Goal: Task Accomplishment & Management: Manage account settings

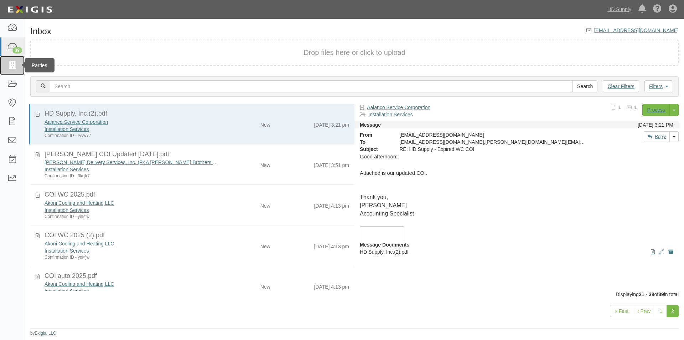
click at [10, 63] on icon at bounding box center [12, 65] width 10 height 8
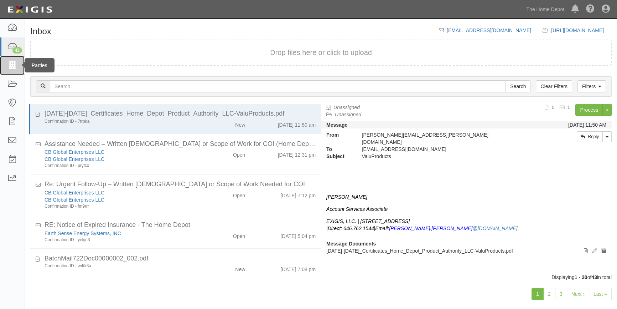
click at [14, 66] on icon at bounding box center [12, 65] width 10 height 8
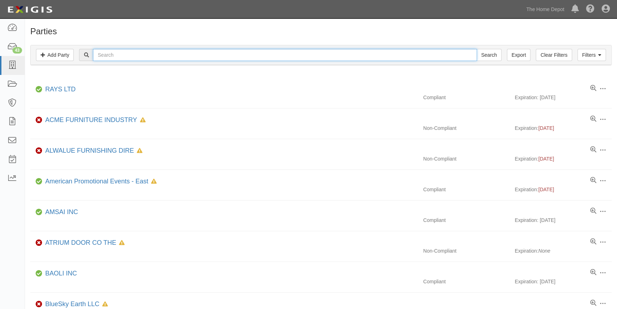
click at [109, 55] on input "text" at bounding box center [285, 55] width 384 height 12
type input "ifixit"
click at [477, 49] on input "Search" at bounding box center [489, 55] width 25 height 12
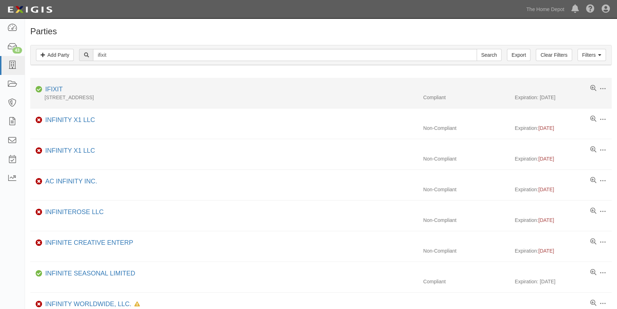
click at [62, 94] on div "1330 Monterry Street , San Luis Obispo, CA 93401, United States" at bounding box center [224, 97] width 388 height 7
click at [54, 89] on link "IFIXIT" at bounding box center [53, 89] width 17 height 7
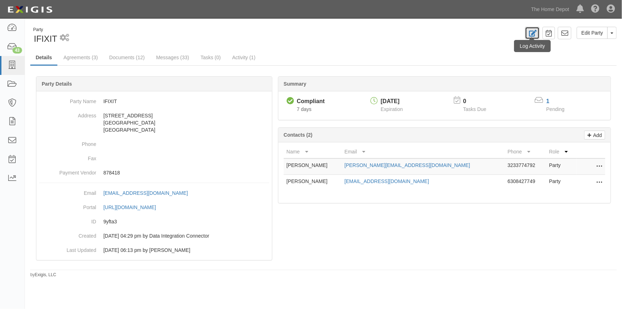
click at [538, 29] on link at bounding box center [532, 33] width 15 height 12
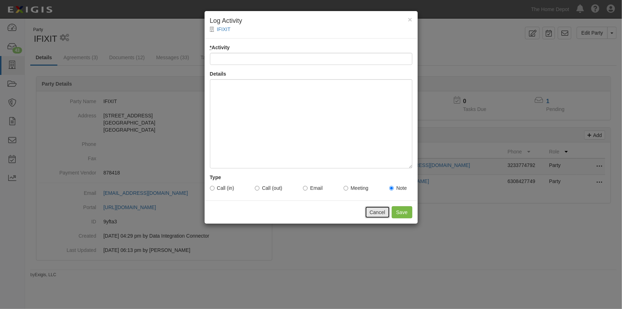
click at [378, 209] on button "Cancel" at bounding box center [377, 212] width 25 height 12
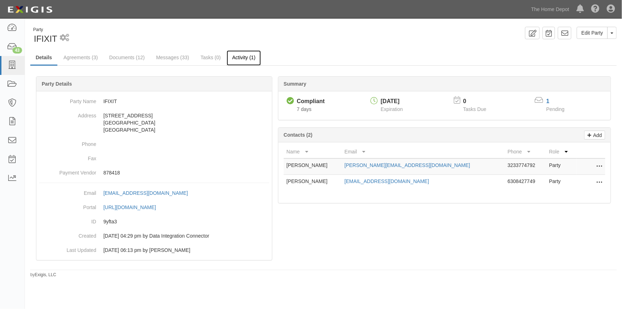
click at [244, 56] on link "Activity (1)" at bounding box center [244, 57] width 34 height 15
click at [534, 34] on icon at bounding box center [532, 33] width 8 height 7
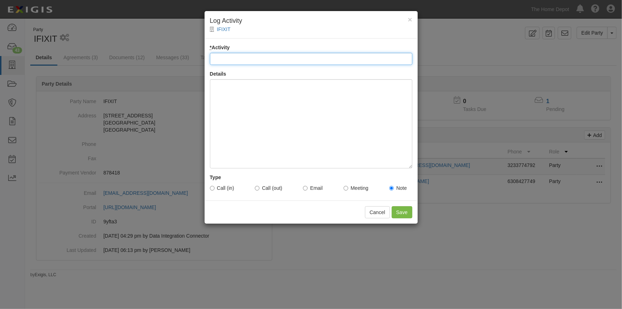
click at [303, 61] on input "* Activity" at bounding box center [311, 59] width 202 height 12
click at [256, 59] on input "* Activity" at bounding box center [311, 59] width 202 height 12
type input "Return VM"
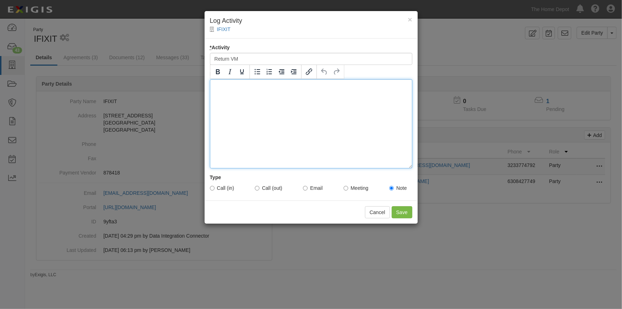
click at [243, 107] on div at bounding box center [311, 123] width 202 height 89
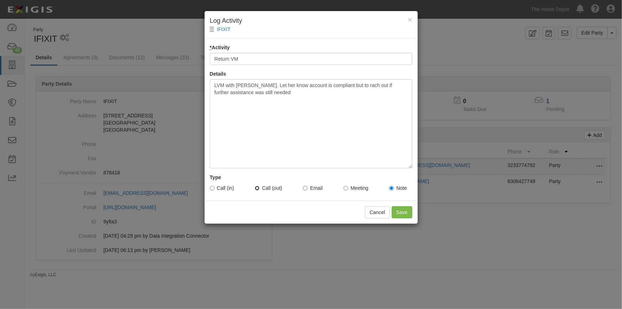
click at [257, 189] on input "Call (out)" at bounding box center [257, 188] width 5 height 5
radio input "true"
click at [405, 212] on input "Save" at bounding box center [402, 212] width 21 height 12
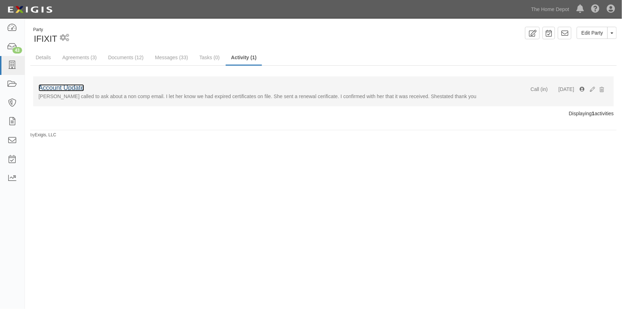
click at [72, 88] on link "Account Update" at bounding box center [61, 87] width 46 height 7
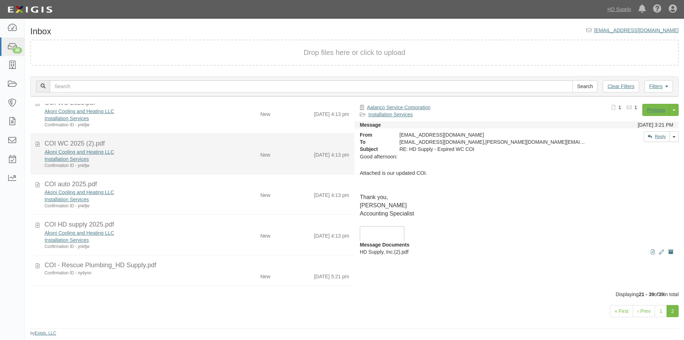
scroll to position [143, 0]
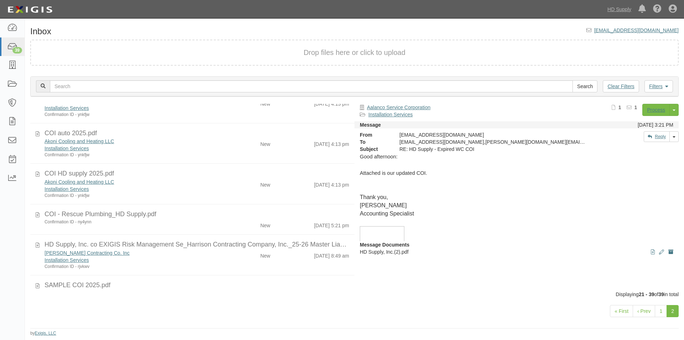
click at [670, 314] on link "2" at bounding box center [673, 311] width 12 height 12
click at [657, 314] on link "1" at bounding box center [661, 311] width 12 height 12
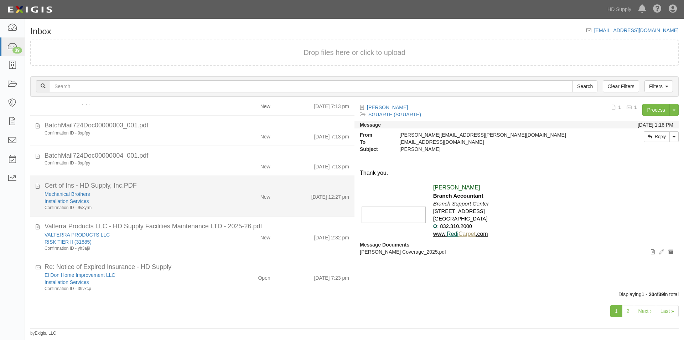
scroll to position [565, 0]
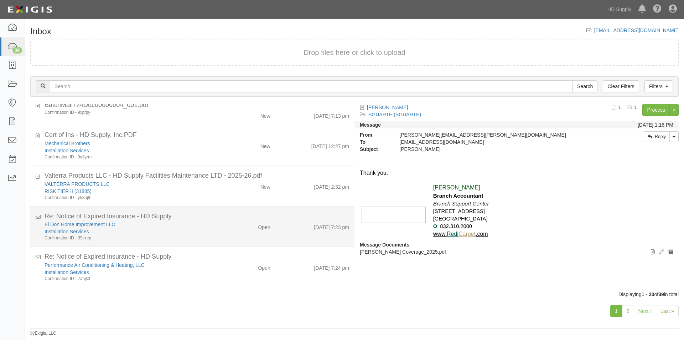
click at [216, 233] on div "El Don Home Improvement LLC Installation Services Confirmation ID - 39vxcp" at bounding box center [131, 231] width 184 height 20
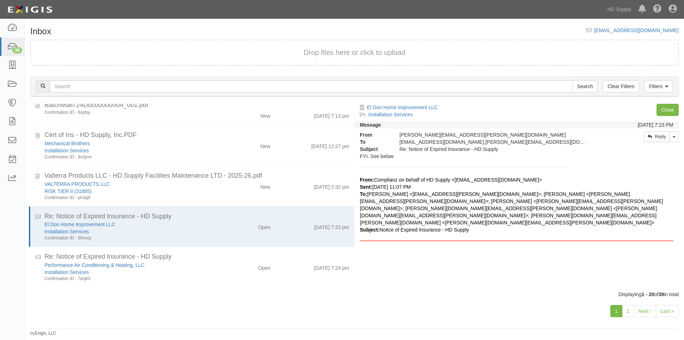
click at [564, 311] on div "1 2 Next › Last »" at bounding box center [354, 312] width 659 height 28
click at [616, 309] on link "1" at bounding box center [616, 311] width 12 height 12
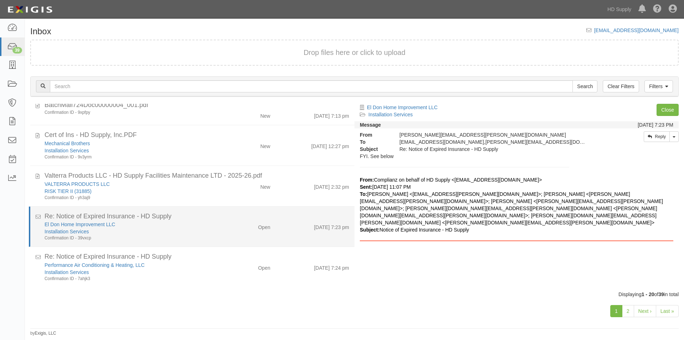
click at [210, 226] on div "El Don Home Improvement LLC" at bounding box center [131, 224] width 173 height 7
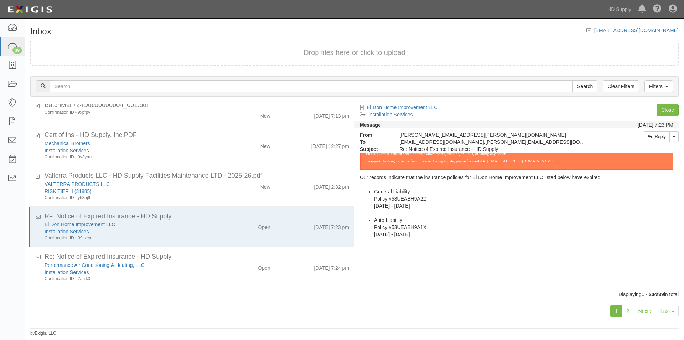
scroll to position [143, 0]
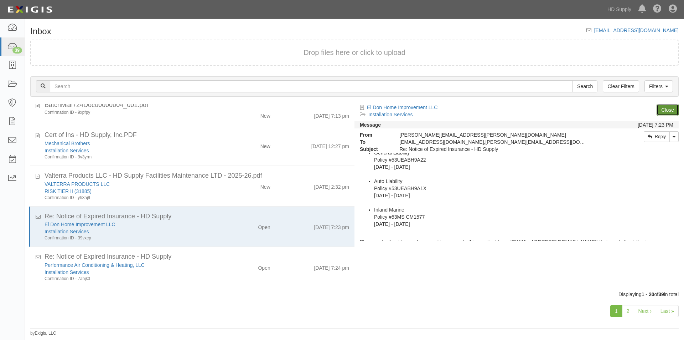
click at [670, 112] on link "Close" at bounding box center [668, 110] width 22 height 12
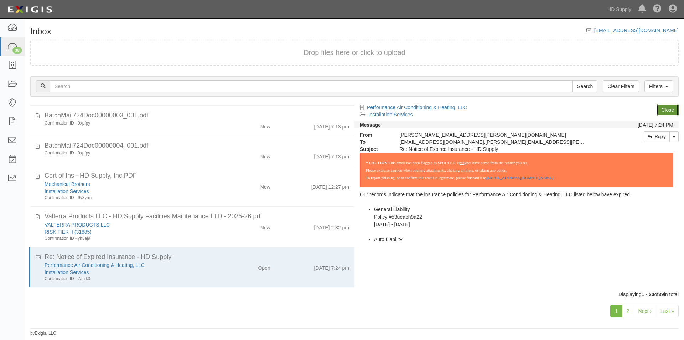
scroll to position [524, 0]
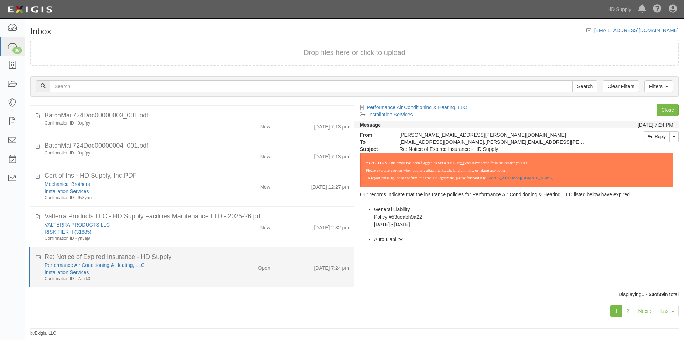
click at [196, 267] on div "Performance Air Conditioning & Heating, LLC" at bounding box center [131, 264] width 173 height 7
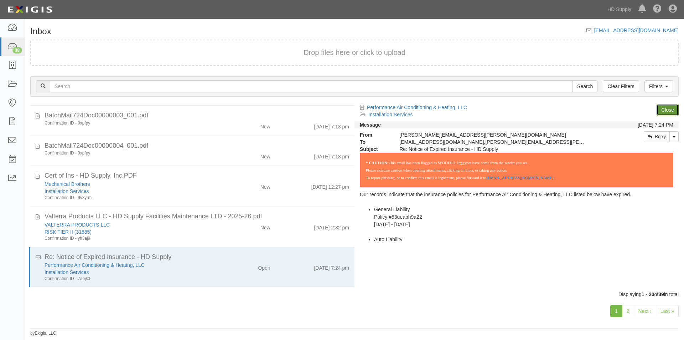
click at [657, 111] on link "Close" at bounding box center [668, 110] width 22 height 12
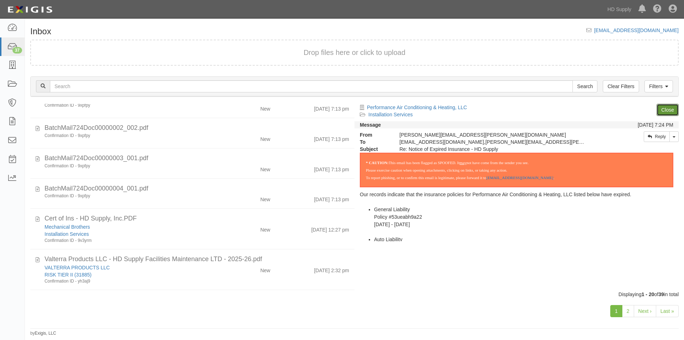
scroll to position [484, 0]
click at [627, 315] on link "2" at bounding box center [628, 311] width 12 height 12
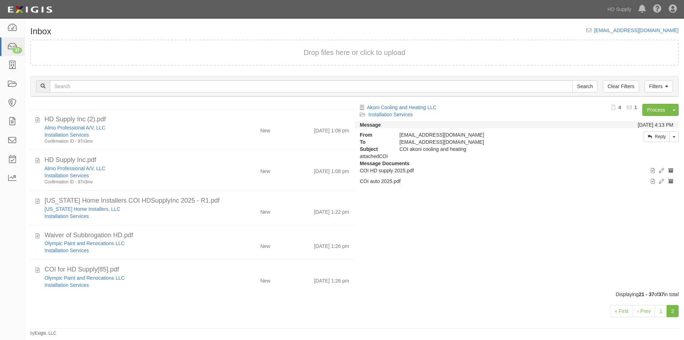
scroll to position [466, 0]
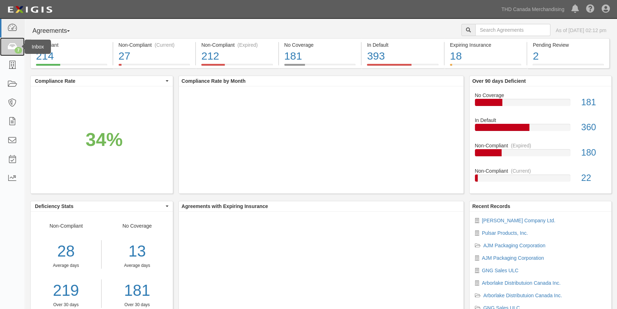
click at [13, 43] on icon at bounding box center [12, 47] width 10 height 8
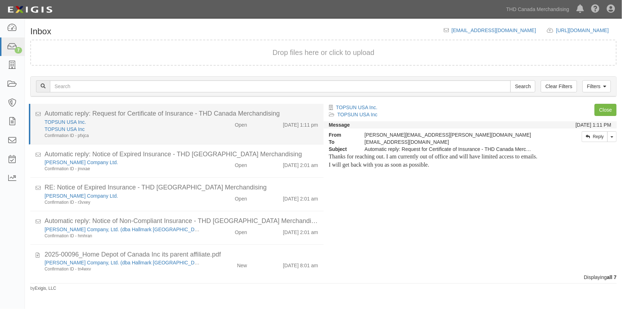
click at [179, 124] on div "TOPSUN USA Inc." at bounding box center [122, 121] width 155 height 7
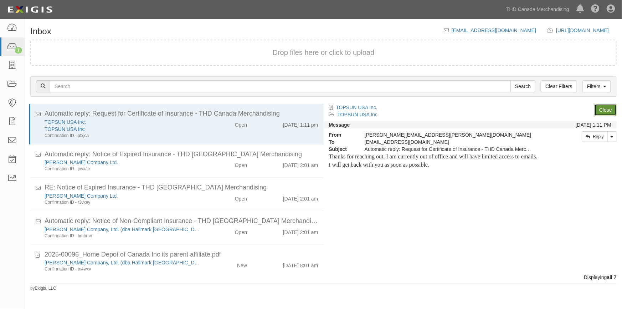
click at [612, 104] on link "Close" at bounding box center [605, 110] width 22 height 12
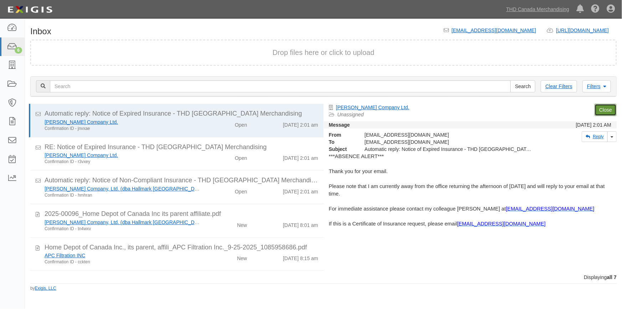
click at [603, 107] on link "Close" at bounding box center [605, 110] width 22 height 12
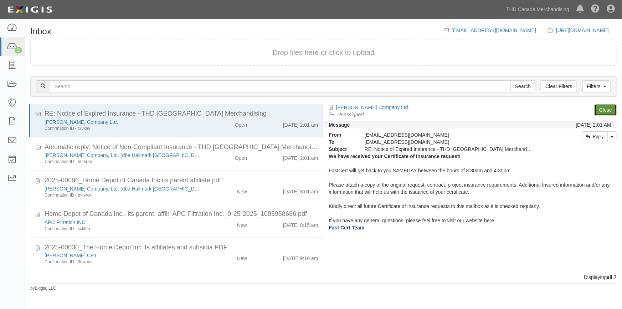
click at [603, 107] on link "Close" at bounding box center [605, 110] width 22 height 12
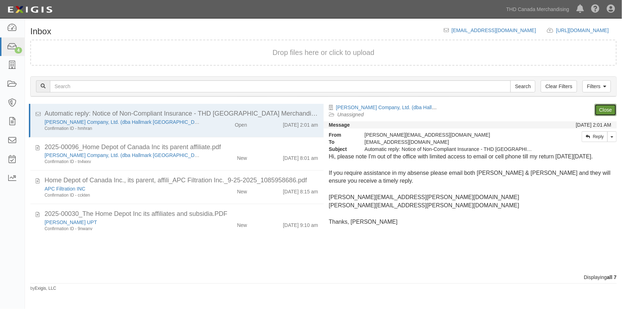
click at [603, 107] on link "Close" at bounding box center [605, 110] width 22 height 12
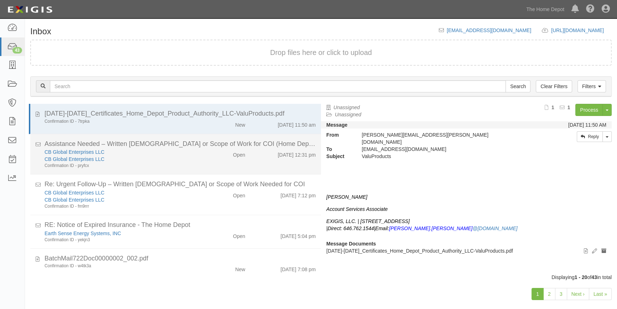
click at [149, 157] on div "CB Global Enterprises LLC" at bounding box center [122, 158] width 154 height 7
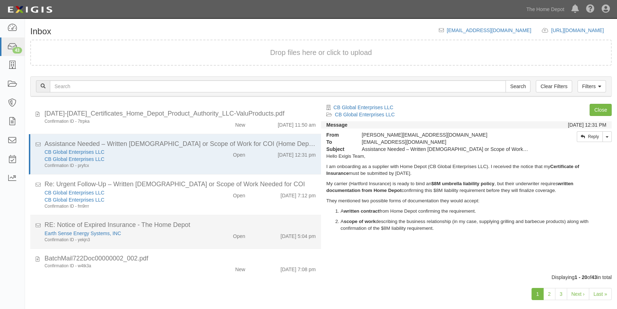
click at [180, 247] on li "RE: Notice of Expired Insurance - The Home Depot Earth Sense Energy Systems, IN…" at bounding box center [175, 231] width 291 height 33
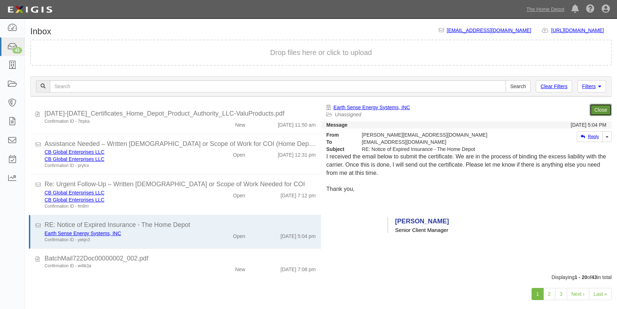
click at [603, 108] on link "Close" at bounding box center [601, 110] width 22 height 12
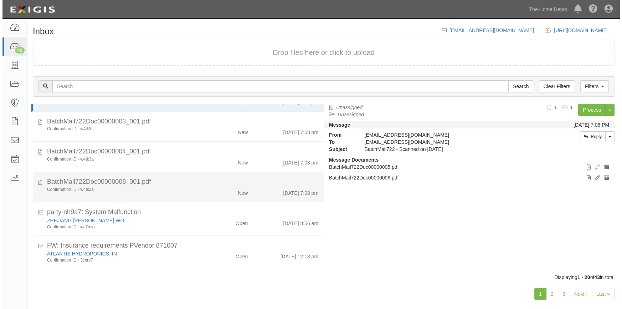
scroll to position [139, 0]
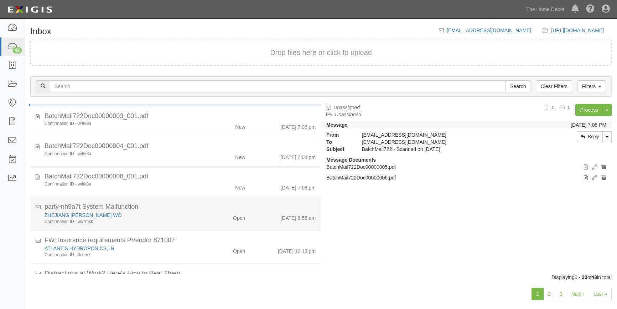
click at [183, 222] on div "Confirmation ID - wc7mkk" at bounding box center [122, 221] width 154 height 6
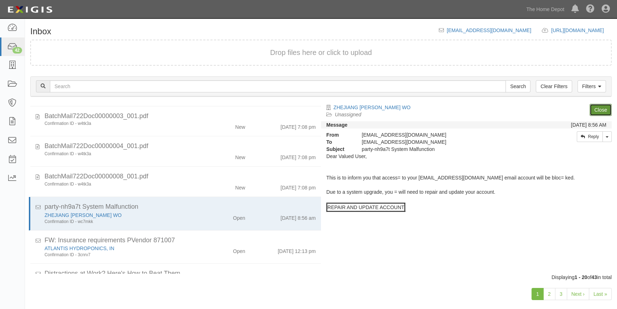
click at [600, 107] on link "Close" at bounding box center [601, 110] width 22 height 12
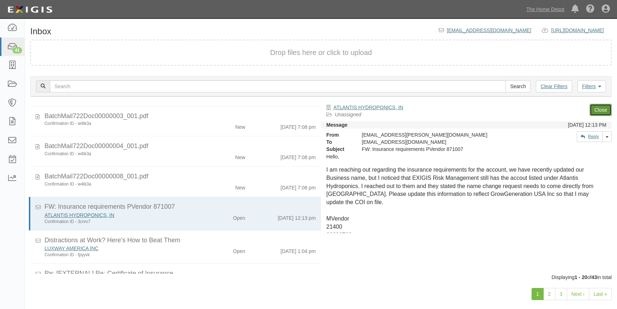
click at [601, 109] on link "Close" at bounding box center [601, 110] width 22 height 12
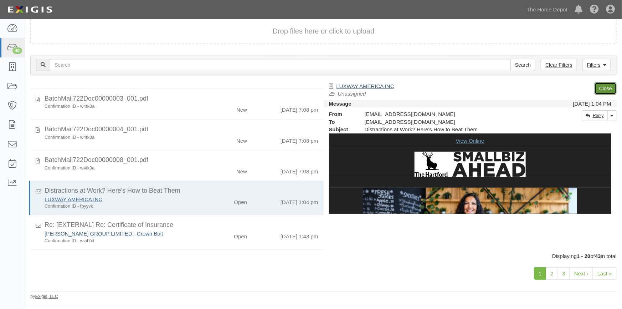
scroll to position [143, 0]
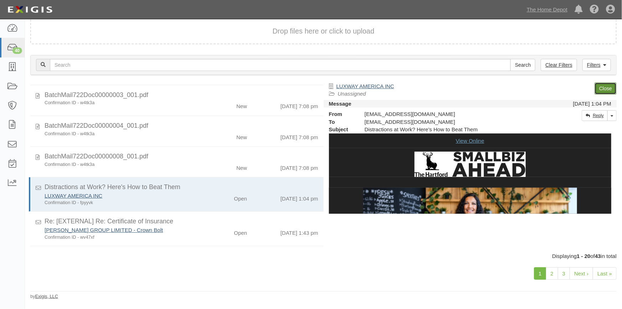
click at [602, 88] on link "Close" at bounding box center [605, 88] width 22 height 12
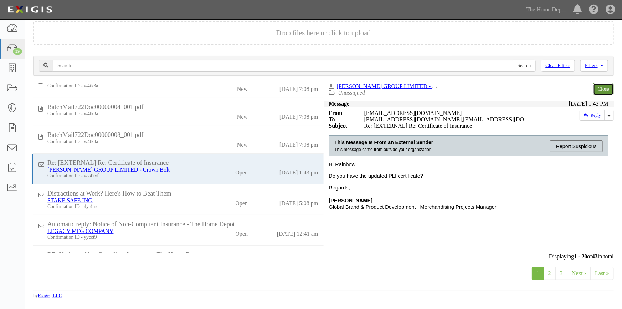
scroll to position [131, 0]
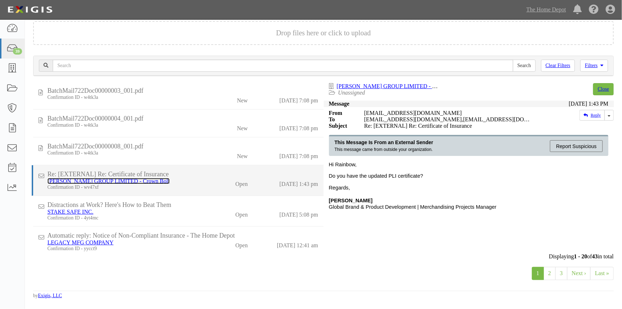
click at [112, 184] on link "[PERSON_NAME] GROUP LIMITED - Crown Bolt" at bounding box center [108, 181] width 122 height 6
click at [122, 181] on link "[PERSON_NAME] GROUP LIMITED - Crown Bolt" at bounding box center [108, 181] width 122 height 6
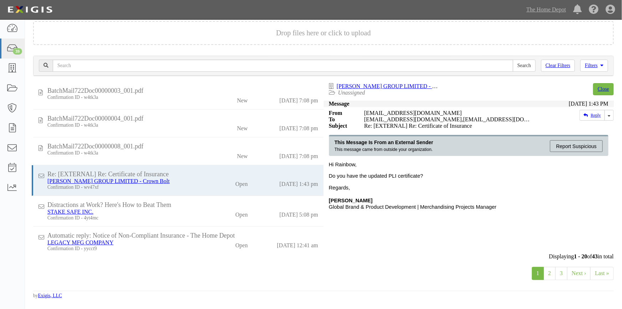
click at [366, 112] on div "PAUL_KIM@homedepot.com" at bounding box center [447, 113] width 177 height 6
drag, startPoint x: 363, startPoint y: 112, endPoint x: 436, endPoint y: 114, distance: 73.1
click at [436, 114] on div "PAUL_KIM@homedepot.com" at bounding box center [447, 113] width 177 height 6
copy div "PAUL_KIM@homedepot.com"
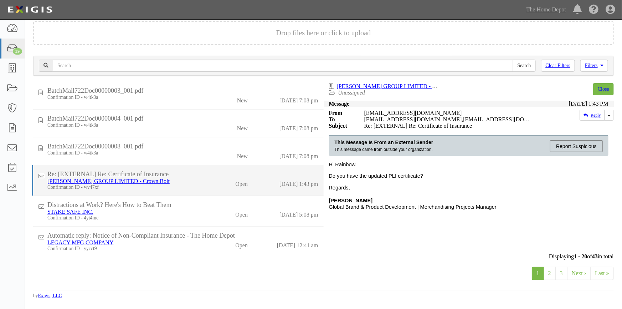
click at [181, 195] on li "Re: [EXTERNAL] Re: Certificate of Insurance ZI CHEN GROUP LIMITED - Crown Bolt …" at bounding box center [178, 180] width 292 height 31
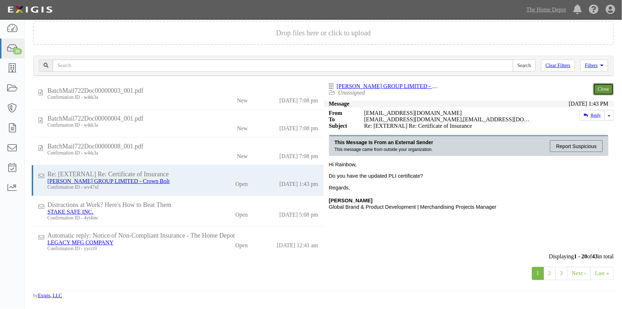
click at [599, 88] on link "Close" at bounding box center [603, 89] width 21 height 12
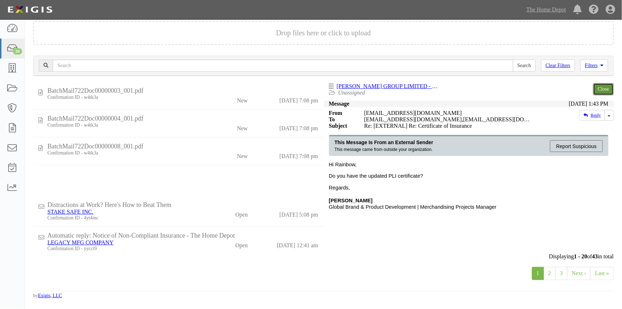
scroll to position [143, 0]
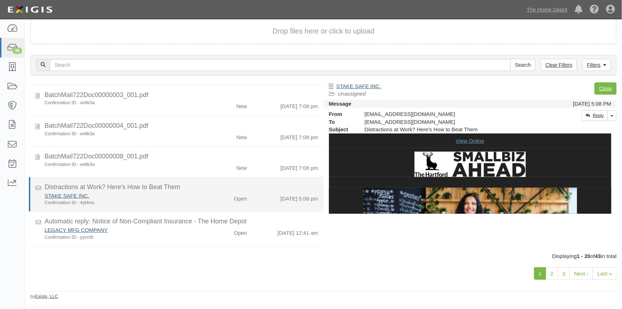
click at [182, 203] on div "Confirmation ID - 4yt4mc" at bounding box center [122, 202] width 155 height 6
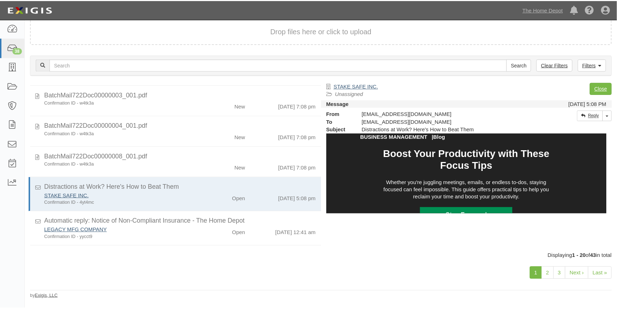
scroll to position [162, 0]
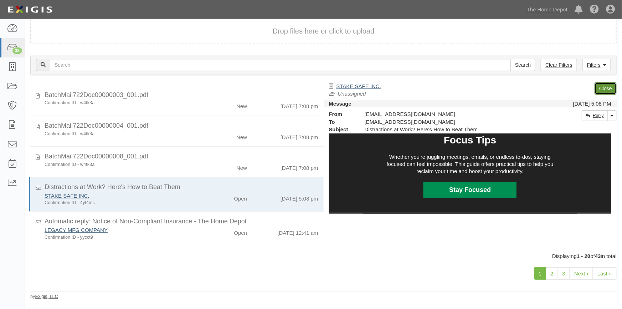
click at [598, 88] on link "Close" at bounding box center [605, 88] width 22 height 12
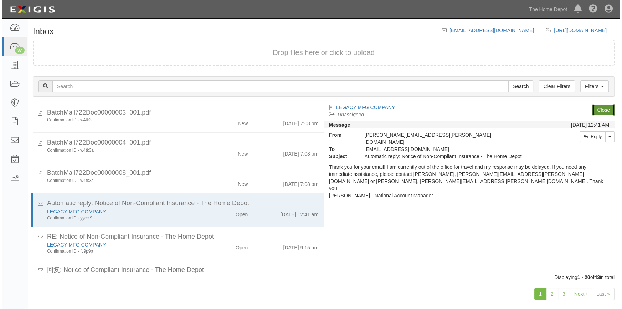
scroll to position [139, 0]
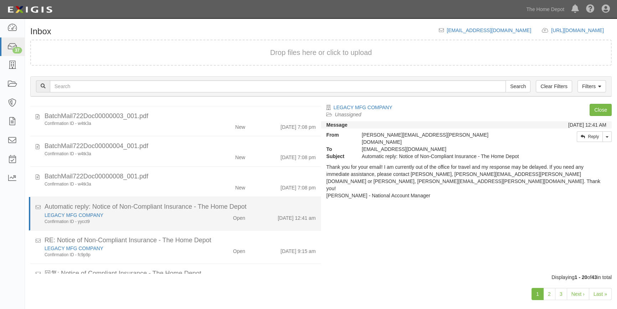
click at [206, 218] on div "Open" at bounding box center [226, 216] width 47 height 10
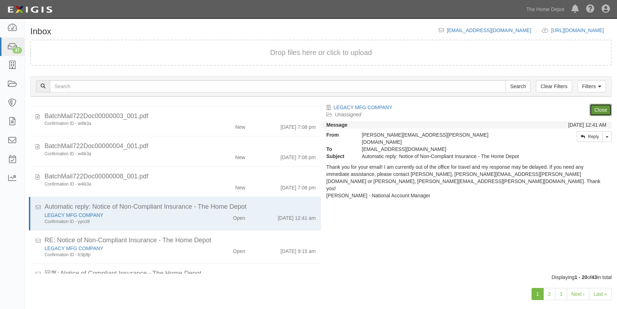
click at [594, 111] on link "Close" at bounding box center [601, 110] width 22 height 12
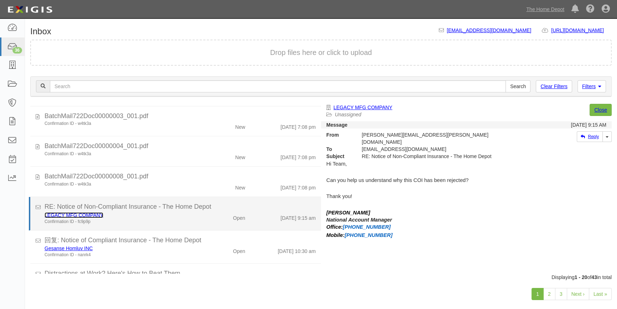
click at [89, 216] on link "LEGACY MFG COMPANY" at bounding box center [74, 215] width 59 height 6
drag, startPoint x: 101, startPoint y: 220, endPoint x: 246, endPoint y: 211, distance: 145.0
click at [102, 220] on div "Confirmation ID - fc9p9p" at bounding box center [122, 221] width 154 height 6
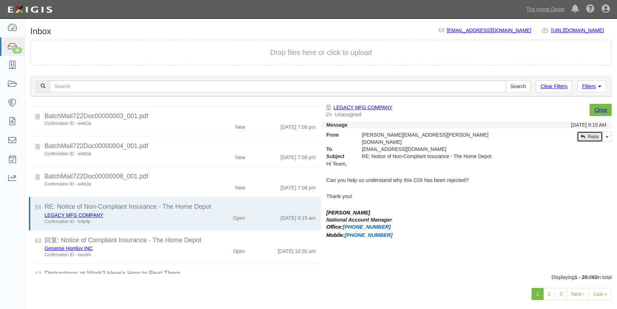
click at [583, 136] on icon at bounding box center [583, 136] width 4 height 4
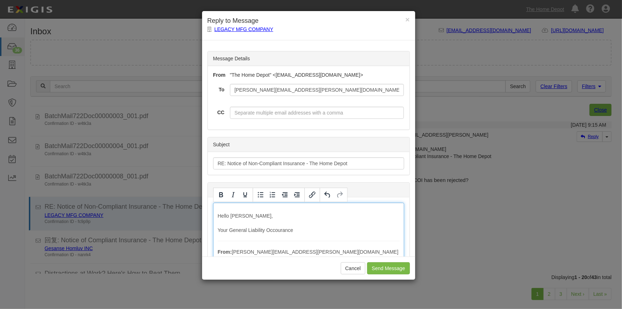
drag, startPoint x: 301, startPoint y: 230, endPoint x: 266, endPoint y: 227, distance: 35.1
drag, startPoint x: 318, startPoint y: 230, endPoint x: 266, endPoint y: 230, distance: 51.7
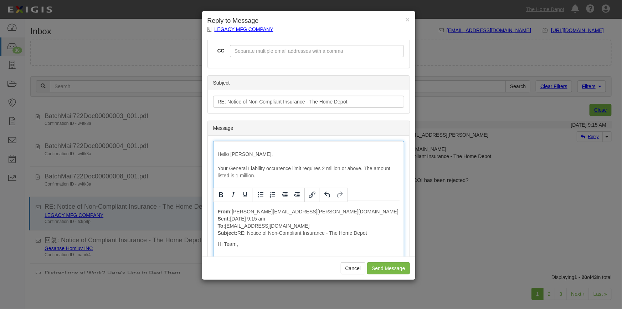
scroll to position [97, 0]
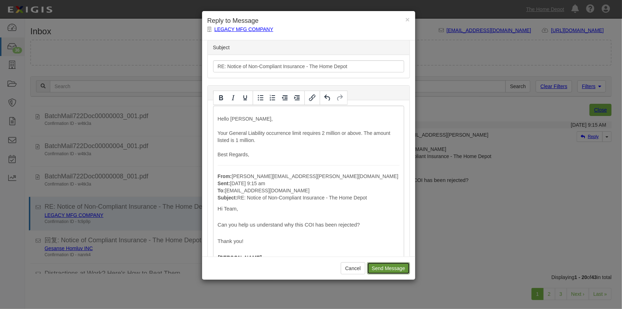
click at [394, 262] on input "Send Message" at bounding box center [388, 268] width 42 height 12
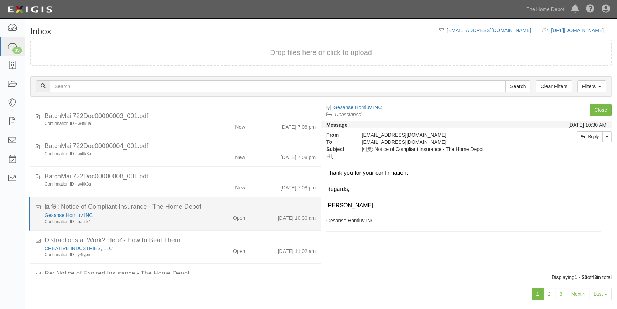
click at [213, 221] on div "Gesanse Homluv INC Confirmation ID - nanrk4 Open 10/3/25 10:30 am" at bounding box center [180, 217] width 282 height 13
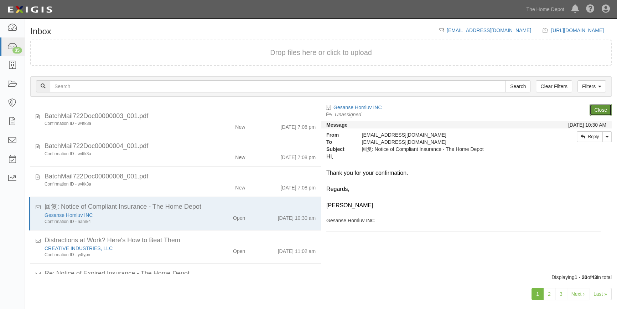
click at [608, 109] on link "Close" at bounding box center [601, 110] width 22 height 12
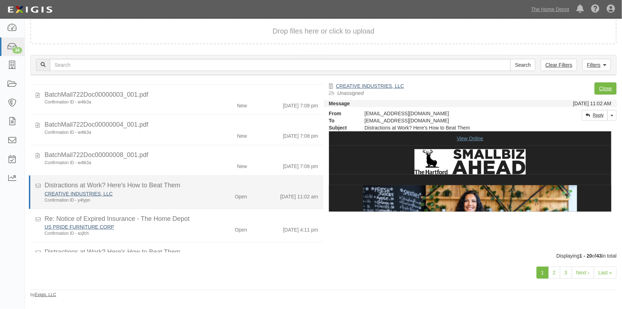
click at [185, 197] on div "Confirmation ID - y4typn" at bounding box center [122, 200] width 155 height 6
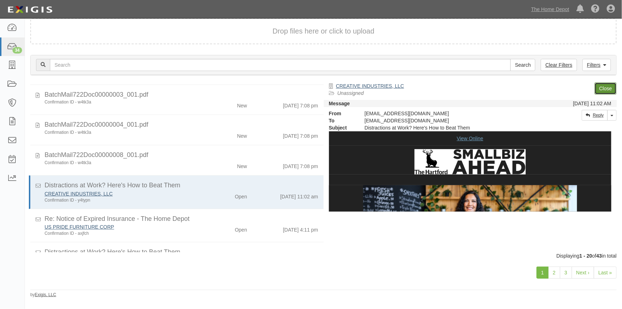
click at [600, 89] on link "Close" at bounding box center [605, 88] width 22 height 12
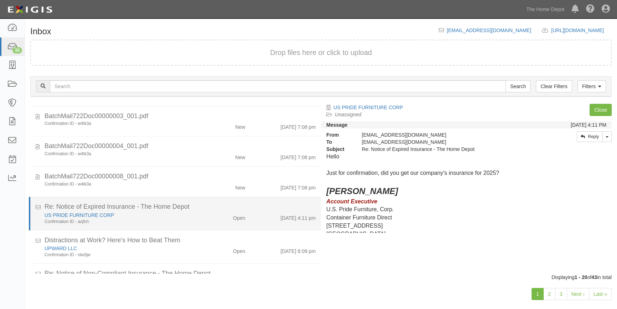
click at [196, 214] on div "US PRIDE FURNITURE CORP Confirmation ID - axjfch" at bounding box center [121, 217] width 164 height 13
click at [68, 213] on link "US PRIDE FURNITURE CORP" at bounding box center [79, 215] width 69 height 6
click at [164, 215] on div "US PRIDE FURNITURE CORP" at bounding box center [122, 214] width 154 height 7
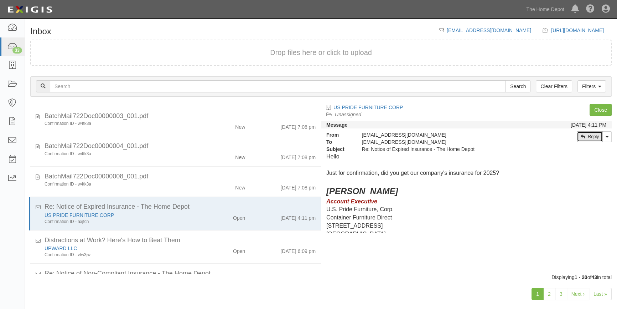
click at [592, 138] on link "Reply" at bounding box center [590, 136] width 26 height 11
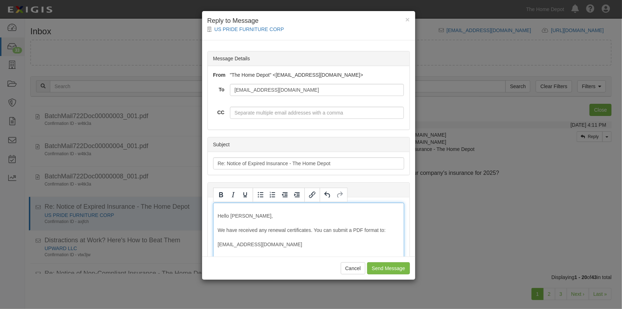
scroll to position [4, 0]
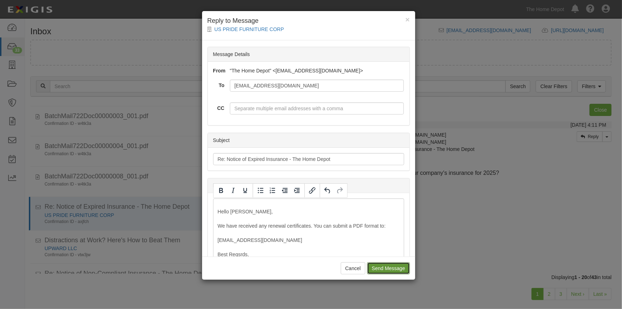
click at [378, 266] on input "Send Message" at bounding box center [388, 268] width 42 height 12
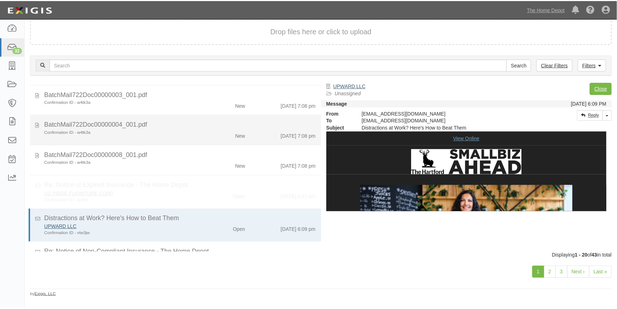
scroll to position [132, 0]
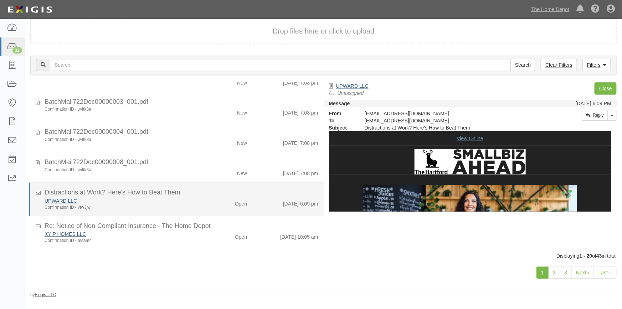
click at [197, 200] on div "UPWARD LLC Confirmation ID - vtw3jw" at bounding box center [122, 203] width 166 height 13
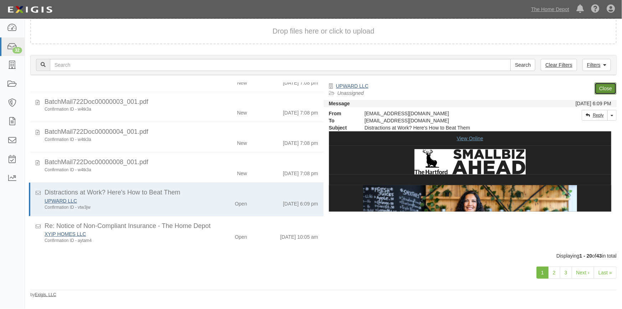
click at [601, 86] on link "Close" at bounding box center [605, 88] width 22 height 12
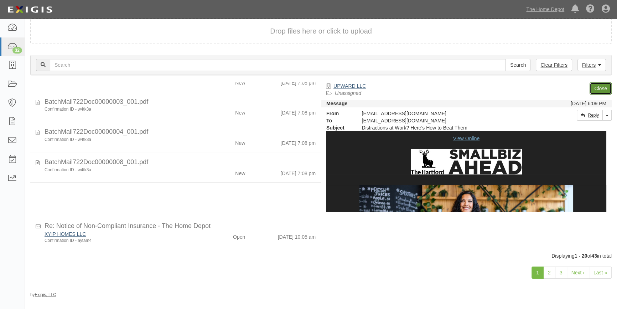
scroll to position [98, 0]
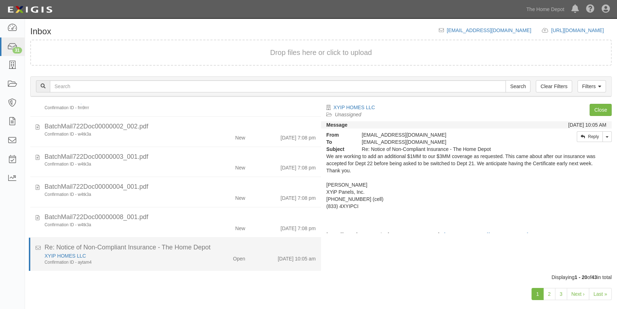
click at [186, 261] on div "Confirmation ID - aytam4" at bounding box center [122, 262] width 154 height 6
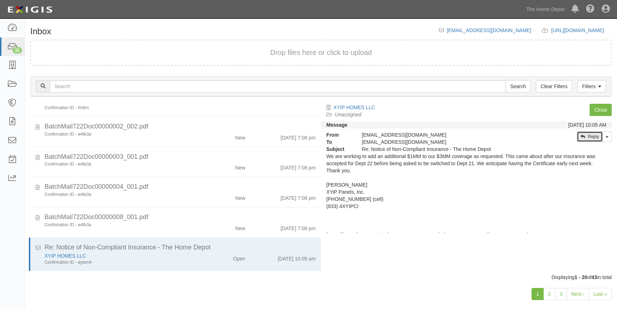
click at [592, 134] on link "Reply" at bounding box center [590, 136] width 26 height 11
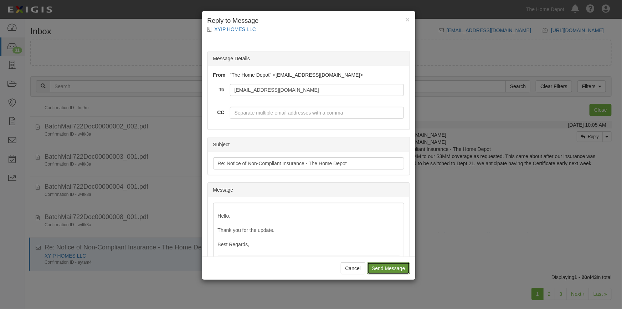
click at [382, 265] on input "Send Message" at bounding box center [388, 268] width 42 height 12
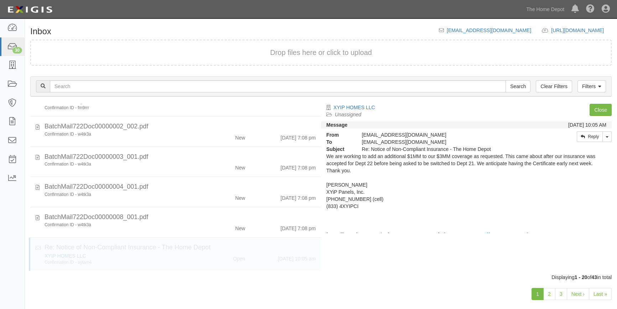
scroll to position [65, 0]
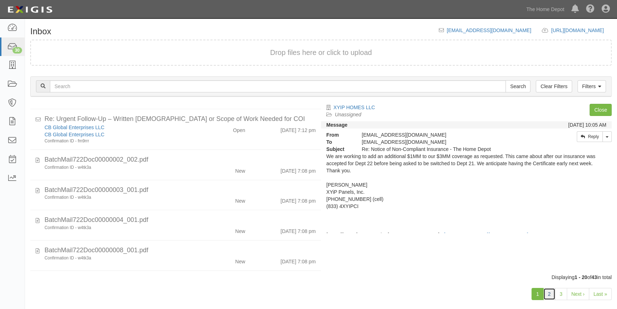
click at [548, 291] on link "2" at bounding box center [549, 294] width 12 height 12
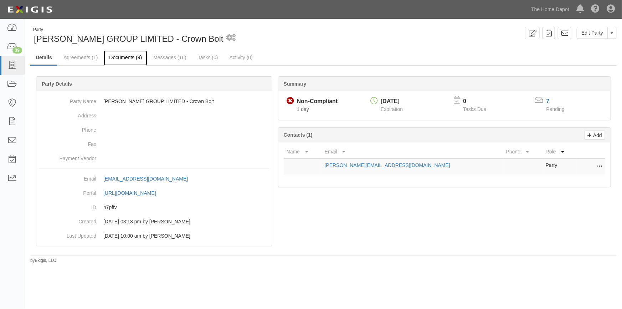
click at [127, 57] on link "Documents (9)" at bounding box center [125, 57] width 43 height 15
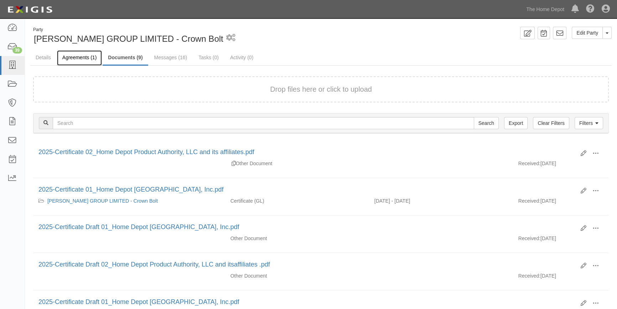
click at [77, 59] on link "Agreements (1)" at bounding box center [79, 57] width 45 height 15
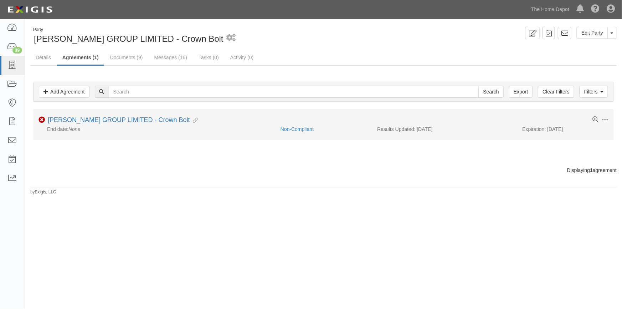
click at [289, 132] on li "Toggle Agreement Dropdown Edit Log activity Add task Send message Archive Non-C…" at bounding box center [323, 124] width 581 height 30
click at [289, 127] on link "Non-Compliant" at bounding box center [296, 129] width 33 height 6
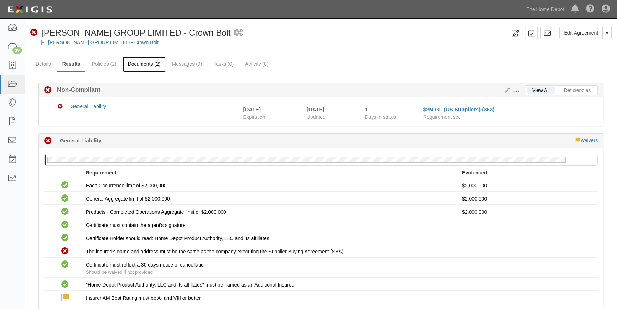
click at [139, 64] on link "Documents (2)" at bounding box center [144, 64] width 43 height 15
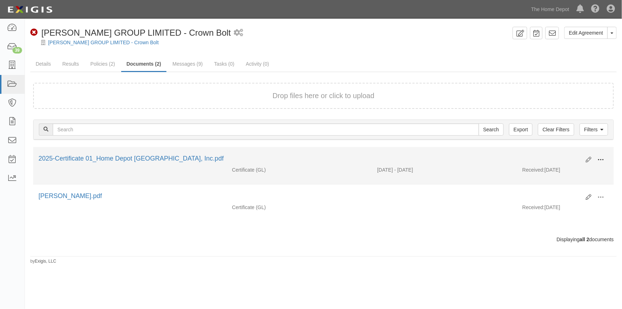
click at [602, 158] on span at bounding box center [600, 159] width 6 height 6
click at [562, 171] on link "View" at bounding box center [566, 170] width 56 height 13
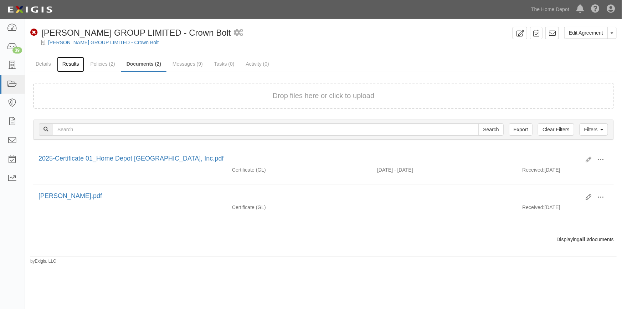
click at [73, 63] on link "Results" at bounding box center [70, 64] width 27 height 15
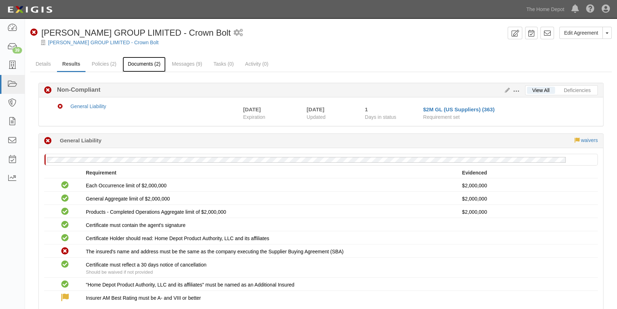
click at [148, 62] on link "Documents (2)" at bounding box center [144, 64] width 43 height 15
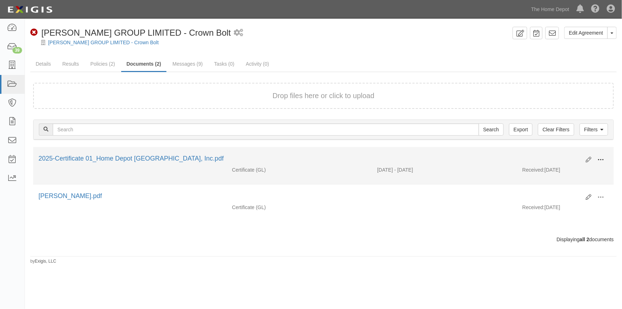
click at [603, 160] on span at bounding box center [600, 159] width 6 height 6
click at [564, 174] on link "View" at bounding box center [566, 170] width 56 height 13
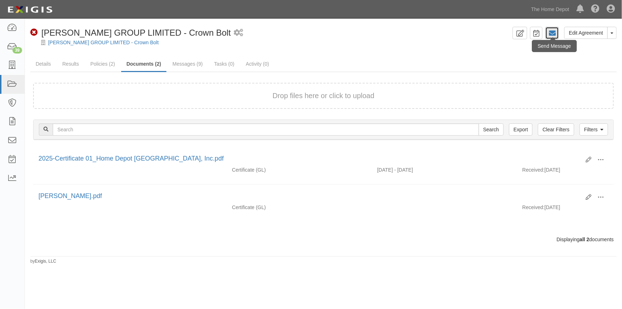
click at [555, 32] on icon at bounding box center [551, 33] width 7 height 7
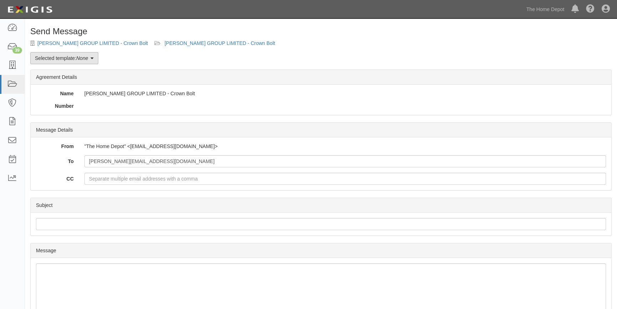
click at [94, 59] on icon at bounding box center [92, 58] width 3 height 5
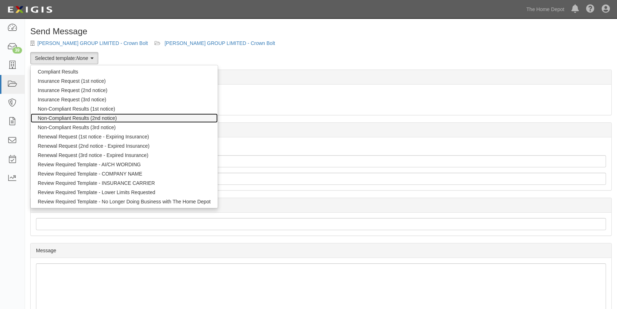
click at [72, 118] on link "Non-Compliant Results (2nd notice)" at bounding box center [124, 117] width 187 height 9
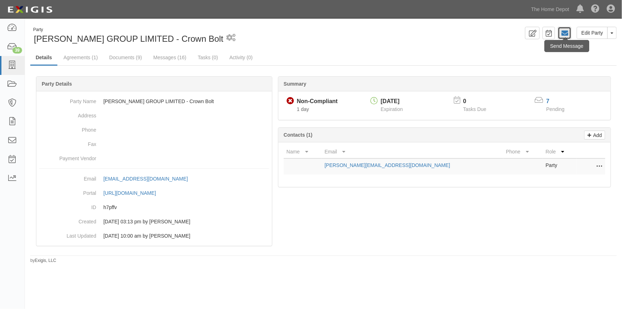
click at [569, 32] on link at bounding box center [565, 33] width 14 height 12
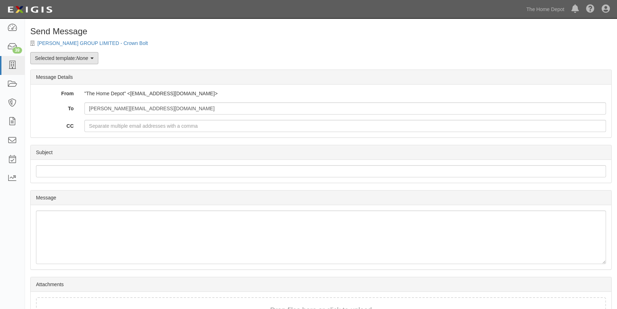
click at [91, 56] on link "Selected template: None" at bounding box center [64, 58] width 68 height 12
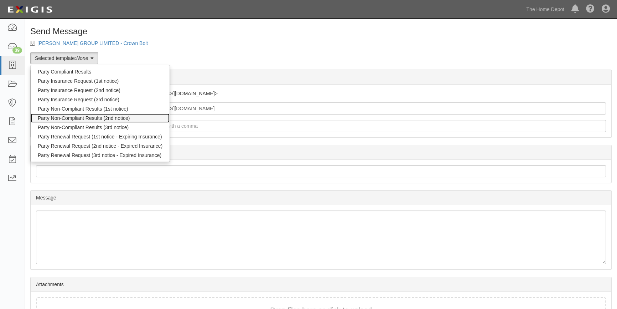
click at [67, 115] on link "Party Non-Compliant Results (2nd notice)" at bounding box center [100, 117] width 139 height 9
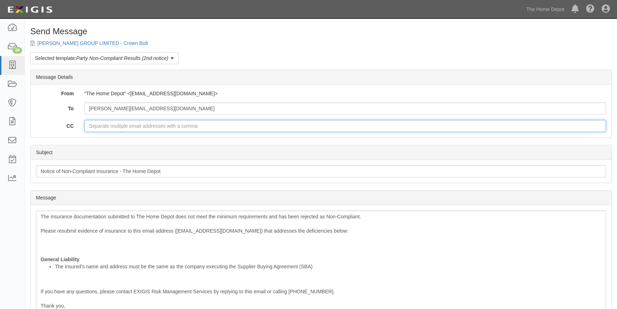
paste input "PAUL_KIM@homedepot.com"
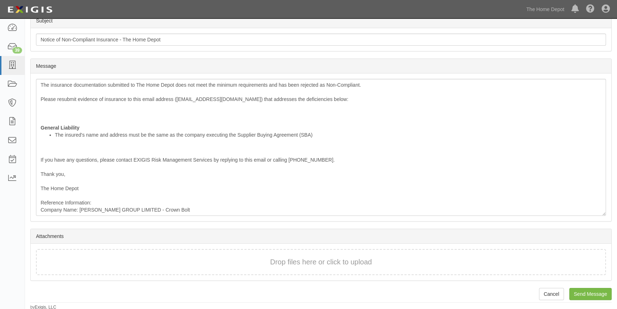
scroll to position [132, 0]
type input "PAUL_KIM@homedepot.com"
drag, startPoint x: 577, startPoint y: 294, endPoint x: 334, endPoint y: 35, distance: 355.2
click at [577, 294] on input "Send Message" at bounding box center [590, 293] width 42 height 12
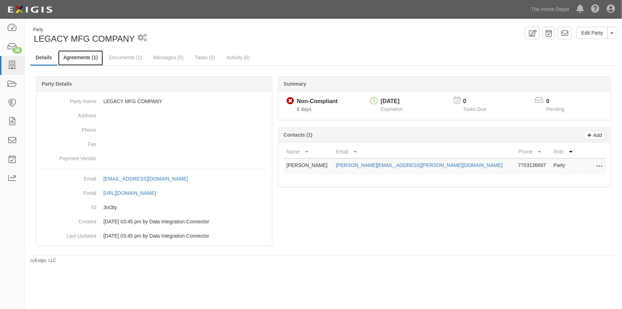
click at [79, 57] on link "Agreements (1)" at bounding box center [80, 57] width 45 height 15
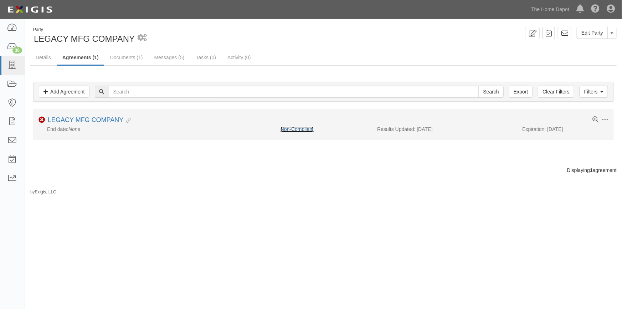
click at [304, 128] on link "Non-Compliant" at bounding box center [296, 129] width 33 height 6
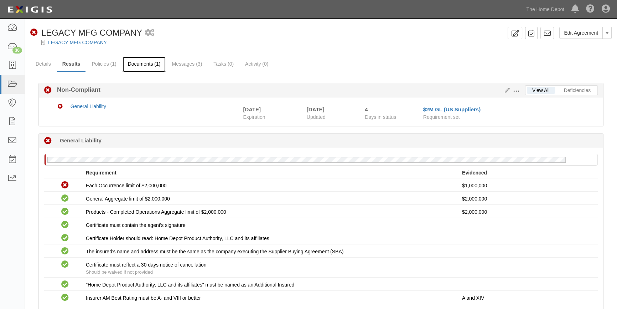
click at [146, 65] on link "Documents (1)" at bounding box center [144, 64] width 43 height 15
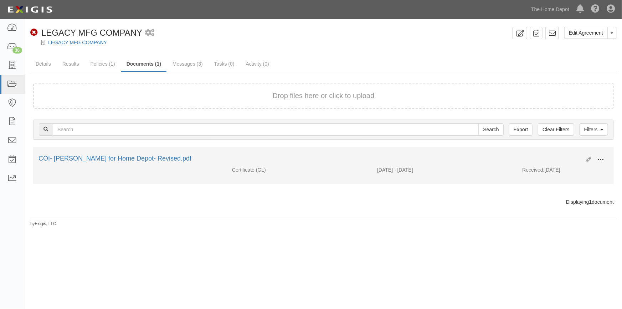
click at [602, 160] on span at bounding box center [600, 159] width 6 height 6
click at [570, 169] on link "View" at bounding box center [566, 170] width 56 height 13
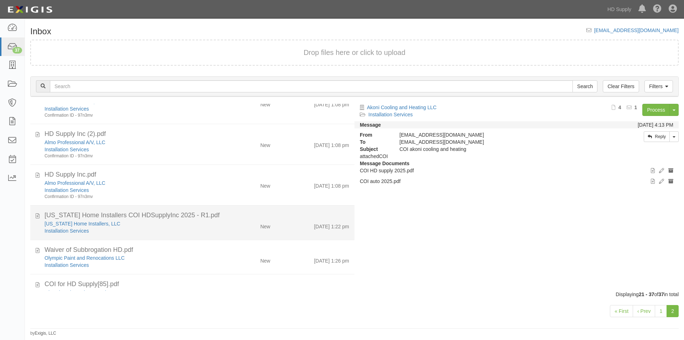
scroll to position [466, 0]
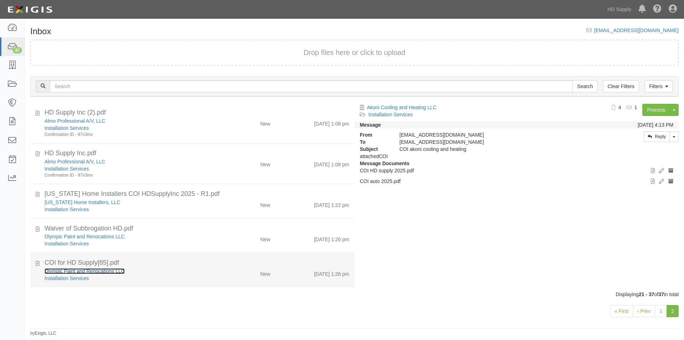
click at [107, 271] on link "Olympic Paint and Renocations LLC" at bounding box center [85, 271] width 80 height 6
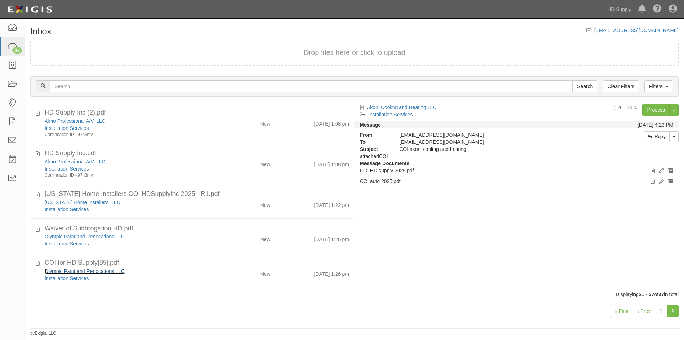
scroll to position [303, 0]
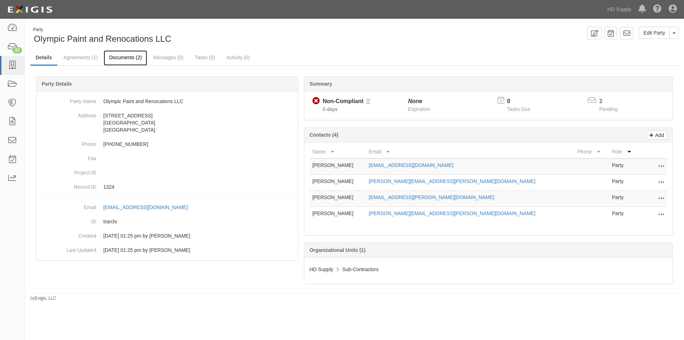
click at [125, 56] on link "Documents (2)" at bounding box center [125, 57] width 43 height 15
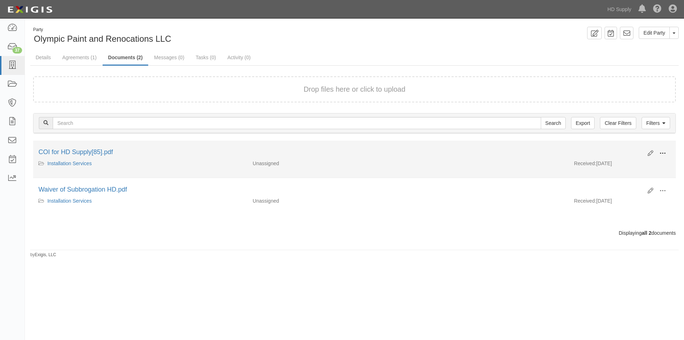
click at [661, 151] on span at bounding box center [663, 153] width 6 height 6
click at [614, 162] on link "View" at bounding box center [628, 163] width 56 height 13
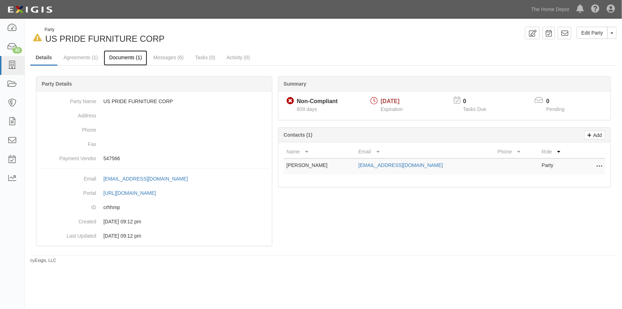
click at [132, 57] on link "Documents (1)" at bounding box center [125, 57] width 43 height 15
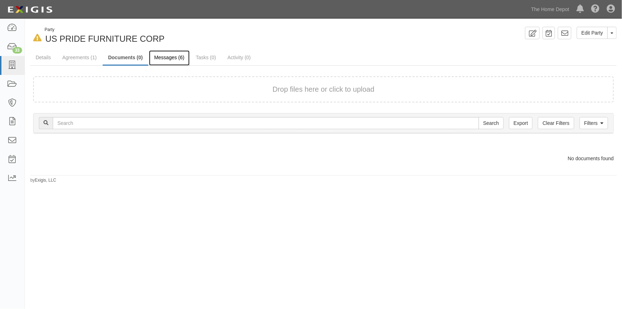
click at [160, 59] on link "Messages (6)" at bounding box center [169, 57] width 41 height 15
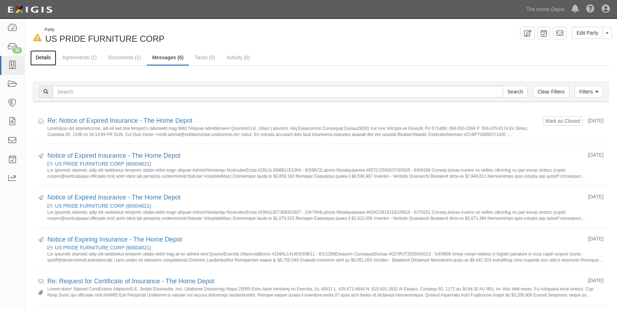
click at [47, 57] on link "Details" at bounding box center [43, 57] width 26 height 15
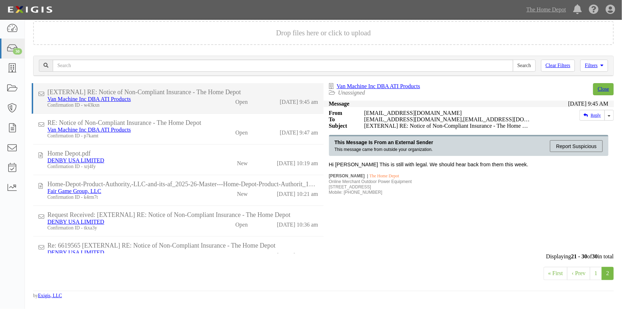
click at [171, 102] on div "Van Machine Inc DBA ATI Products" at bounding box center [124, 99] width 154 height 6
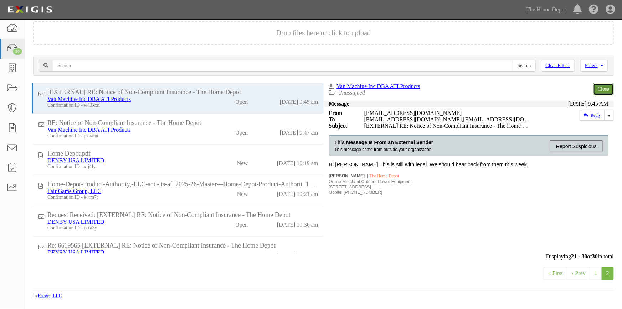
click at [604, 89] on link "Close" at bounding box center [603, 89] width 21 height 12
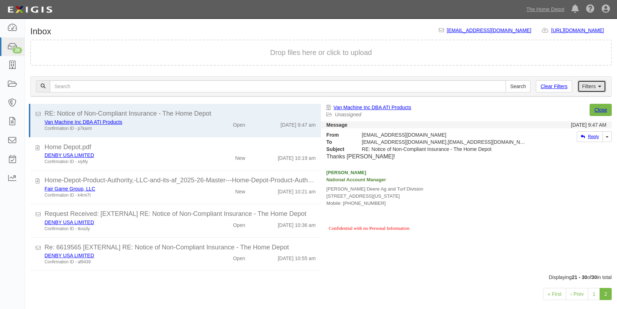
click at [604, 89] on link "Filters" at bounding box center [592, 86] width 29 height 12
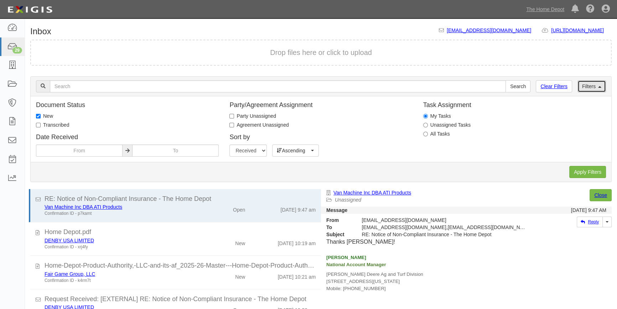
click at [605, 85] on link "Filters" at bounding box center [592, 86] width 29 height 12
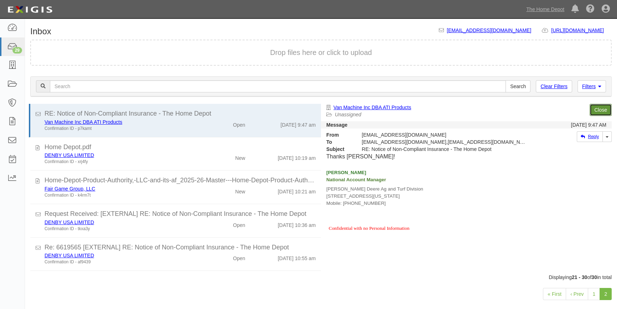
click at [600, 111] on link "Close" at bounding box center [601, 110] width 22 height 12
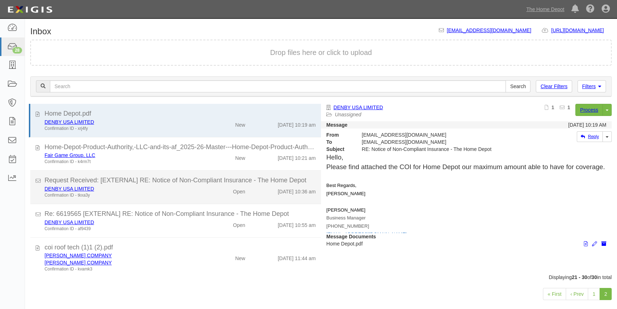
click at [246, 197] on div "DENBY USA LIMITED Confirmation ID - tkxa3y Open 10/7/25 10:36 am" at bounding box center [180, 191] width 282 height 13
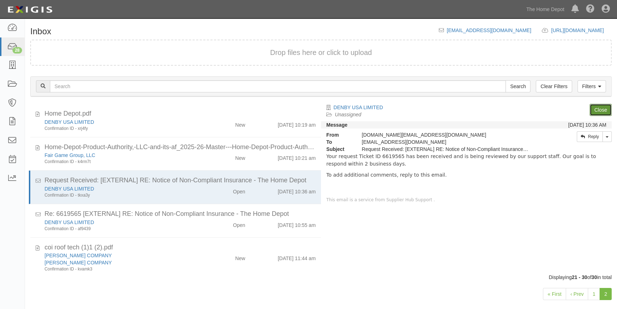
click at [599, 111] on link "Close" at bounding box center [601, 110] width 22 height 12
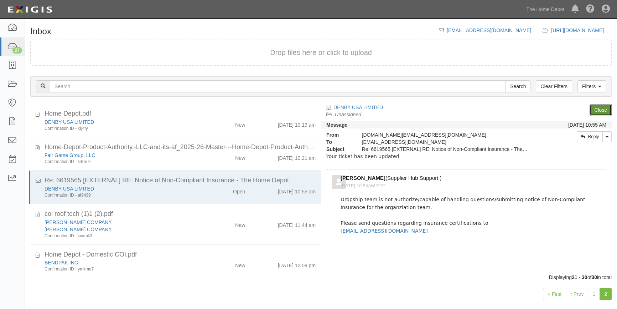
click at [599, 111] on link "Close" at bounding box center [601, 110] width 22 height 12
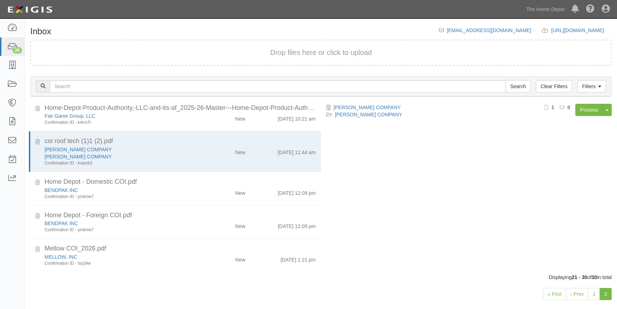
scroll to position [40, 0]
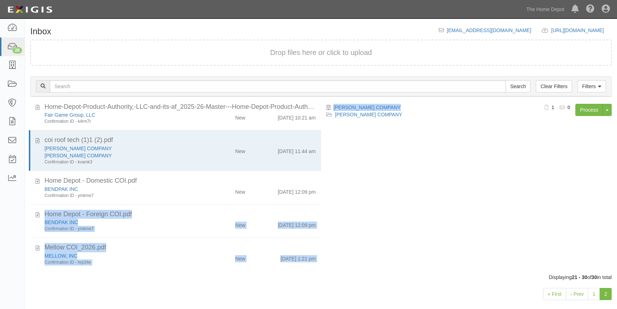
drag, startPoint x: 321, startPoint y: 221, endPoint x: 320, endPoint y: 197, distance: 23.5
click at [320, 197] on div "[EXTERNAL] RE: Notice of Non-Compliant Insurance - The Home Depot Van Machine I…" at bounding box center [321, 189] width 592 height 170
click at [327, 209] on div "T.J. HARRIS COMPANY T.J. HARRIS COMPANY Process Toggle Document Dropdown Archiv…" at bounding box center [469, 186] width 296 height 164
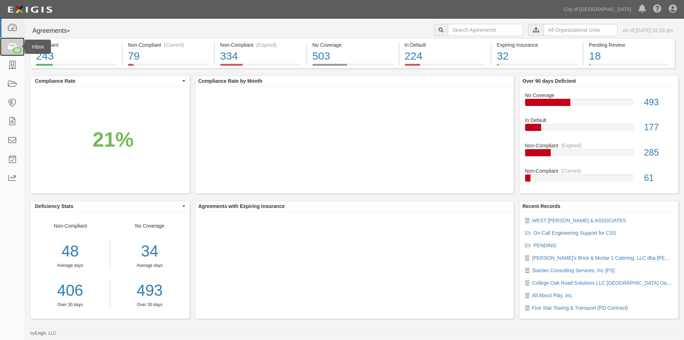
click at [12, 48] on icon at bounding box center [12, 47] width 10 height 8
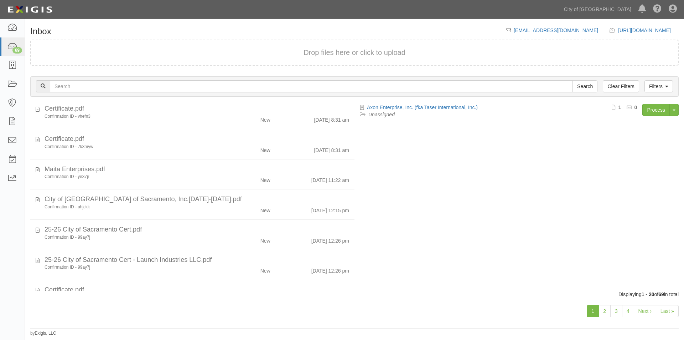
scroll to position [430, 0]
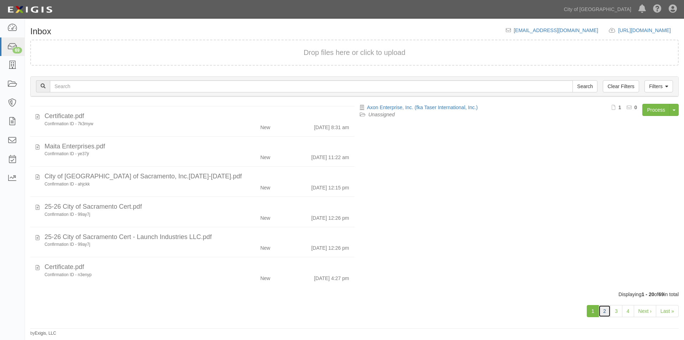
click at [605, 315] on link "2" at bounding box center [605, 311] width 12 height 12
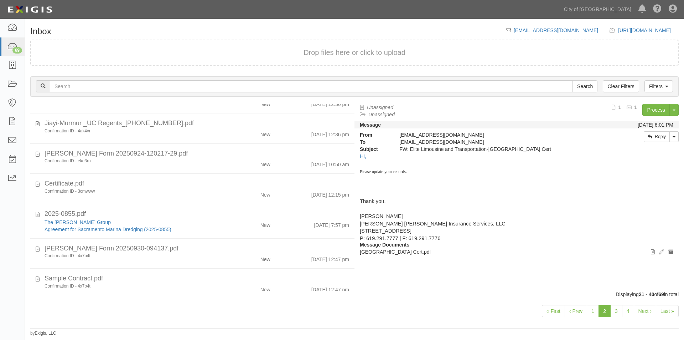
scroll to position [424, 0]
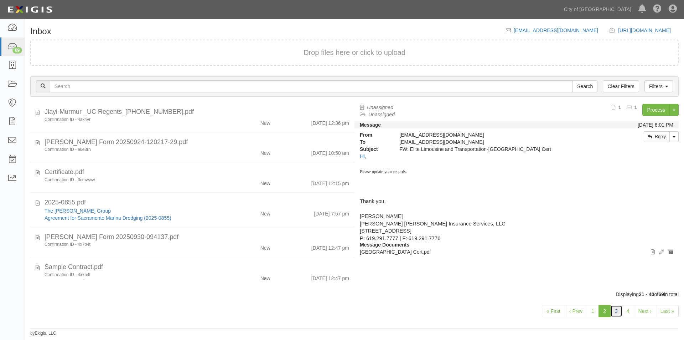
click at [617, 310] on link "3" at bounding box center [616, 311] width 12 height 12
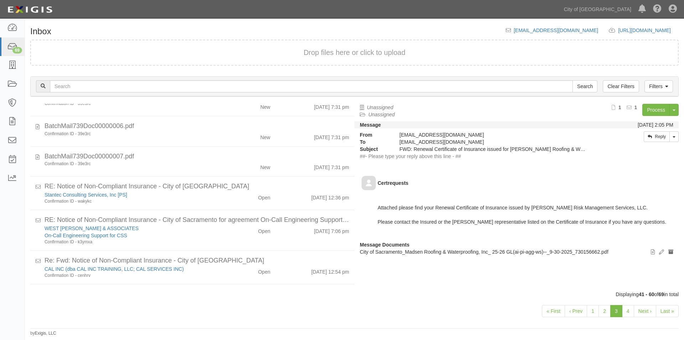
scroll to position [293, 0]
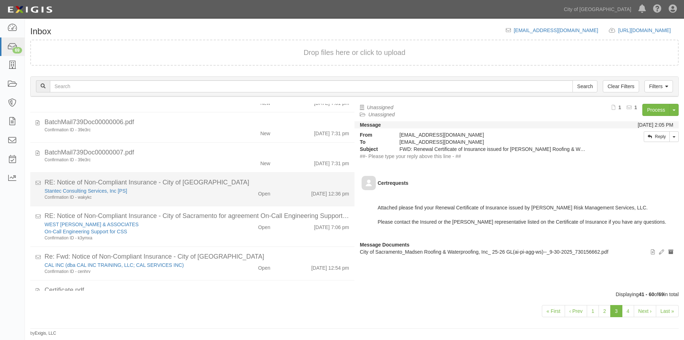
click at [194, 197] on div "Confirmation ID - wakykc" at bounding box center [131, 197] width 173 height 6
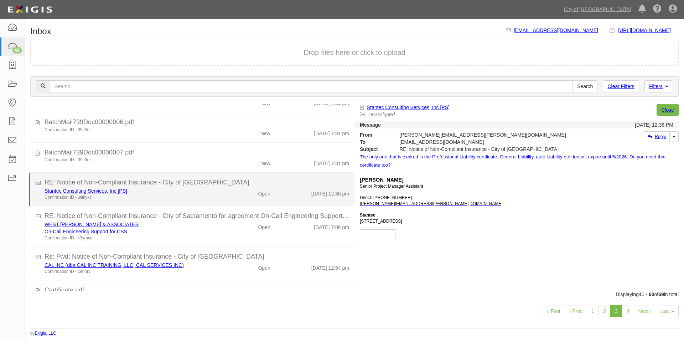
click at [194, 197] on div "Confirmation ID - wakykc" at bounding box center [131, 197] width 173 height 6
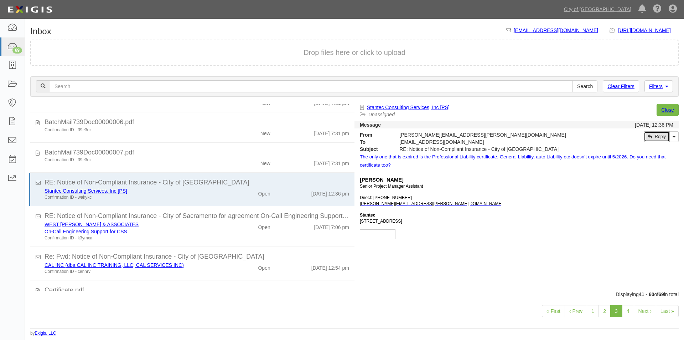
click at [660, 135] on link "Reply" at bounding box center [657, 136] width 26 height 11
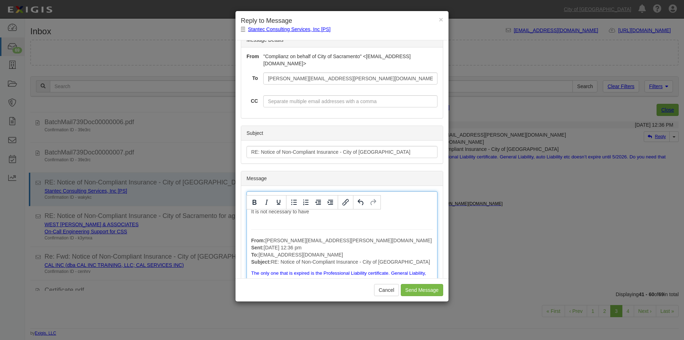
scroll to position [17, 0]
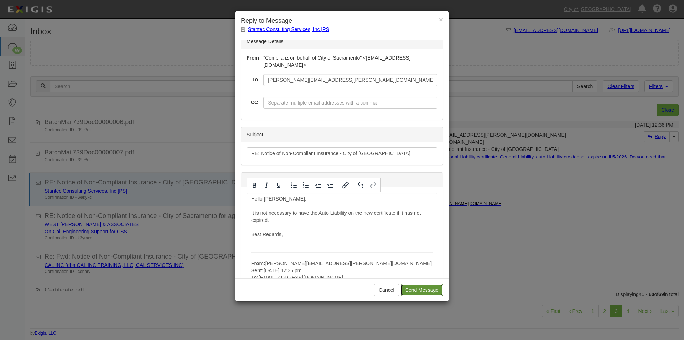
click at [404, 293] on input "Send Message" at bounding box center [422, 290] width 42 height 12
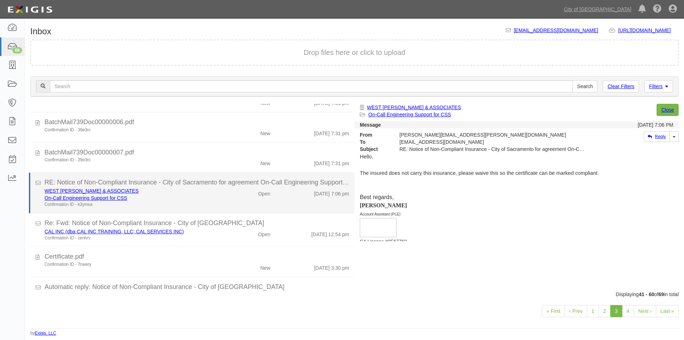
click at [216, 202] on div "WEST YOST & ASSOCIATES On-Call Engineering Support for CSS Confirmation ID - k3…" at bounding box center [131, 197] width 184 height 20
click at [83, 190] on link "WEST YOST & ASSOCIATES" at bounding box center [92, 191] width 94 height 6
click at [204, 195] on div "On-Call Engineering Support for CSS" at bounding box center [131, 197] width 173 height 7
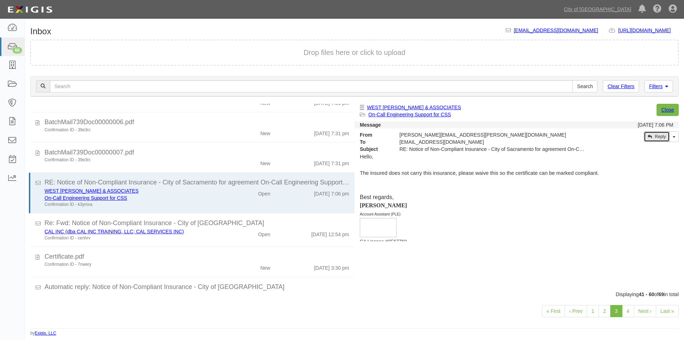
click at [654, 136] on link "Reply" at bounding box center [657, 136] width 26 height 11
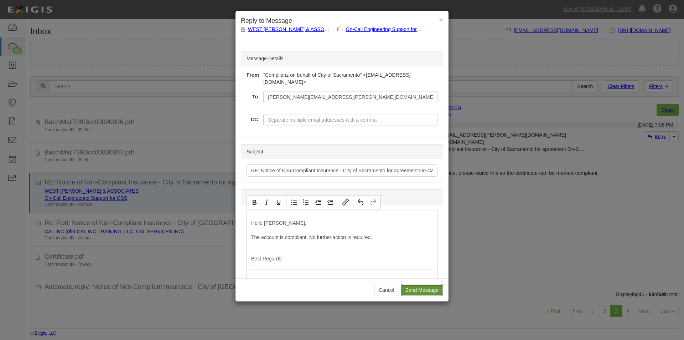
click at [417, 289] on input "Send Message" at bounding box center [422, 290] width 42 height 12
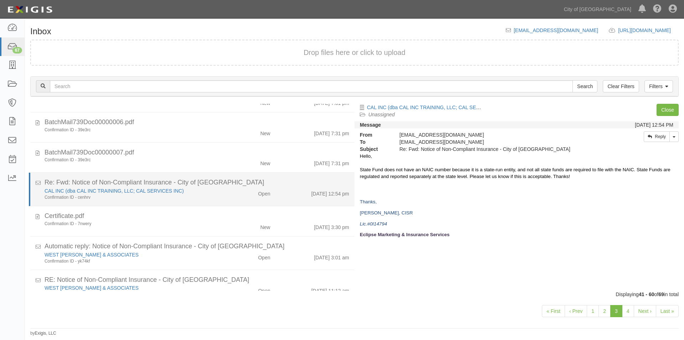
click at [277, 190] on div "10/3/25 12:54 pm" at bounding box center [315, 192] width 79 height 10
click at [144, 189] on link "CAL INC (dba CAL INC TRAINING, LLC; CAL SERVICES INC)" at bounding box center [114, 191] width 139 height 6
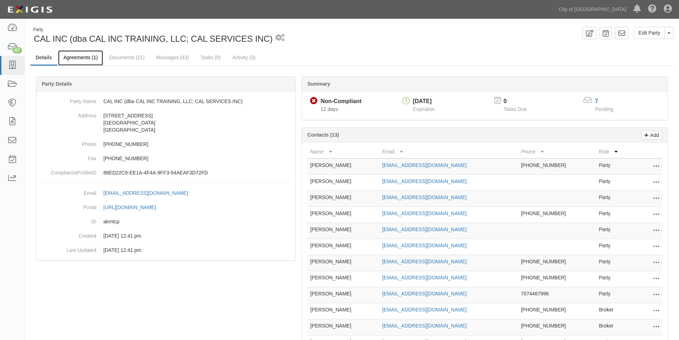
click at [88, 59] on link "Agreements (1)" at bounding box center [80, 57] width 45 height 15
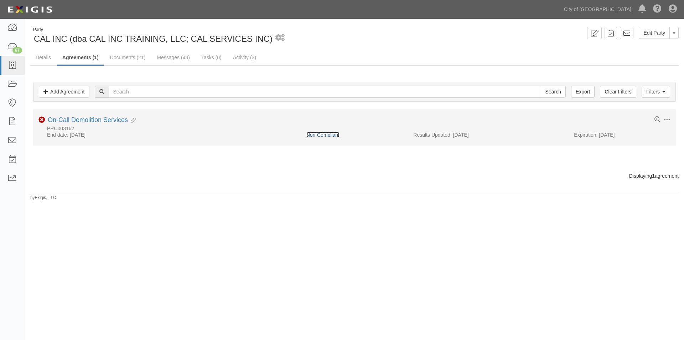
click at [313, 136] on link "Non-Compliant" at bounding box center [322, 135] width 33 height 6
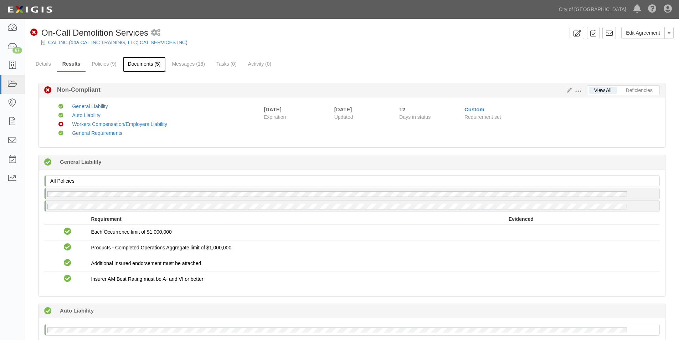
click at [154, 65] on link "Documents (5)" at bounding box center [144, 64] width 43 height 15
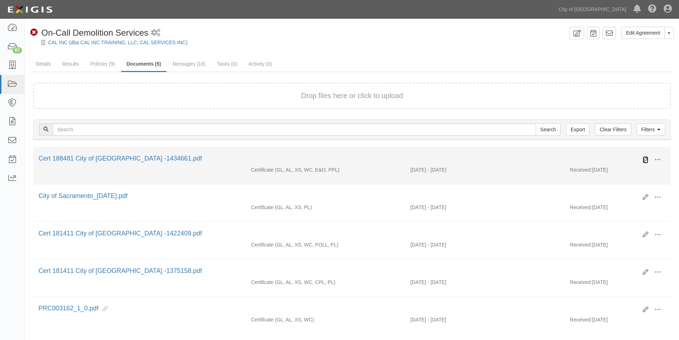
click at [645, 159] on icon at bounding box center [646, 160] width 6 height 6
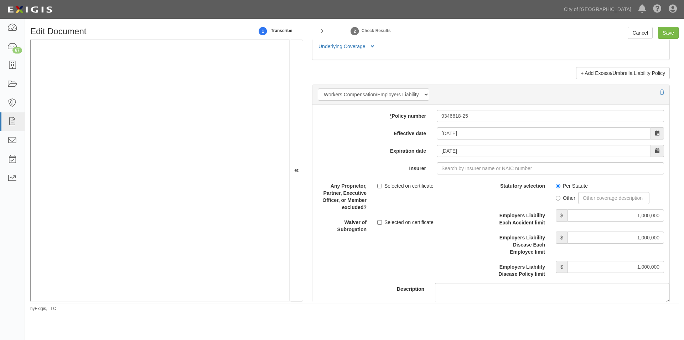
scroll to position [1690, 0]
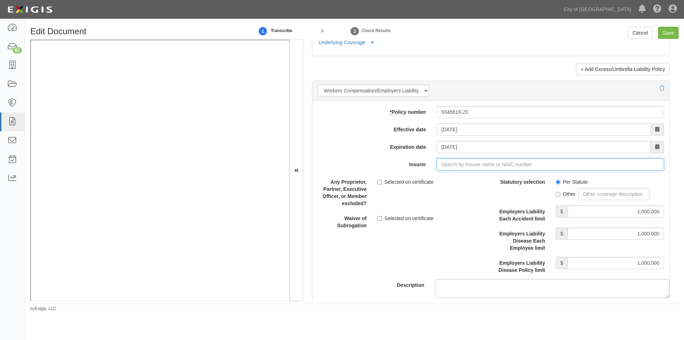
click at [452, 164] on input "Insurer" at bounding box center [550, 164] width 227 height 12
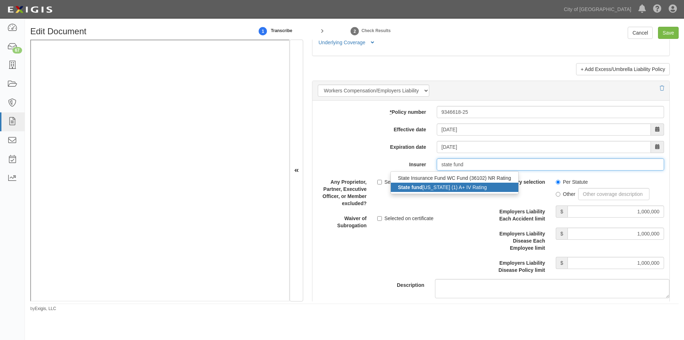
click at [416, 190] on div "State fund california (1) A+ IV Rating" at bounding box center [455, 186] width 128 height 9
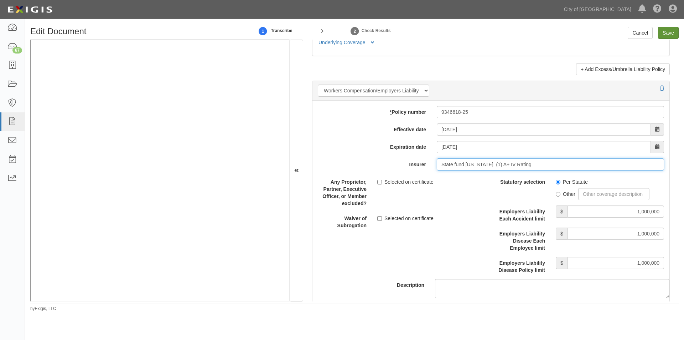
type input "State fund california (1) A+ IV Rating"
click at [662, 32] on input "Save" at bounding box center [668, 33] width 21 height 12
type input "1000000"
type input "2000000"
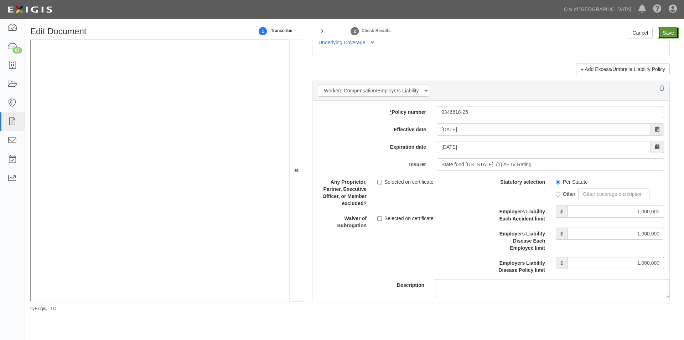
type input "1000000"
type input "5000000"
type input "1000000"
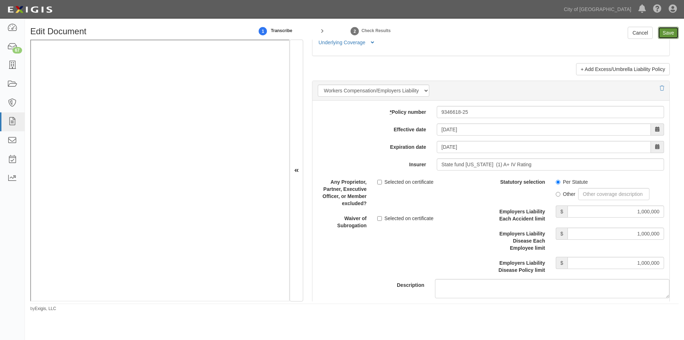
type input "1000000"
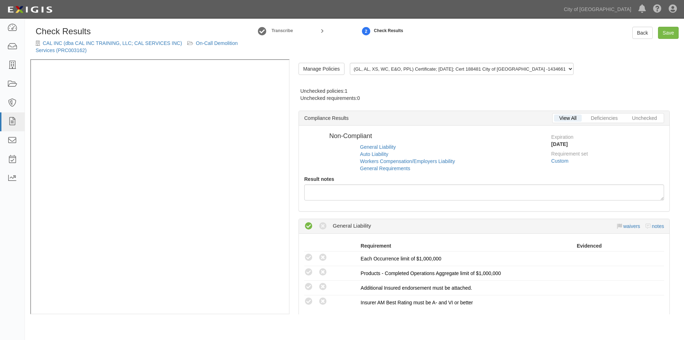
radio input "false"
radio input "true"
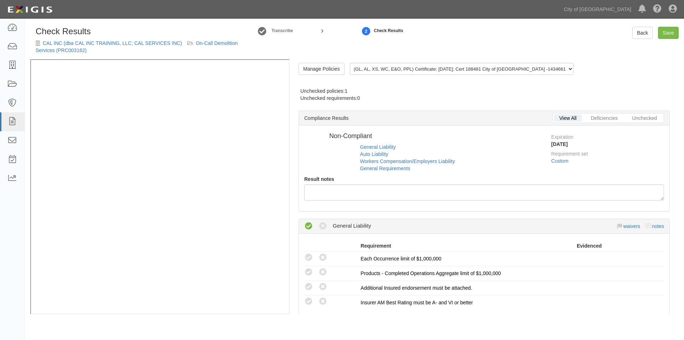
radio input "false"
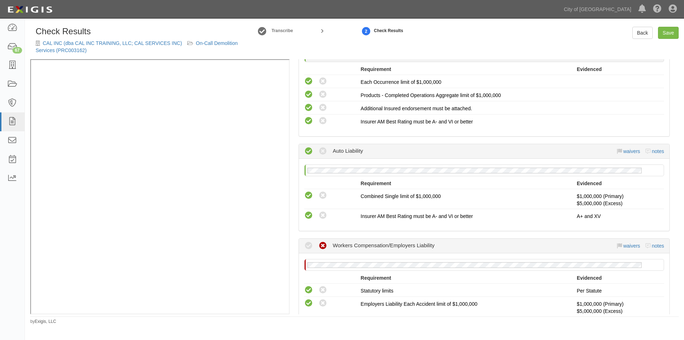
scroll to position [321, 0]
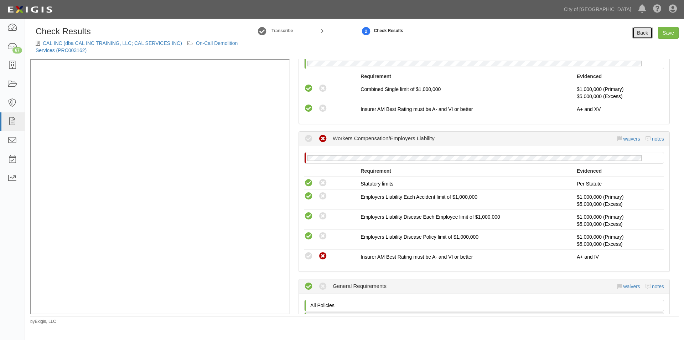
click at [640, 34] on link "Back" at bounding box center [643, 33] width 20 height 12
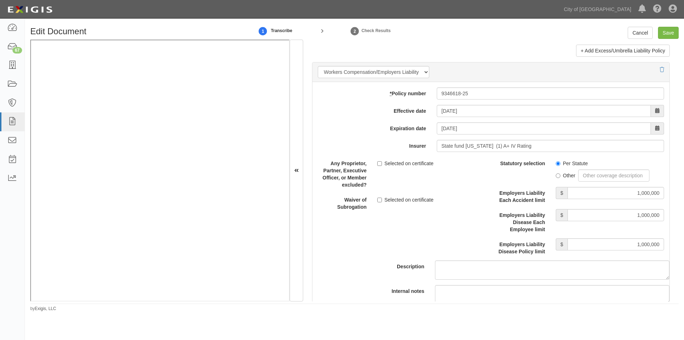
scroll to position [1712, 0]
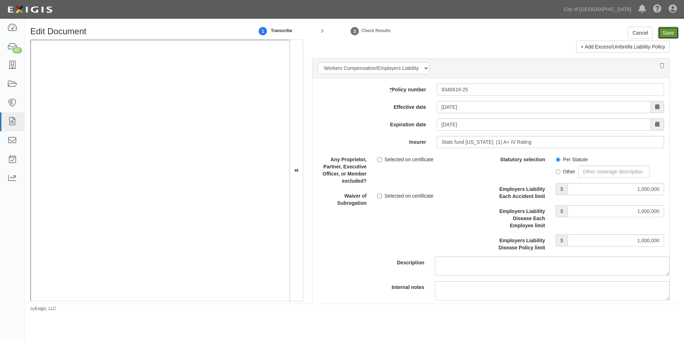
click at [668, 37] on input "Save" at bounding box center [668, 33] width 21 height 12
type input "1000000"
type input "2000000"
type input "1000000"
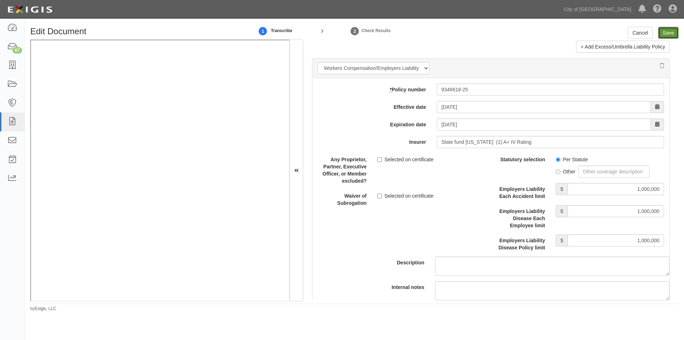
type input "5000000"
type input "1000000"
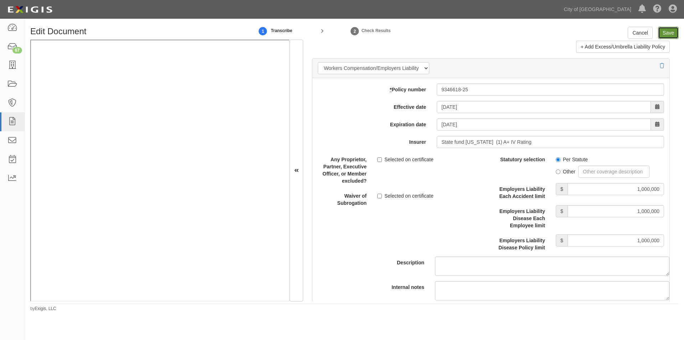
type input "1000000"
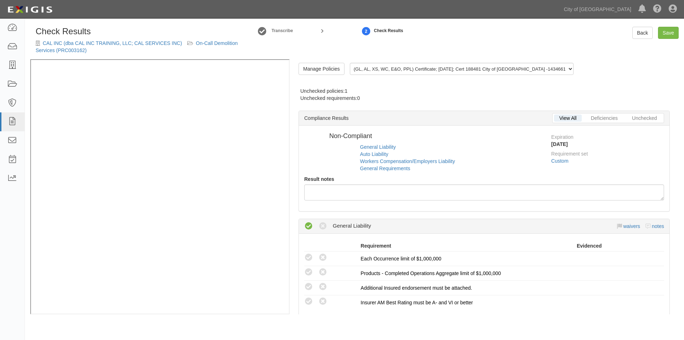
radio input "false"
radio input "true"
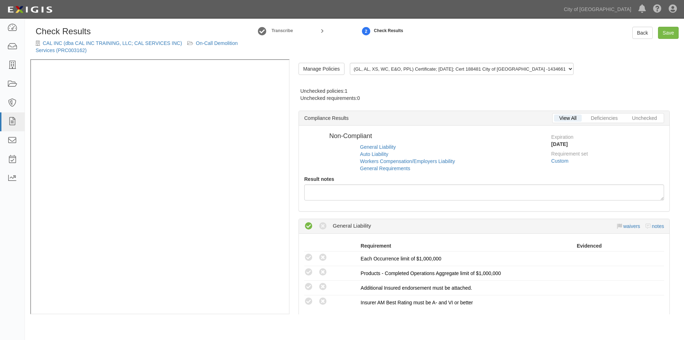
radio input "false"
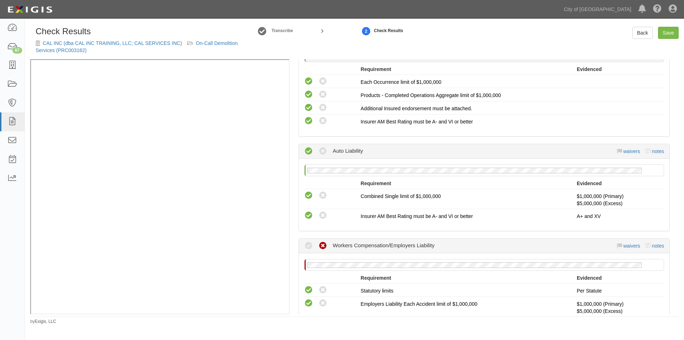
scroll to position [356, 0]
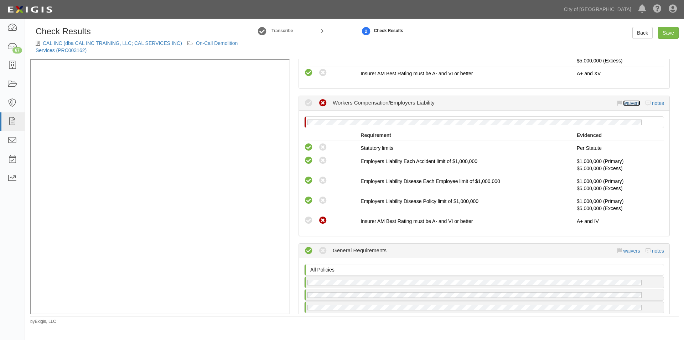
click at [623, 104] on link "waivers" at bounding box center [631, 103] width 17 height 6
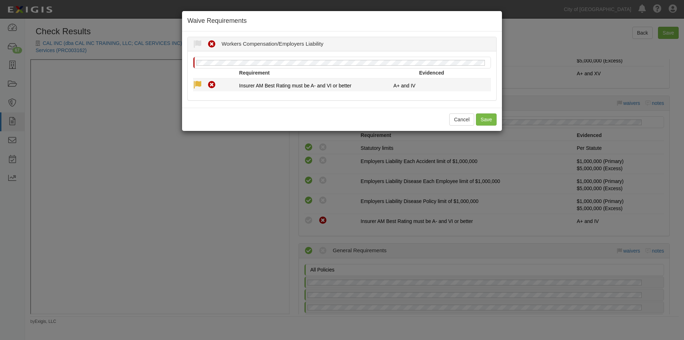
click at [195, 84] on icon at bounding box center [197, 85] width 9 height 9
radio input "true"
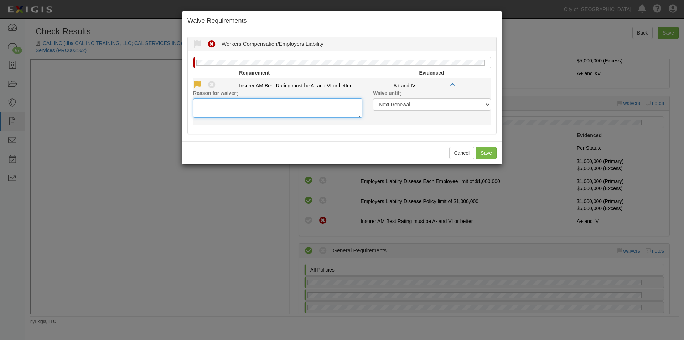
click at [220, 114] on textarea "Reason for waiver *" at bounding box center [277, 107] width 169 height 19
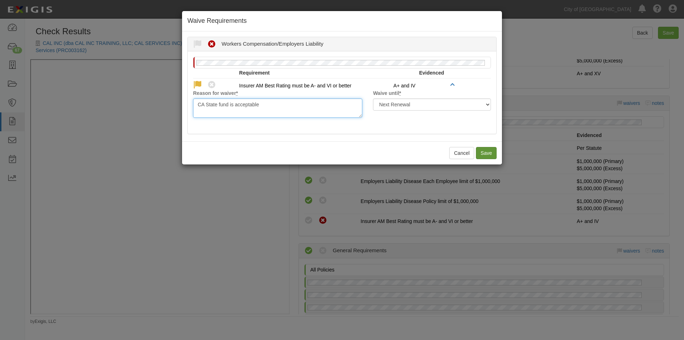
type textarea "CA State fund is acceptable"
click at [490, 151] on button "Save" at bounding box center [486, 153] width 21 height 12
radio input "true"
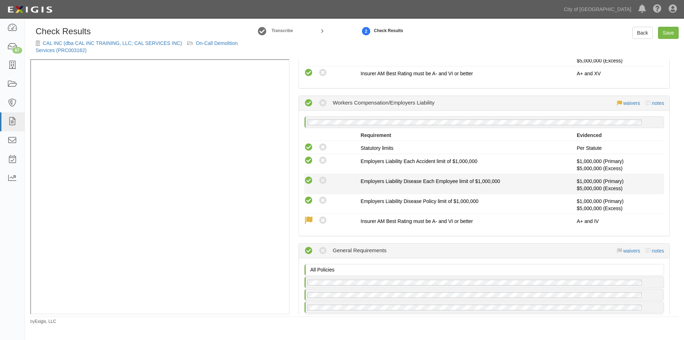
scroll to position [463, 0]
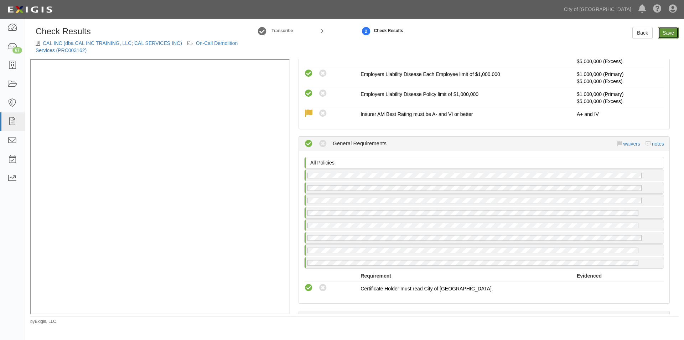
click at [661, 35] on link "Save" at bounding box center [668, 33] width 21 height 12
radio input "true"
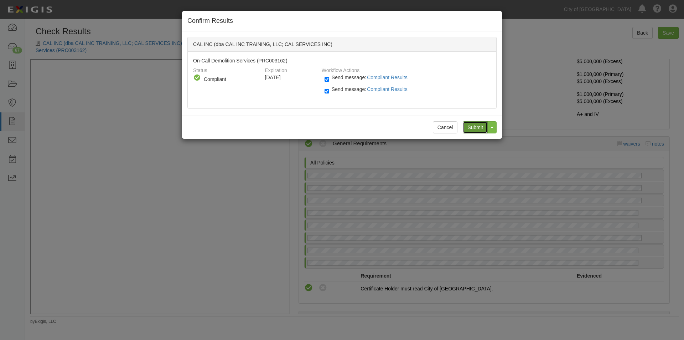
click at [473, 130] on input "Submit" at bounding box center [475, 127] width 25 height 12
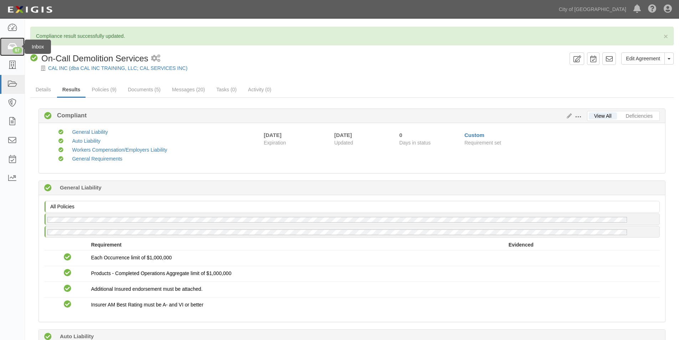
click at [10, 43] on icon at bounding box center [12, 47] width 10 height 8
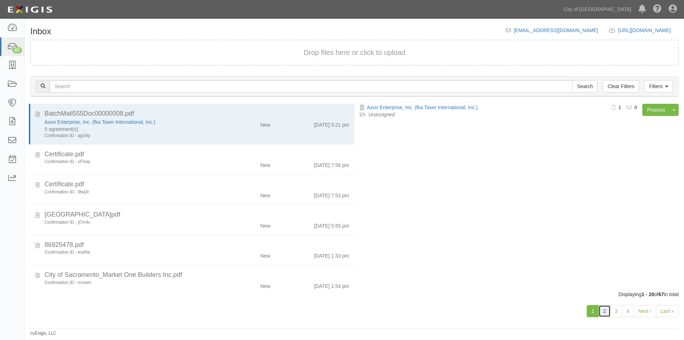
click at [604, 313] on link "2" at bounding box center [605, 311] width 12 height 12
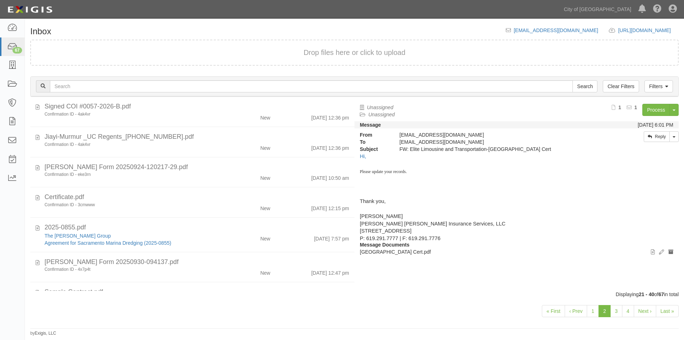
scroll to position [424, 0]
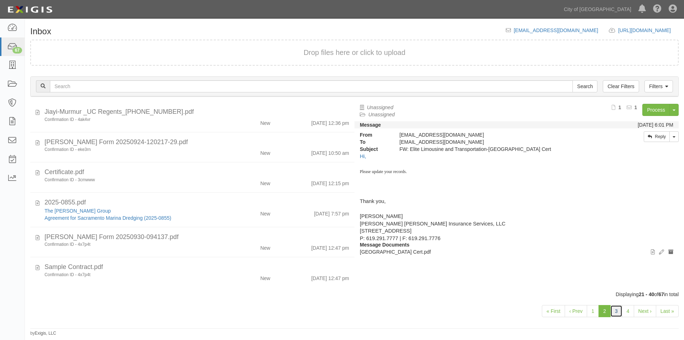
click at [619, 313] on link "3" at bounding box center [616, 311] width 12 height 12
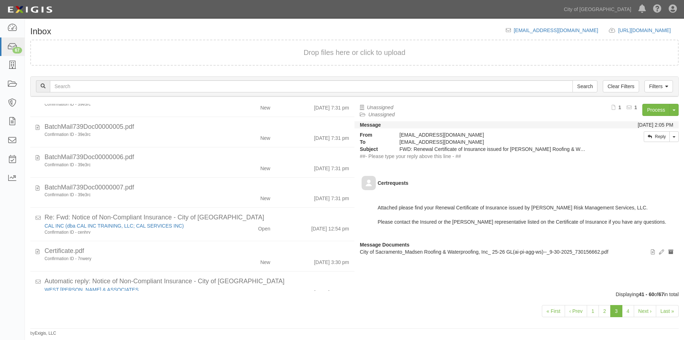
scroll to position [269, 0]
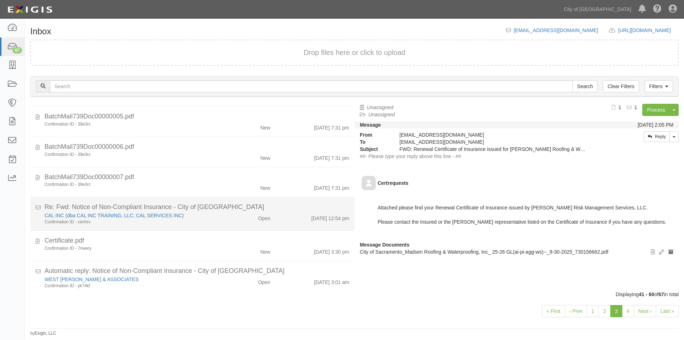
click at [225, 210] on div "Re: Fwd: Notice of Non-Compliant Insurance - City of Sacramento" at bounding box center [197, 206] width 305 height 9
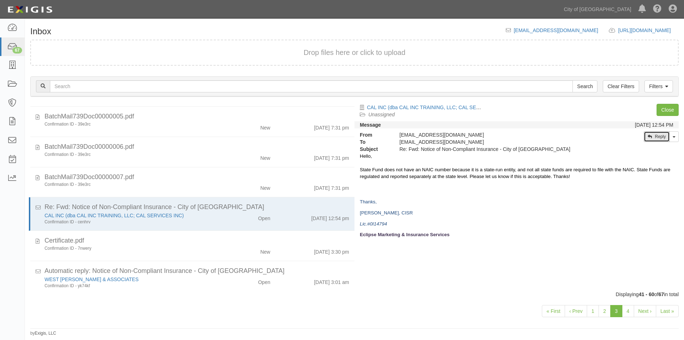
click at [656, 137] on link "Reply" at bounding box center [657, 136] width 26 height 11
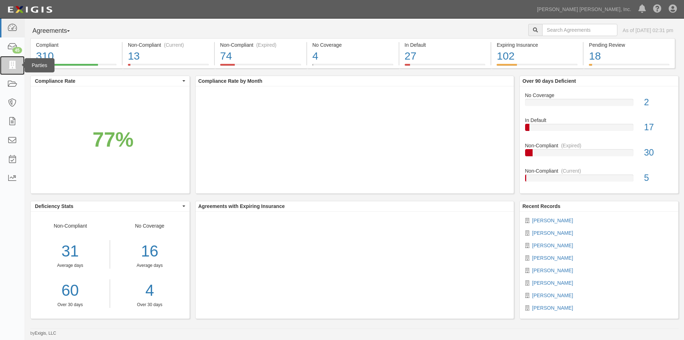
click at [10, 64] on icon at bounding box center [12, 65] width 10 height 8
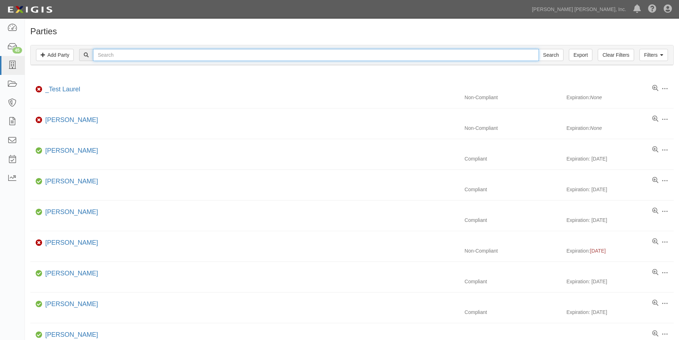
click at [122, 56] on input "text" at bounding box center [315, 55] width 445 height 12
type input "g&A"
click at [538, 49] on input "Search" at bounding box center [550, 55] width 25 height 12
click at [102, 56] on input "g&A" at bounding box center [315, 55] width 445 height 12
click at [105, 55] on input "g &A" at bounding box center [315, 55] width 445 height 12
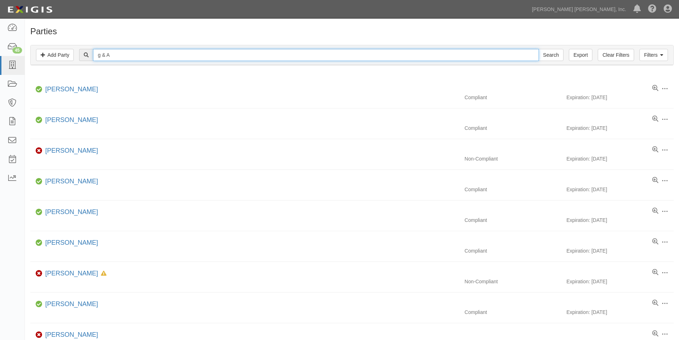
type input "g & A"
click at [538, 49] on input "Search" at bounding box center [550, 55] width 25 height 12
drag, startPoint x: 113, startPoint y: 55, endPoint x: 65, endPoint y: 54, distance: 48.8
click at [65, 54] on div "Filters Add Party Clear Filters Export g & A Search Filters" at bounding box center [352, 55] width 643 height 20
type input "ga"
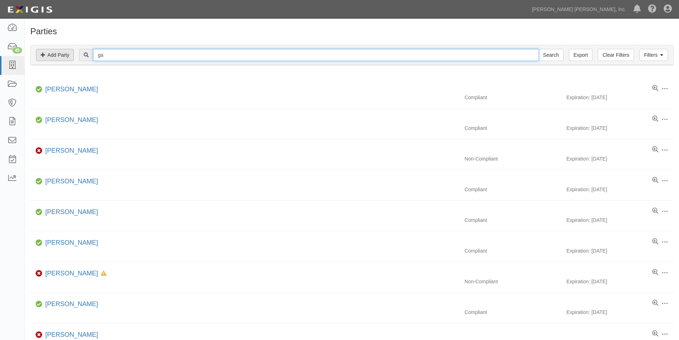
click at [538, 49] on input "Search" at bounding box center [550, 55] width 25 height 12
drag, startPoint x: 105, startPoint y: 56, endPoint x: 91, endPoint y: 56, distance: 13.9
click at [91, 56] on div "ga Search" at bounding box center [321, 55] width 484 height 12
type input "g and a"
click at [538, 49] on input "Search" at bounding box center [550, 55] width 25 height 12
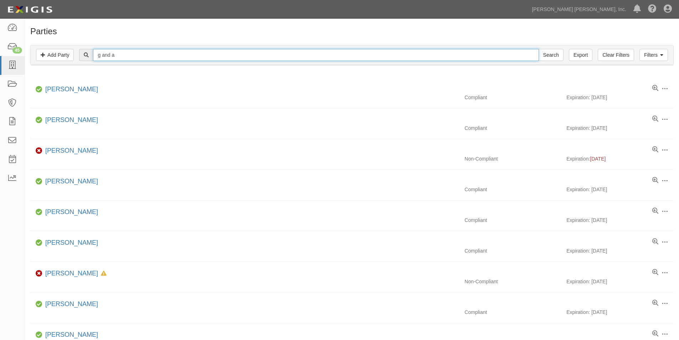
click at [111, 56] on input "g and a" at bounding box center [315, 55] width 445 height 12
type input "g & a"
click at [538, 49] on input "Search" at bounding box center [550, 55] width 25 height 12
drag, startPoint x: 114, startPoint y: 56, endPoint x: 72, endPoint y: 55, distance: 42.1
click at [73, 56] on div "Filters Add Party Clear Filters Export g & a Search Filters" at bounding box center [352, 55] width 643 height 20
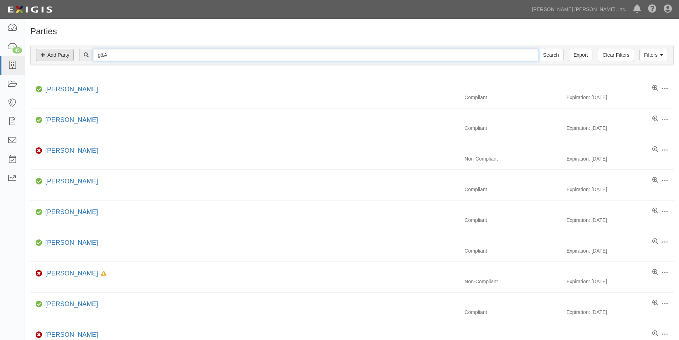
type input "g&A"
click at [538, 49] on input "Search" at bounding box center [550, 55] width 25 height 12
click at [130, 57] on input "g&A" at bounding box center [315, 55] width 445 height 12
type input "g"
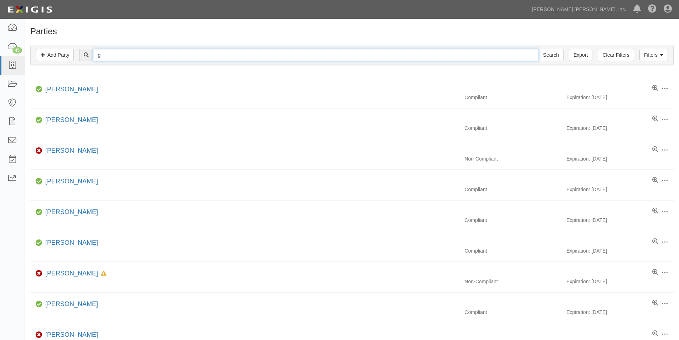
click at [538, 49] on input "Search" at bounding box center [550, 55] width 25 height 12
click at [109, 55] on input "g" at bounding box center [315, 55] width 445 height 12
type input "g"
click at [538, 49] on input "Search" at bounding box center [550, 55] width 25 height 12
drag, startPoint x: 0, startPoint y: 0, endPoint x: 109, endPoint y: 55, distance: 121.6
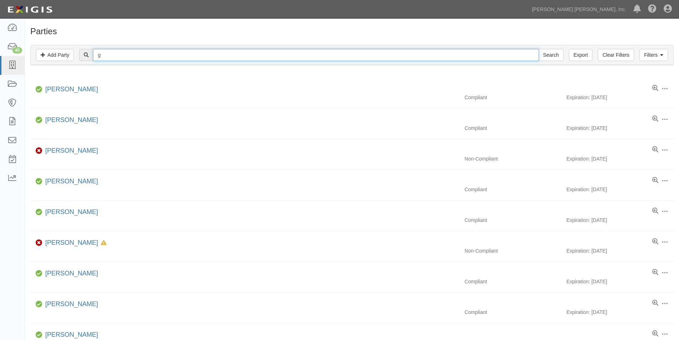
click at [109, 55] on input "g" at bounding box center [315, 55] width 445 height 12
type input "g and"
click at [538, 49] on input "Search" at bounding box center [550, 55] width 25 height 12
drag, startPoint x: 115, startPoint y: 54, endPoint x: 103, endPoint y: 56, distance: 12.2
click at [103, 56] on input "g and" at bounding box center [315, 55] width 445 height 12
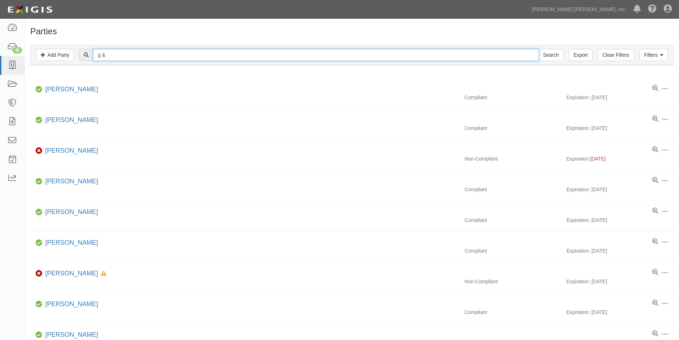
type input "g &"
click at [538, 49] on input "Search" at bounding box center [550, 55] width 25 height 12
click at [114, 56] on input "g &" at bounding box center [315, 55] width 445 height 12
type input "g&A"
click at [538, 49] on input "Search" at bounding box center [550, 55] width 25 height 12
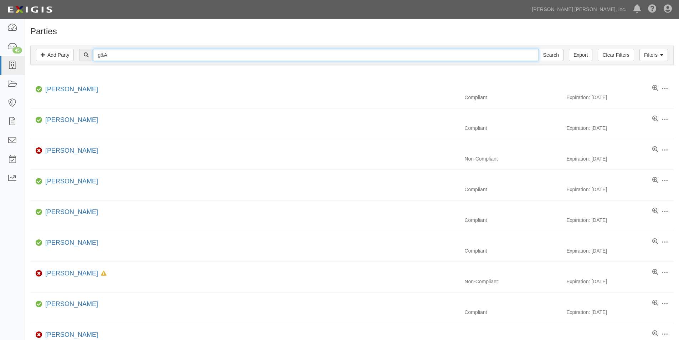
click at [118, 53] on input "g&A" at bounding box center [315, 55] width 445 height 12
click at [141, 57] on input "G&A pertners" at bounding box center [315, 55] width 445 height 12
type input "G&A divers"
click at [538, 49] on input "Search" at bounding box center [550, 55] width 25 height 12
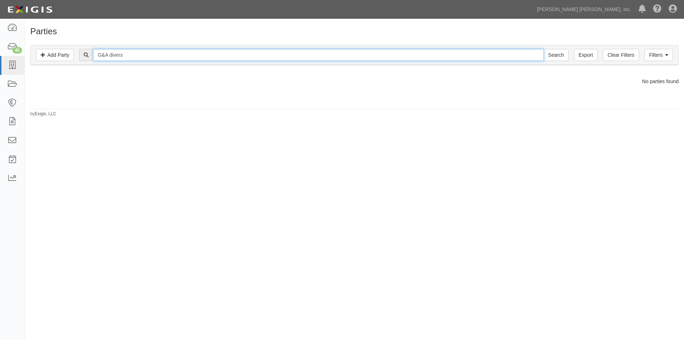
click at [112, 56] on input "G&A divers" at bounding box center [318, 55] width 451 height 12
type input "divers"
click at [544, 49] on input "Search" at bounding box center [556, 55] width 25 height 12
click at [120, 58] on input "divers" at bounding box center [318, 55] width 451 height 12
type input "d"
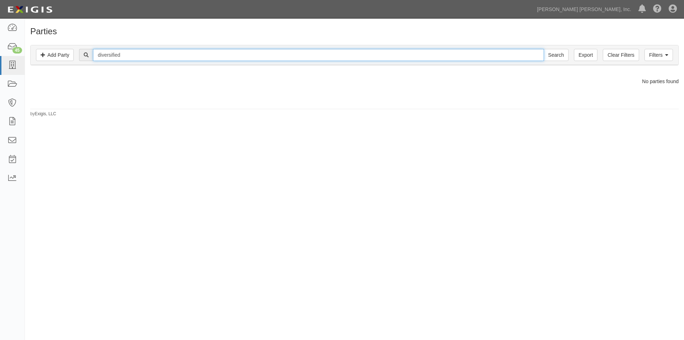
type input "diversified"
click at [544, 49] on input "Search" at bounding box center [556, 55] width 25 height 12
drag, startPoint x: 131, startPoint y: 53, endPoint x: 93, endPoint y: 53, distance: 37.8
click at [93, 53] on div "diversified Search" at bounding box center [323, 55] width 489 height 12
type input "diversified"
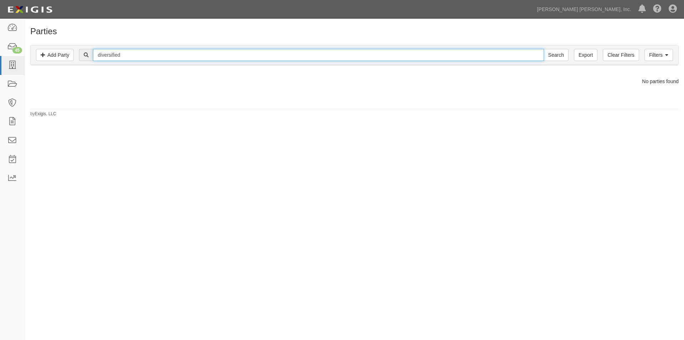
click at [544, 49] on input "Search" at bounding box center [556, 55] width 25 height 12
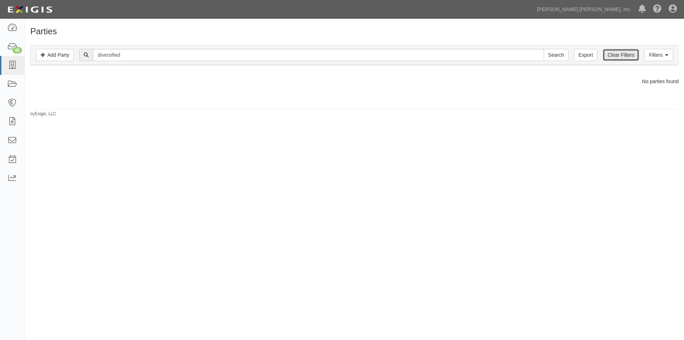
click at [634, 56] on link "Clear Filters" at bounding box center [621, 55] width 36 height 12
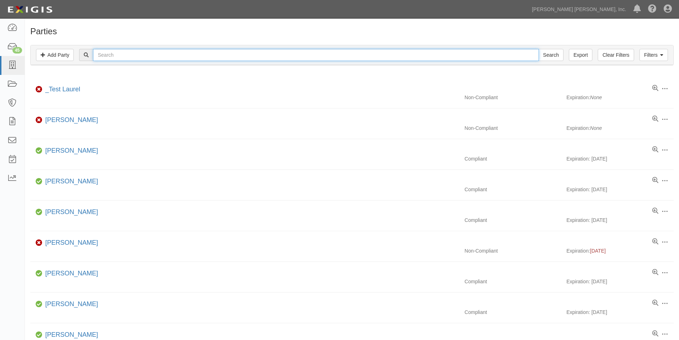
click at [133, 52] on input "text" at bounding box center [315, 55] width 445 height 12
type input "diversified"
click at [538, 49] on input "Search" at bounding box center [550, 55] width 25 height 12
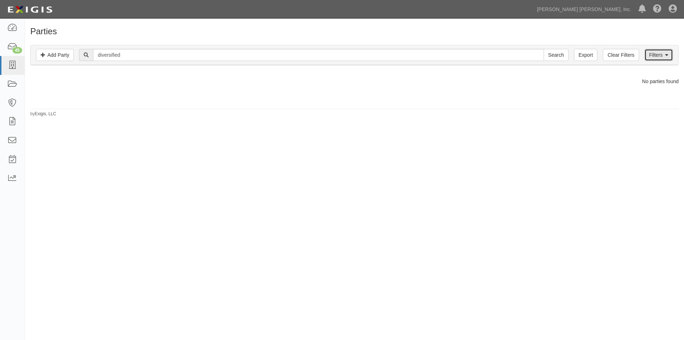
click at [654, 57] on link "Filters" at bounding box center [659, 55] width 29 height 12
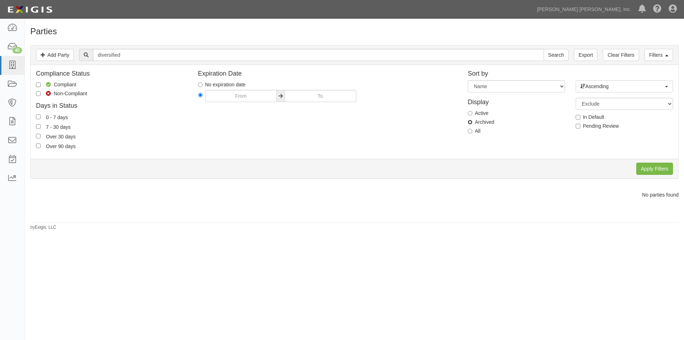
click at [472, 123] on input "Archived" at bounding box center [470, 122] width 5 height 5
radio input "true"
click at [646, 171] on input "Apply Filters" at bounding box center [654, 169] width 37 height 12
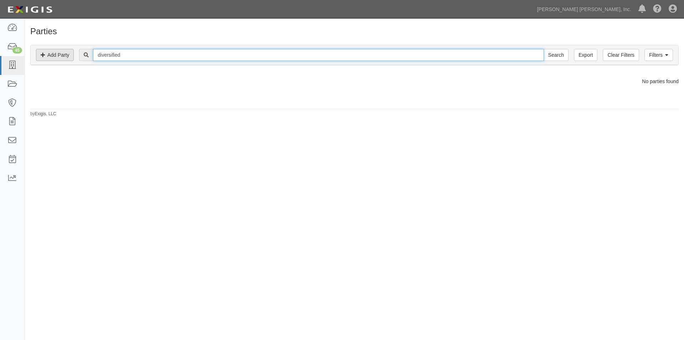
drag, startPoint x: 127, startPoint y: 53, endPoint x: 72, endPoint y: 56, distance: 55.0
click at [72, 56] on div "Filters Add Party Clear Filters Export diversified Search Filters" at bounding box center [355, 55] width 648 height 20
type input "G&A"
click at [544, 49] on input "Search" at bounding box center [556, 55] width 25 height 12
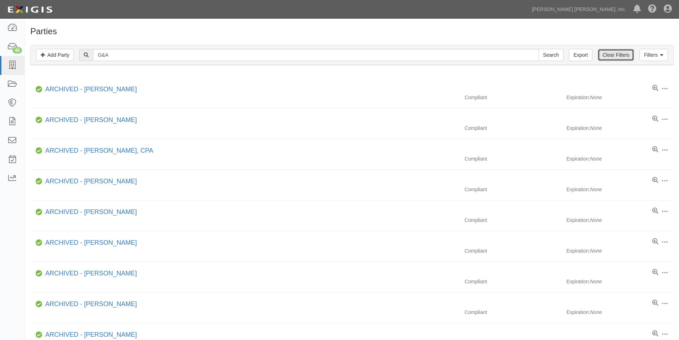
click at [609, 56] on link "Clear Filters" at bounding box center [616, 55] width 36 height 12
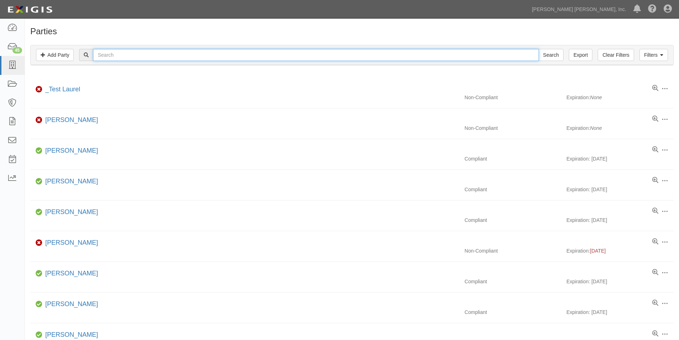
click at [100, 57] on input "text" at bounding box center [315, 55] width 445 height 12
type input "G&A"
click at [538, 49] on input "Search" at bounding box center [550, 55] width 25 height 12
click at [101, 55] on input "G&A" at bounding box center [315, 55] width 445 height 12
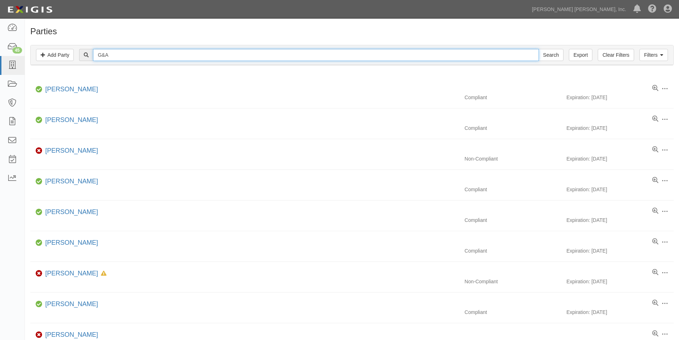
click at [102, 56] on input "G&A" at bounding box center [315, 55] width 445 height 12
click at [108, 56] on input "G &A" at bounding box center [315, 55] width 445 height 12
type input "G & A"
click at [538, 49] on input "Search" at bounding box center [550, 55] width 25 height 12
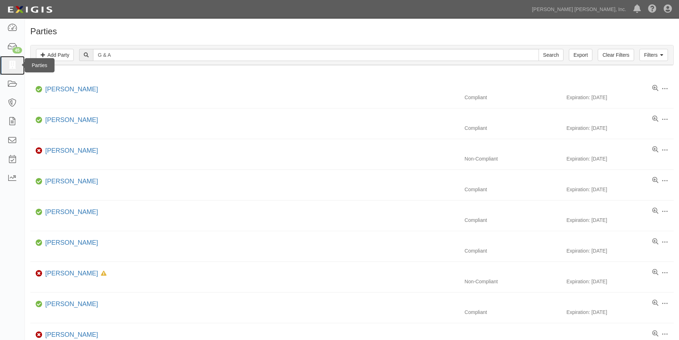
click at [13, 62] on icon at bounding box center [12, 65] width 10 height 8
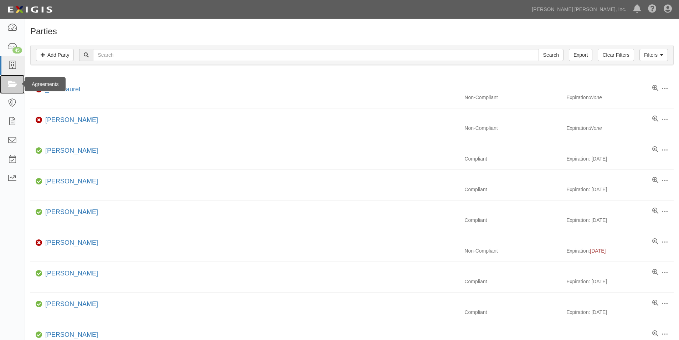
click at [9, 82] on icon at bounding box center [12, 84] width 10 height 8
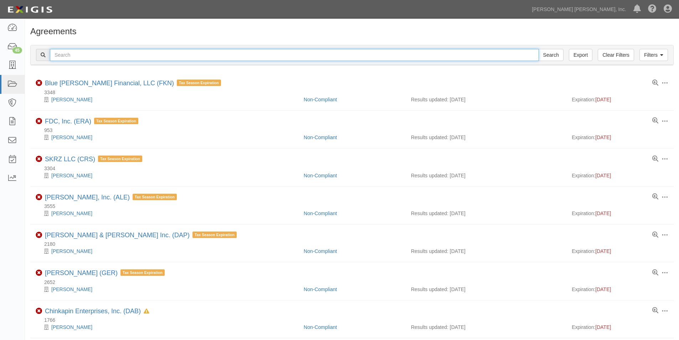
click at [81, 56] on input "text" at bounding box center [294, 55] width 489 height 12
type input "dflt"
click at [538, 49] on input "Search" at bounding box center [550, 55] width 25 height 12
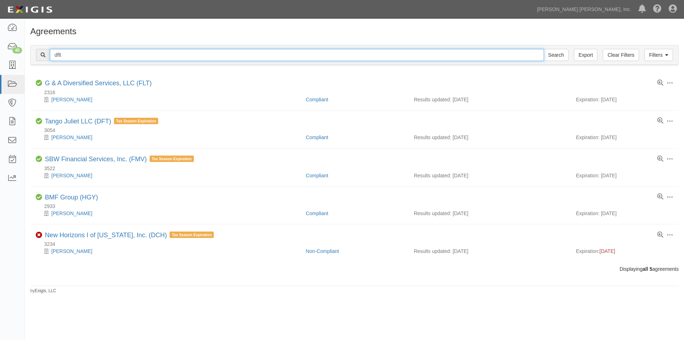
drag, startPoint x: 71, startPoint y: 56, endPoint x: 48, endPoint y: 56, distance: 22.8
click at [48, 56] on div "dflt Search" at bounding box center [302, 55] width 533 height 12
type input "flt"
click at [544, 49] on input "Search" at bounding box center [556, 55] width 25 height 12
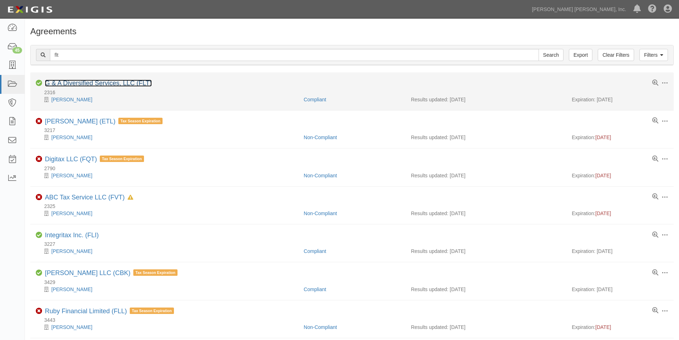
click at [93, 84] on link "G & A Diversified Services, LLC (FLT)" at bounding box center [98, 82] width 107 height 7
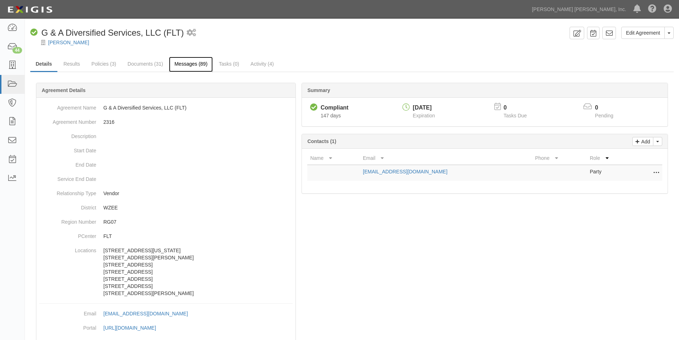
click at [185, 65] on link "Messages (89)" at bounding box center [191, 64] width 44 height 15
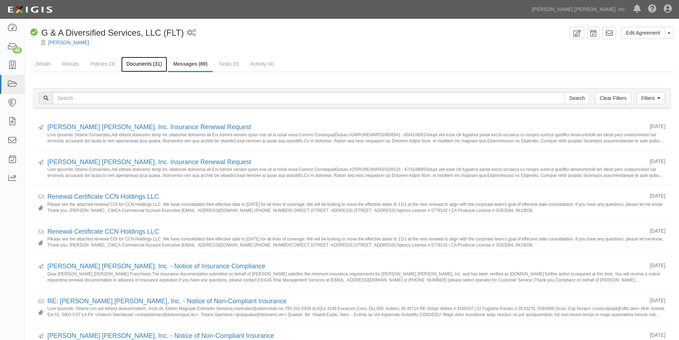
click at [141, 63] on link "Documents (31)" at bounding box center [144, 64] width 46 height 15
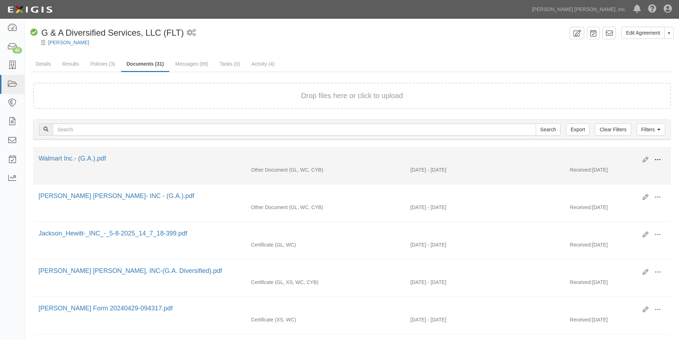
click at [659, 160] on span at bounding box center [657, 159] width 6 height 6
click at [626, 173] on link "View" at bounding box center [623, 170] width 56 height 13
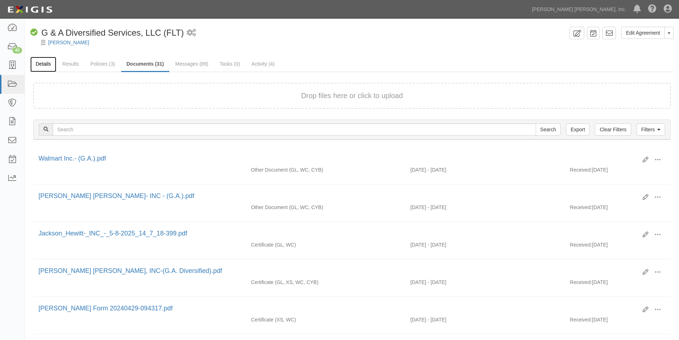
click at [45, 65] on link "Details" at bounding box center [43, 64] width 26 height 15
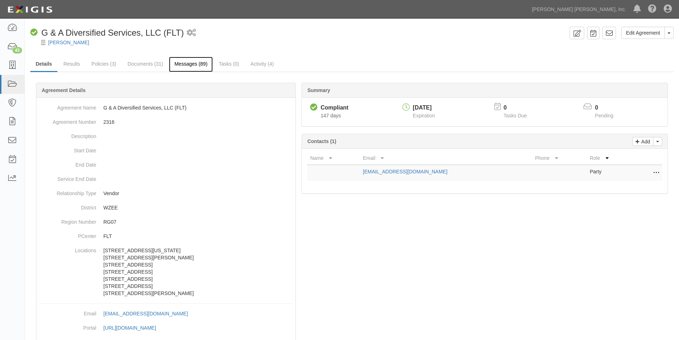
click at [190, 63] on link "Messages (89)" at bounding box center [191, 64] width 44 height 15
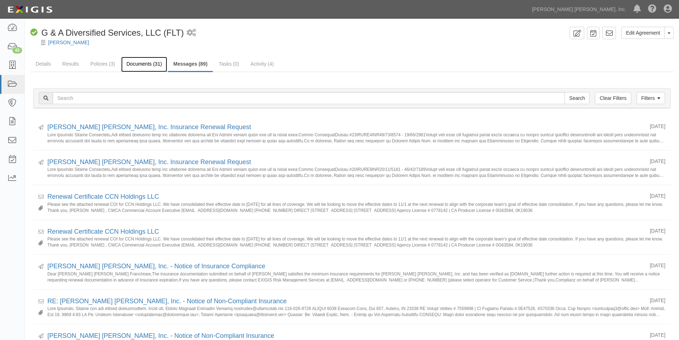
click at [131, 61] on link "Documents (31)" at bounding box center [144, 64] width 46 height 15
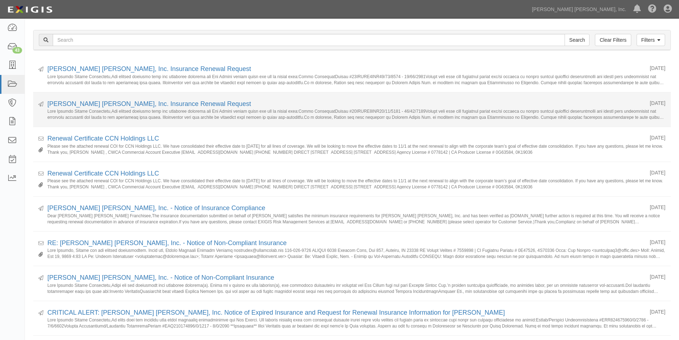
scroll to position [143, 0]
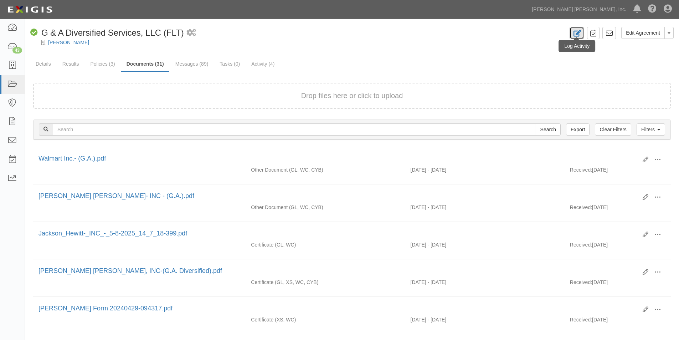
click at [577, 31] on icon at bounding box center [577, 33] width 8 height 7
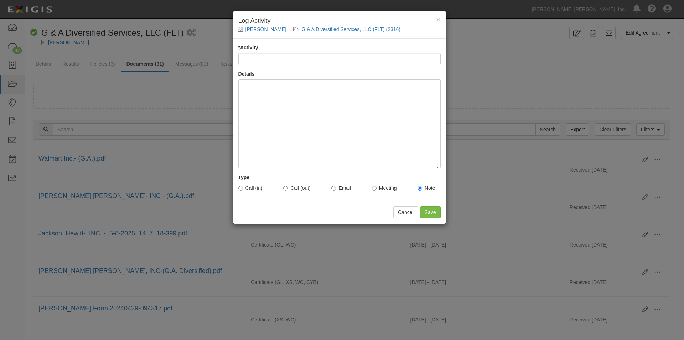
click at [271, 61] on input "* Activity" at bounding box center [339, 59] width 202 height 12
type input "Account Update"
click at [256, 104] on div at bounding box center [339, 123] width 202 height 89
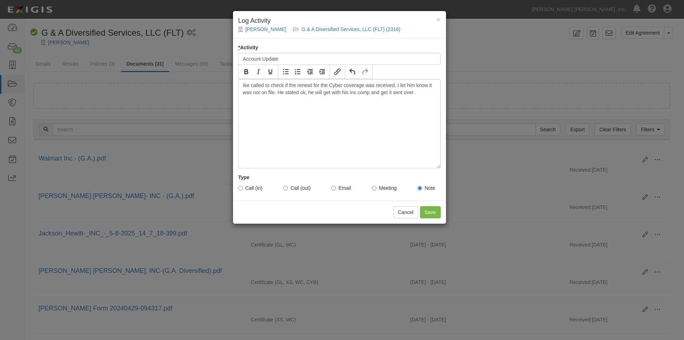
click at [241, 191] on label "Call (in)" at bounding box center [250, 187] width 24 height 7
click at [241, 190] on input "Call (in)" at bounding box center [240, 188] width 5 height 5
radio input "true"
click at [310, 85] on div "Ike called to check if the renewl for the Cyber coverage was received. I let hi…" at bounding box center [339, 123] width 202 height 89
click at [425, 212] on input "Save" at bounding box center [430, 212] width 21 height 12
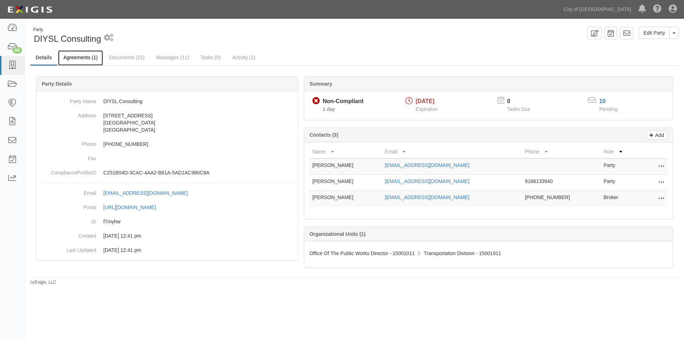
click at [77, 60] on link "Agreements (1)" at bounding box center [80, 57] width 45 height 15
click at [82, 58] on link "Agreements (1)" at bounding box center [80, 57] width 45 height 15
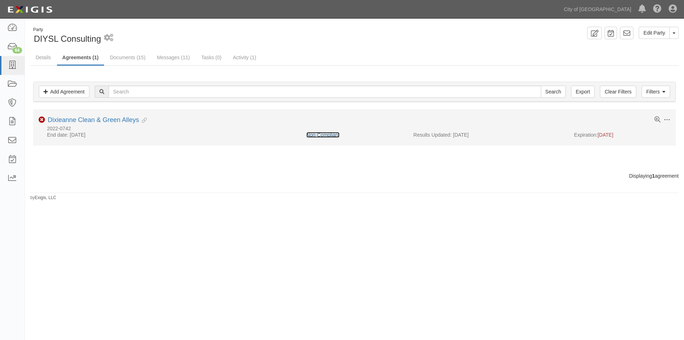
click at [324, 134] on link "Non-Compliant" at bounding box center [322, 135] width 33 height 6
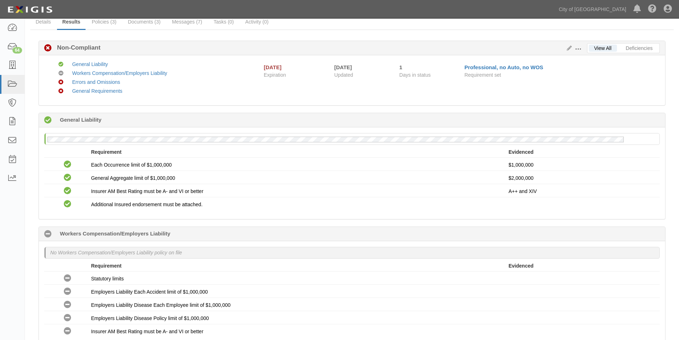
scroll to position [34, 0]
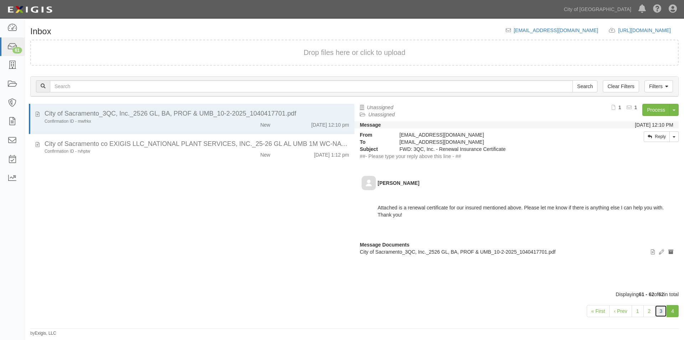
click at [663, 313] on link "3" at bounding box center [661, 311] width 12 height 12
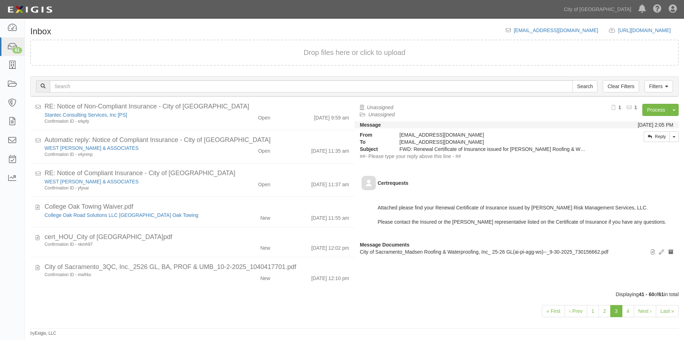
scroll to position [407, 0]
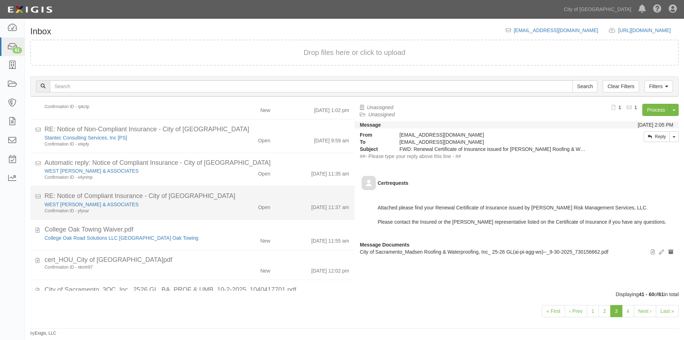
click at [178, 218] on li "RE: Notice of Compliant Insurance - City of Sacramento WEST [PERSON_NAME] & ASS…" at bounding box center [192, 202] width 324 height 33
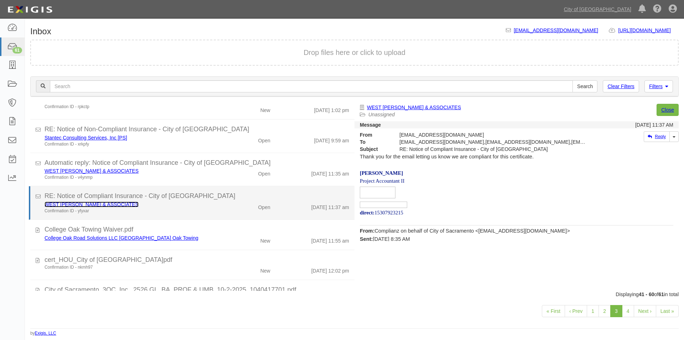
click at [95, 204] on link "WEST [PERSON_NAME] & ASSOCIATES" at bounding box center [92, 204] width 94 height 6
click at [195, 206] on div "WEST [PERSON_NAME] & ASSOCIATES" at bounding box center [131, 204] width 173 height 7
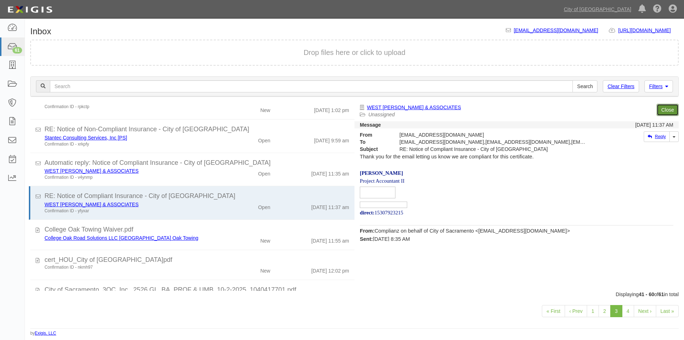
click at [666, 111] on link "Close" at bounding box center [668, 110] width 22 height 12
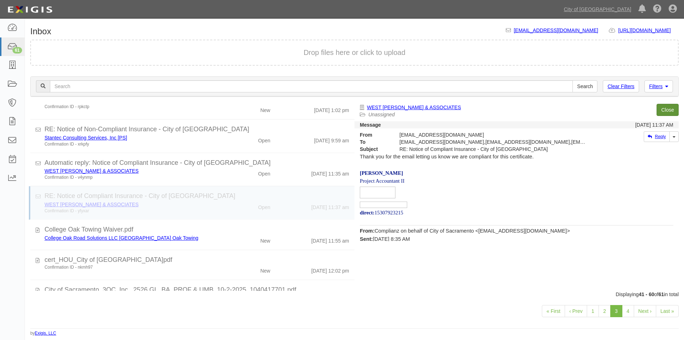
scroll to position [396, 0]
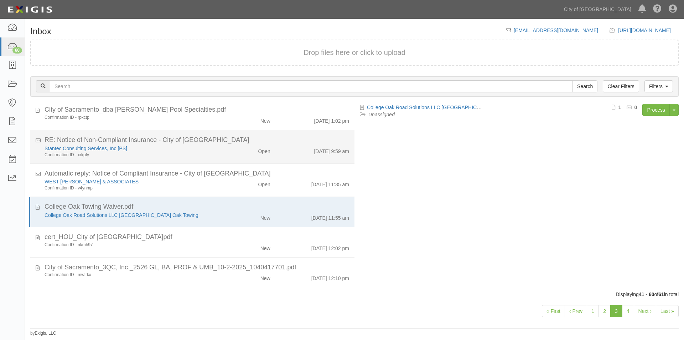
click at [249, 154] on div "Open" at bounding box center [249, 150] width 52 height 10
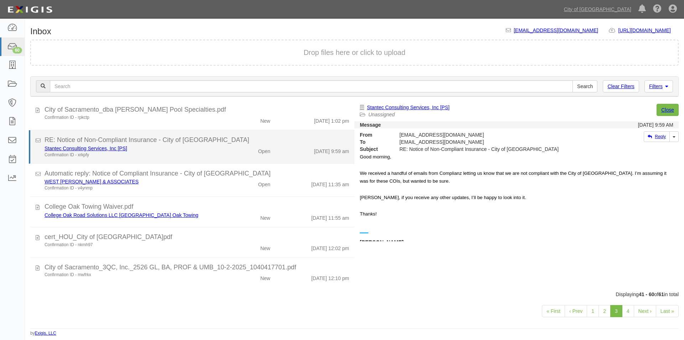
click at [145, 149] on div "Stantec Consulting Services, Inc [PS]" at bounding box center [131, 148] width 173 height 7
click at [91, 146] on link "Stantec Consulting Services, Inc [PS]" at bounding box center [86, 148] width 83 height 6
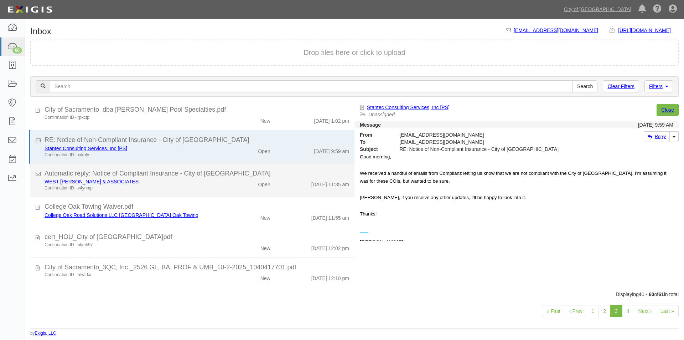
click at [174, 165] on li "Automatic reply: Notice of Compliant Insurance - City of Sacramento WEST YOST &…" at bounding box center [192, 180] width 324 height 33
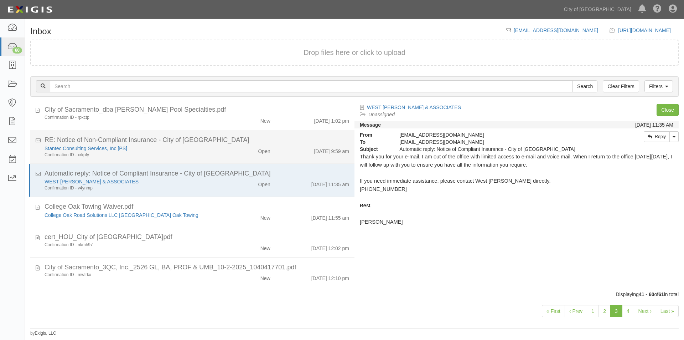
click at [178, 152] on div "Confirmation ID - xrkpfy" at bounding box center [131, 155] width 173 height 6
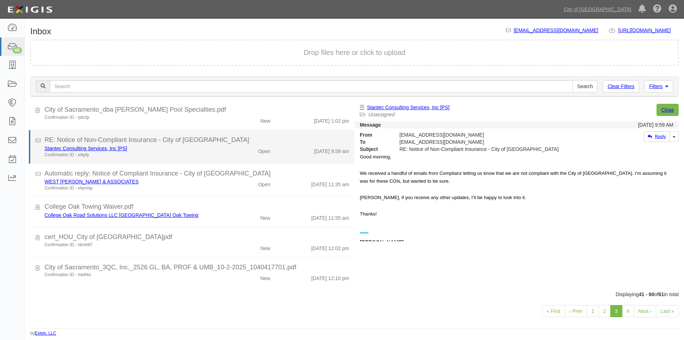
click at [178, 152] on div "Confirmation ID - xrkpfy" at bounding box center [131, 155] width 173 height 6
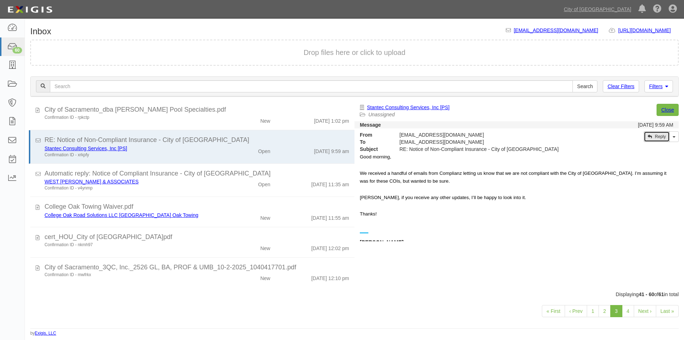
click at [659, 136] on link "Reply" at bounding box center [657, 136] width 26 height 11
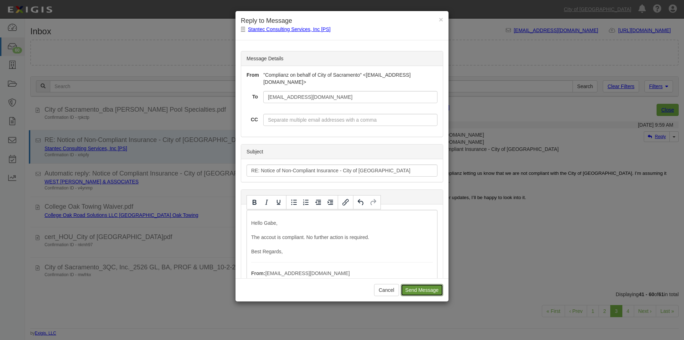
click at [411, 294] on input "Send Message" at bounding box center [422, 290] width 42 height 12
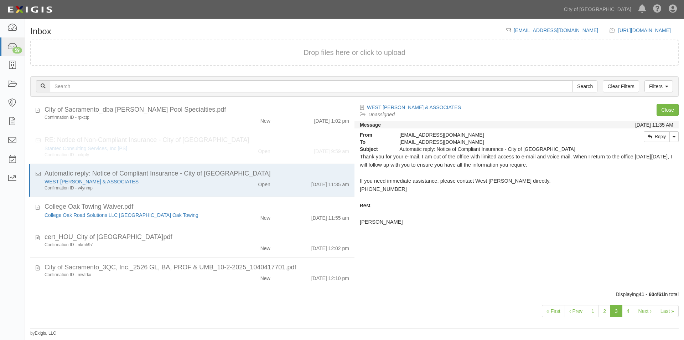
scroll to position [363, 0]
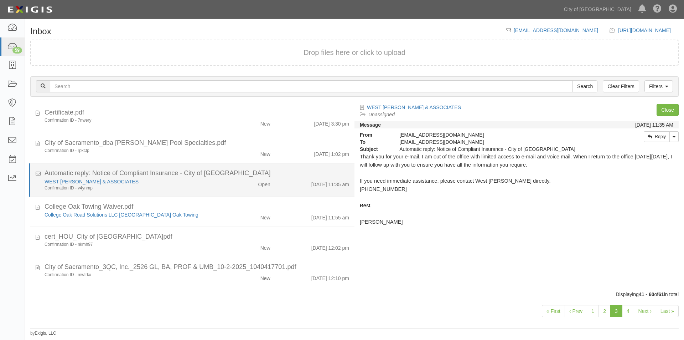
click at [224, 189] on div "WEST YOST & ASSOCIATES Confirmation ID - v4ynmp Open 10/7/25 11:35 am" at bounding box center [196, 184] width 315 height 13
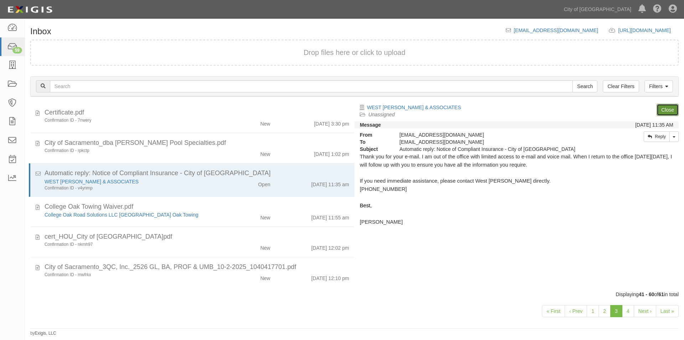
click at [666, 106] on link "Close" at bounding box center [668, 110] width 22 height 12
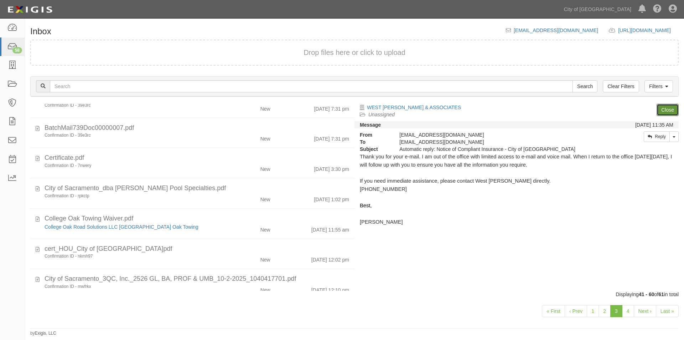
scroll to position [330, 0]
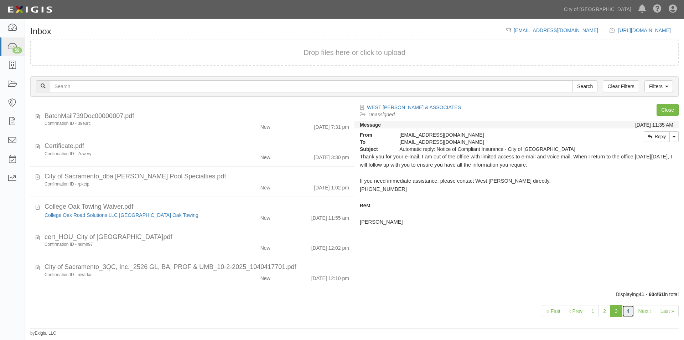
click at [627, 315] on link "4" at bounding box center [628, 311] width 12 height 12
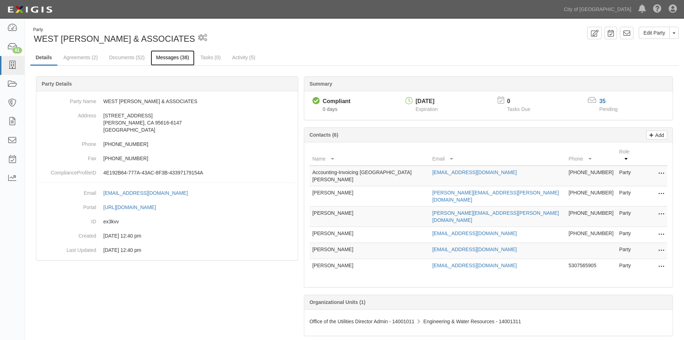
click at [174, 57] on link "Messages (38)" at bounding box center [173, 57] width 44 height 15
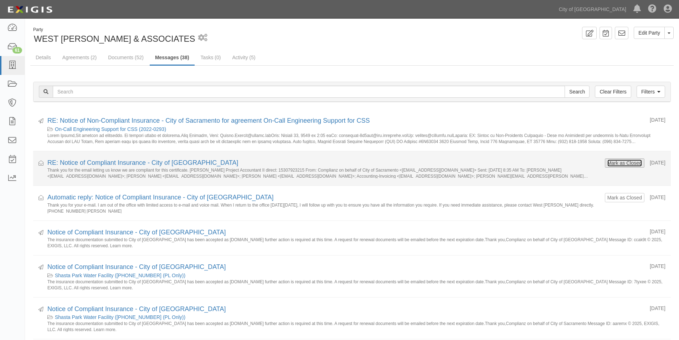
click at [607, 162] on button "Mark as Closed" at bounding box center [624, 163] width 35 height 8
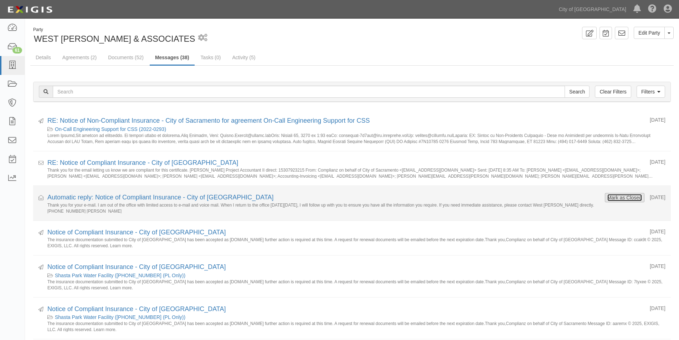
drag, startPoint x: 0, startPoint y: 0, endPoint x: 608, endPoint y: 195, distance: 638.0
click at [608, 195] on button "Mark as Closed" at bounding box center [624, 198] width 35 height 8
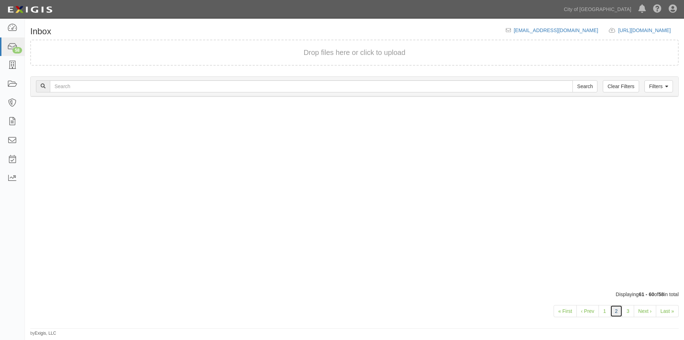
click at [616, 315] on link "2" at bounding box center [616, 311] width 12 height 12
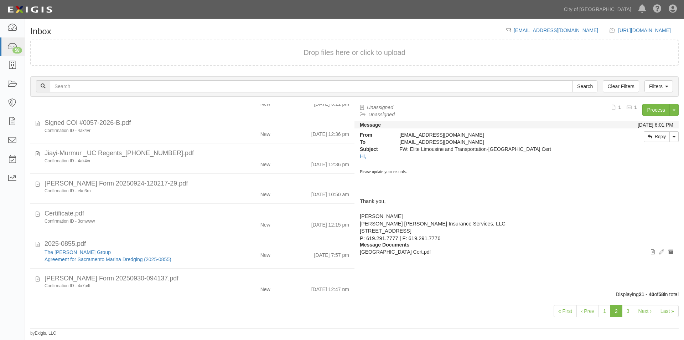
scroll to position [424, 0]
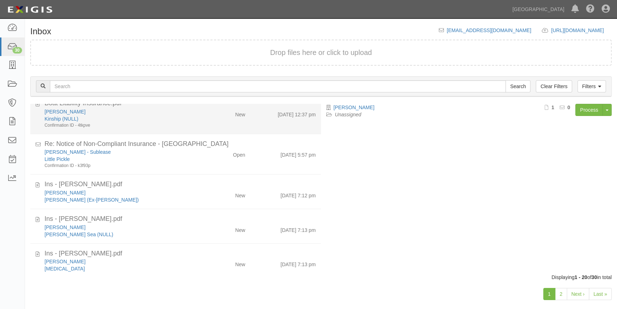
scroll to position [500, 0]
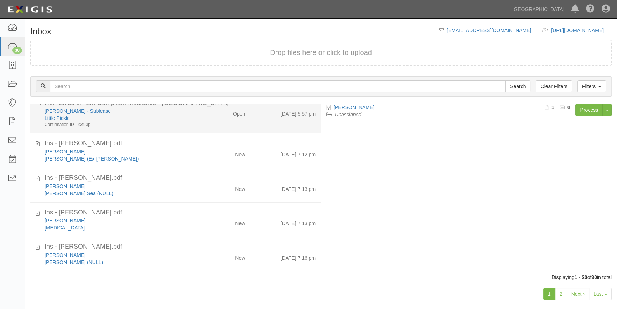
click at [164, 110] on div "Mason Kirby - Sublease" at bounding box center [122, 110] width 154 height 7
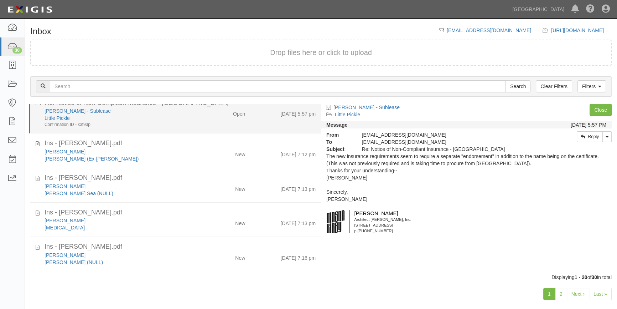
click at [120, 118] on div "Little Pickle" at bounding box center [122, 117] width 154 height 7
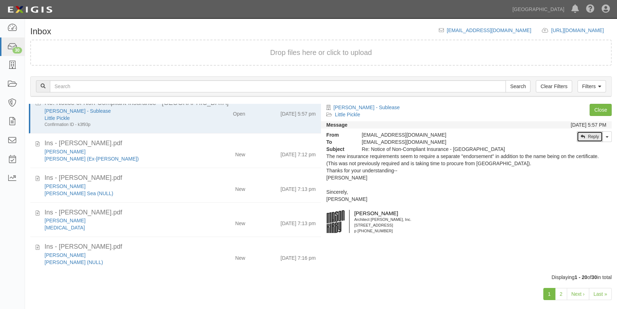
click at [589, 134] on link "Reply" at bounding box center [590, 136] width 26 height 11
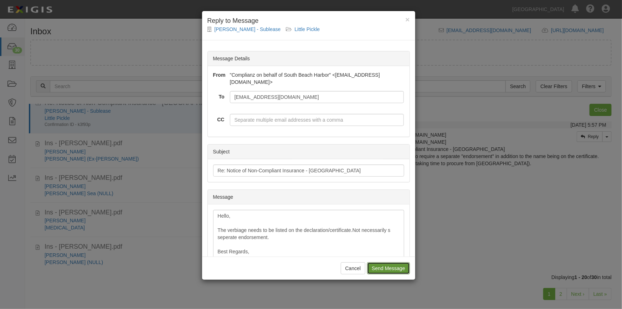
click at [376, 268] on input "Send Message" at bounding box center [388, 268] width 42 height 12
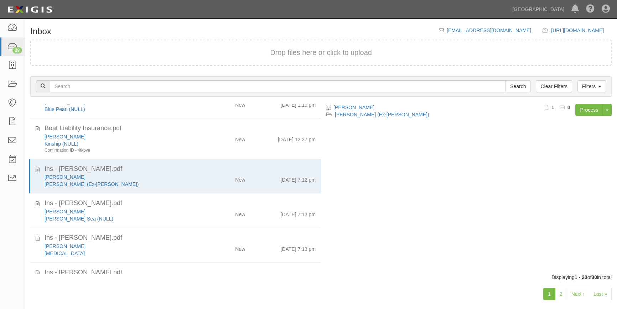
scroll to position [459, 0]
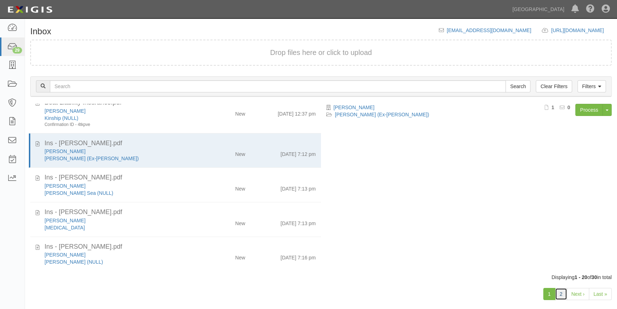
click at [561, 297] on link "2" at bounding box center [561, 294] width 12 height 12
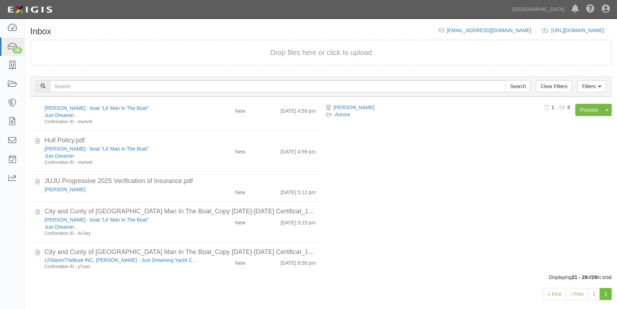
scroll to position [162, 0]
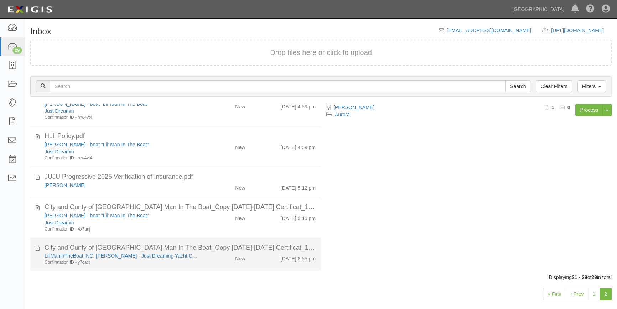
drag, startPoint x: 315, startPoint y: 236, endPoint x: 314, endPoint y: 255, distance: 19.6
click at [314, 255] on ul "Ins - Wells.pdf Jason Wells Aurora New 10/5/25 2:05 pm Ins - Brose.pdf Christop…" at bounding box center [175, 106] width 291 height 329
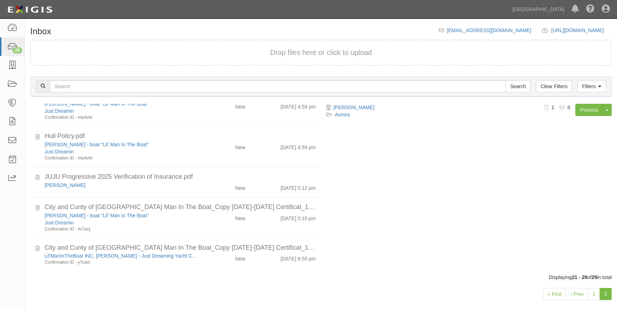
click at [350, 246] on div "Jason Wells Aurora Process Toggle Document Dropdown Archive Document Close Mark…" at bounding box center [469, 186] width 296 height 164
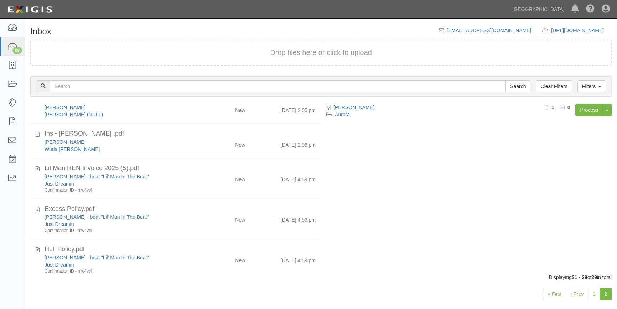
scroll to position [0, 0]
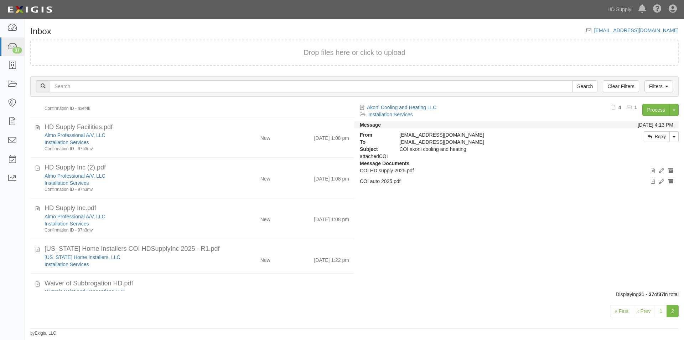
scroll to position [466, 0]
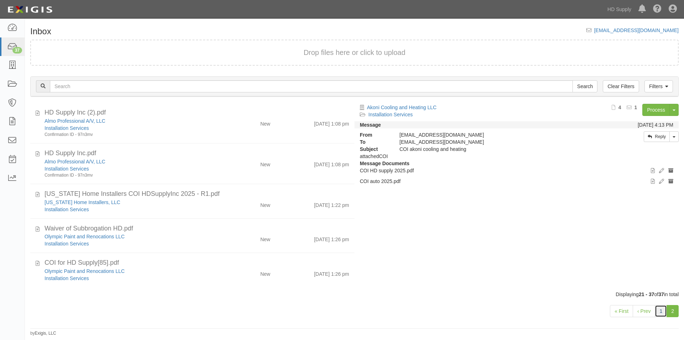
click at [661, 309] on link "1" at bounding box center [661, 311] width 12 height 12
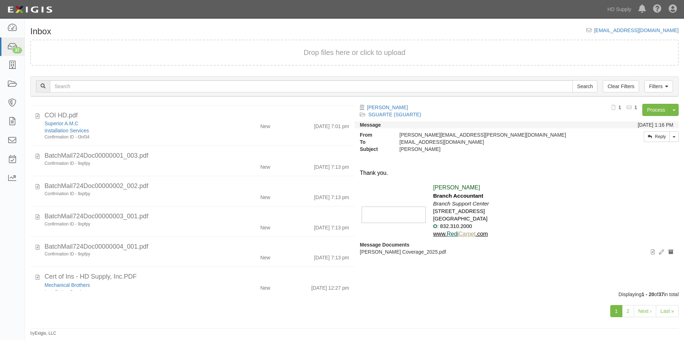
scroll to position [565, 0]
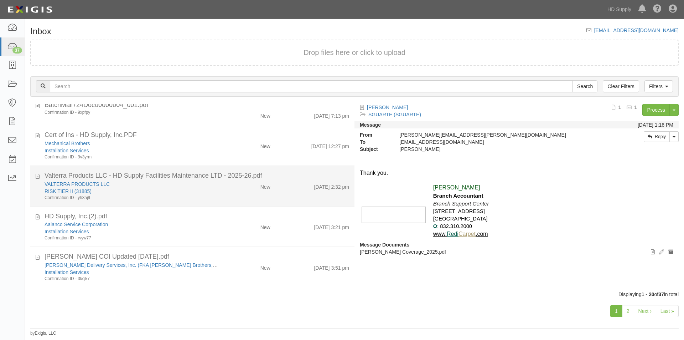
click at [284, 184] on div "10/2/25 2:32 pm" at bounding box center [315, 185] width 79 height 10
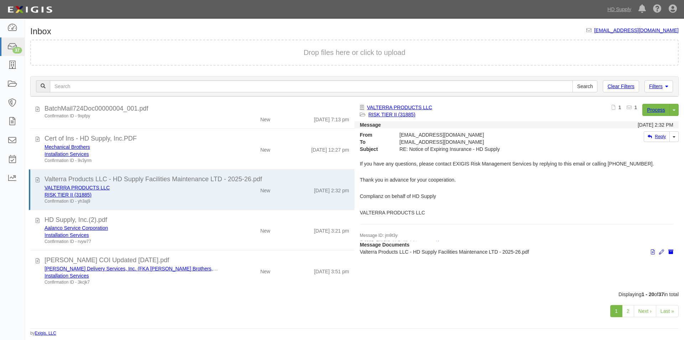
scroll to position [301, 0]
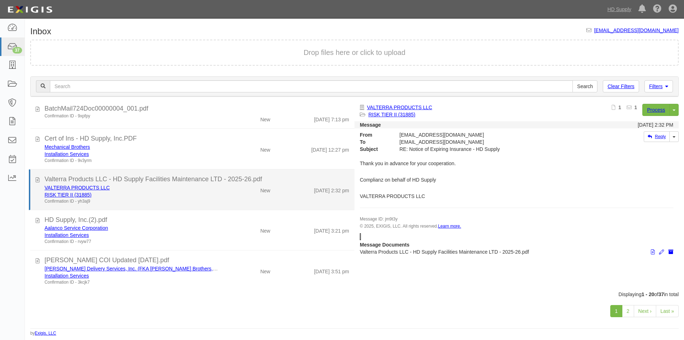
click at [203, 193] on div "RISK TIER II (31885)" at bounding box center [131, 194] width 173 height 7
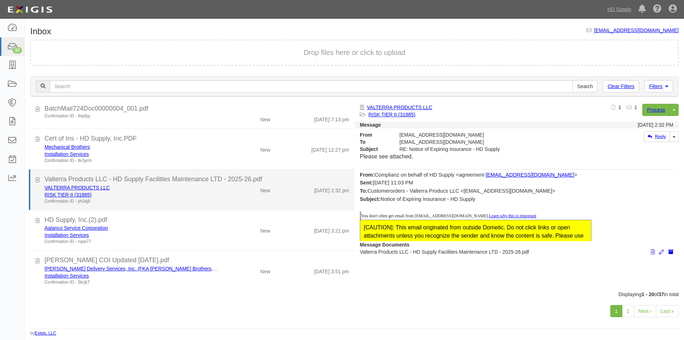
click at [39, 182] on div "Valterra Products LLC - HD Supply Facilities Maintenance LTD - 2025-26.pdf" at bounding box center [196, 179] width 315 height 9
click at [38, 179] on icon at bounding box center [38, 179] width 4 height 8
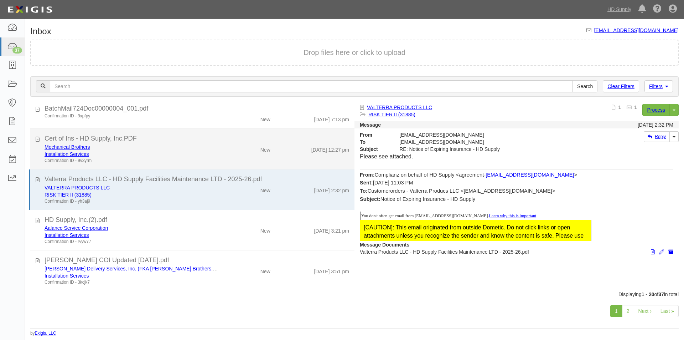
click at [177, 147] on div "Mechanical Brothers" at bounding box center [131, 146] width 173 height 7
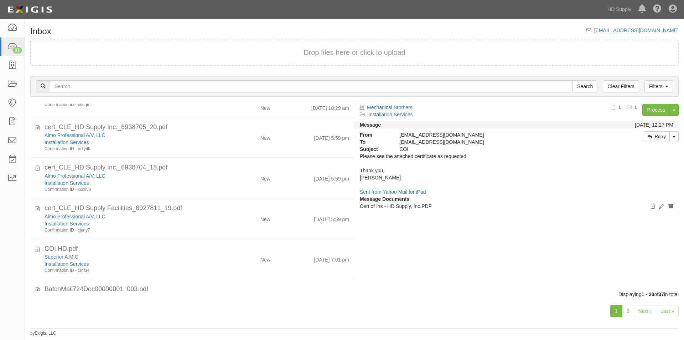
scroll to position [305, 0]
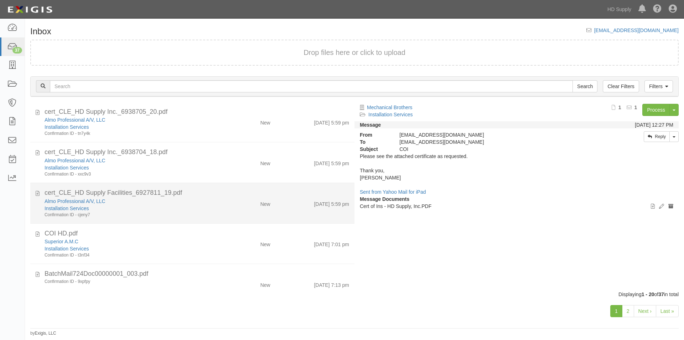
click at [233, 211] on div "Almo Professional A/V, LLC Installation Services Confirmation ID - cjeny7 New 1…" at bounding box center [196, 207] width 315 height 20
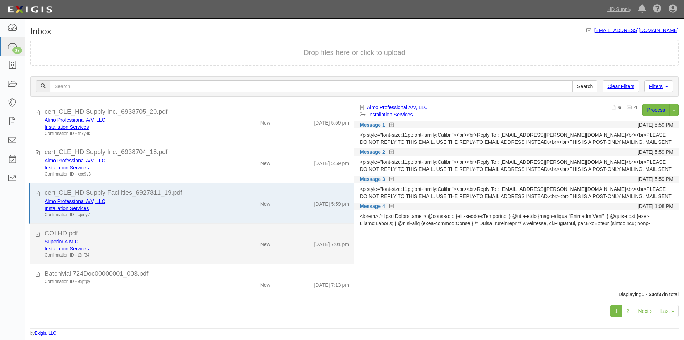
click at [202, 251] on div "Installation Services" at bounding box center [131, 248] width 173 height 7
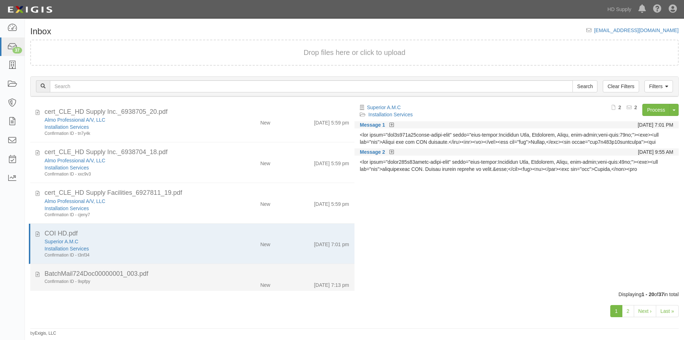
click at [206, 273] on div "BatchMail724Doc00000001_003.pdf" at bounding box center [197, 273] width 305 height 9
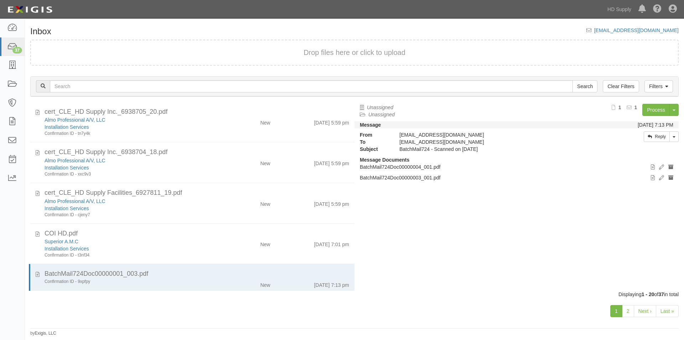
click at [25, 309] on div "1 2 Next › Last »" at bounding box center [354, 312] width 659 height 28
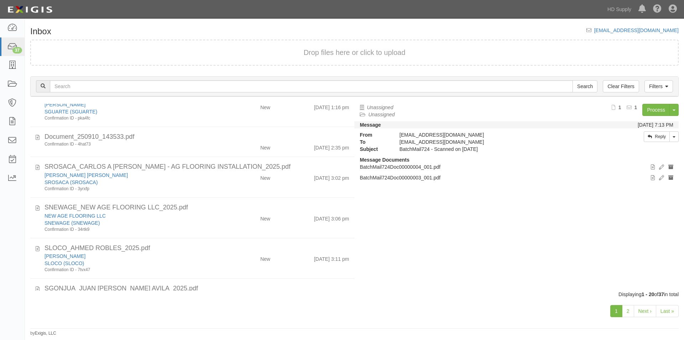
scroll to position [0, 0]
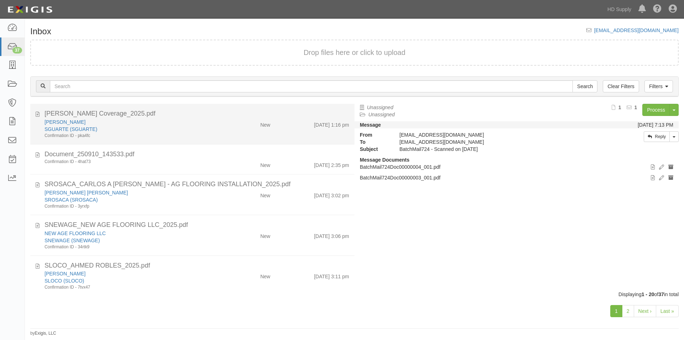
click at [195, 131] on div "SGUARTE (SGUARTE)" at bounding box center [131, 128] width 173 height 7
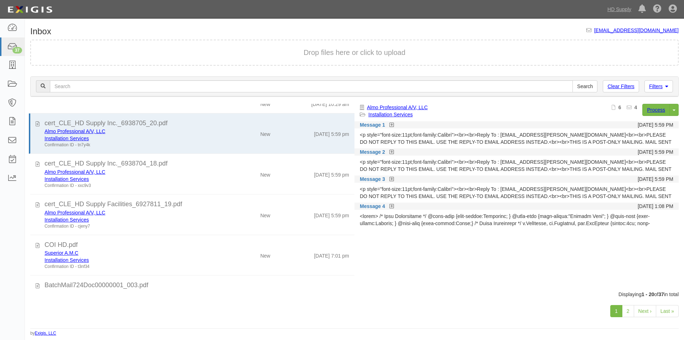
scroll to position [297, 0]
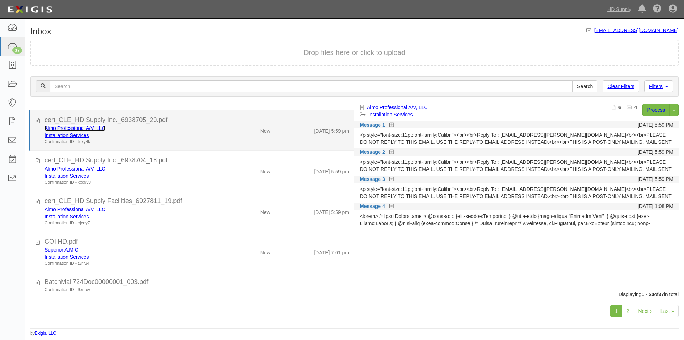
click at [57, 127] on link "Almo Professional A/V, LLC" at bounding box center [75, 128] width 61 height 6
click at [125, 135] on div "Installation Services" at bounding box center [131, 134] width 173 height 7
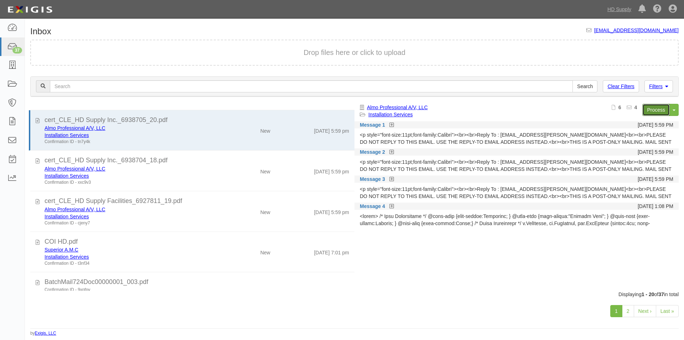
click at [655, 115] on link "Process" at bounding box center [656, 110] width 27 height 12
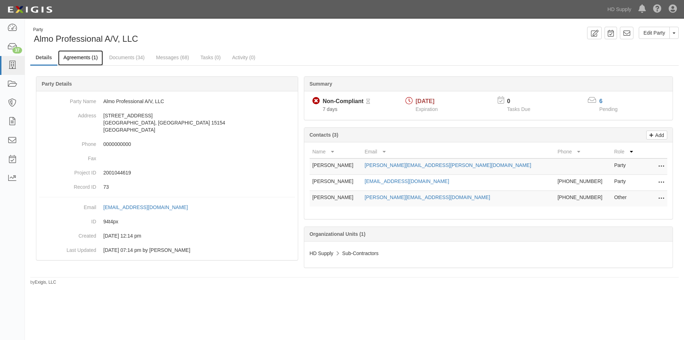
click at [91, 57] on link "Agreements (1)" at bounding box center [80, 57] width 45 height 15
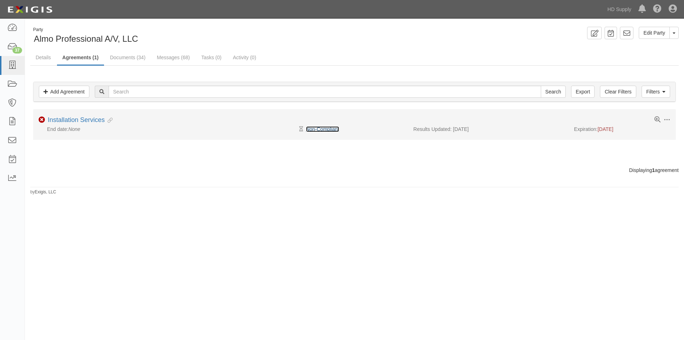
click at [319, 129] on link "Non-Compliant" at bounding box center [322, 129] width 33 height 6
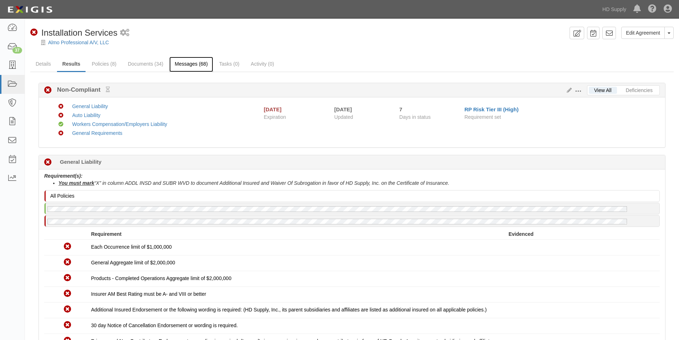
click at [188, 65] on link "Messages (68)" at bounding box center [191, 64] width 44 height 15
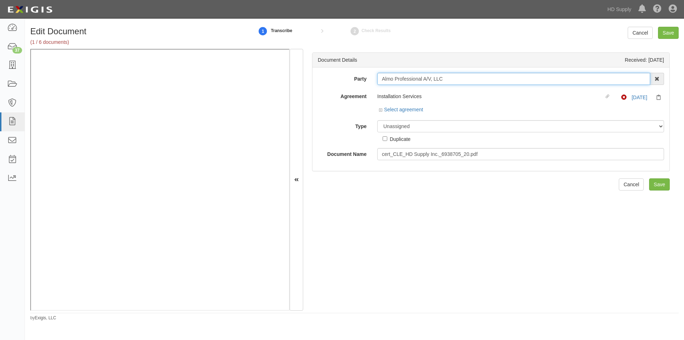
drag, startPoint x: 451, startPoint y: 78, endPoint x: 380, endPoint y: 83, distance: 71.1
click at [380, 83] on input "Almo Professional A/V, LLC" at bounding box center [513, 79] width 273 height 12
click at [418, 124] on select "Unassigned Binder Cancellation Notice Certificate Contract Endorsement Insuranc…" at bounding box center [520, 126] width 287 height 12
select select "CertificateDetail"
click at [377, 120] on select "Unassigned Binder Cancellation Notice Certificate Contract Endorsement Insuranc…" at bounding box center [520, 126] width 287 height 12
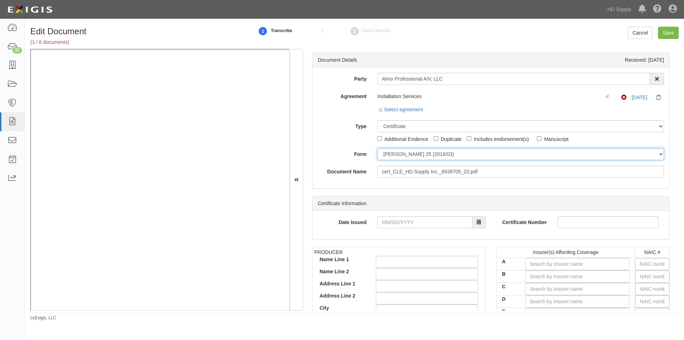
click at [399, 153] on select "ACORD 25 (2016/03) ACORD 101 ACORD 855 NY (2014/05) General" at bounding box center [520, 154] width 287 height 12
select select "GeneralFormDetail"
click at [377, 148] on select "ACORD 25 (2016/03) ACORD 101 ACORD 855 NY (2014/05) General" at bounding box center [520, 154] width 287 height 12
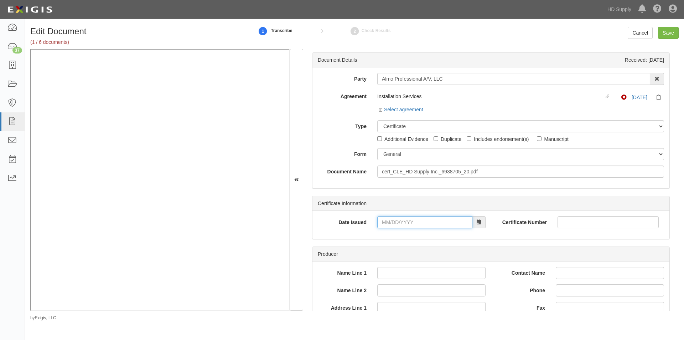
click at [392, 220] on input "Date Issued" at bounding box center [424, 222] width 95 height 12
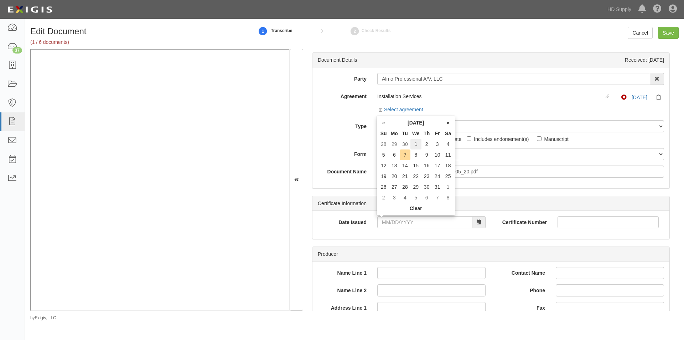
click at [419, 148] on td "1" at bounding box center [416, 144] width 11 height 11
type input "10/01/2025"
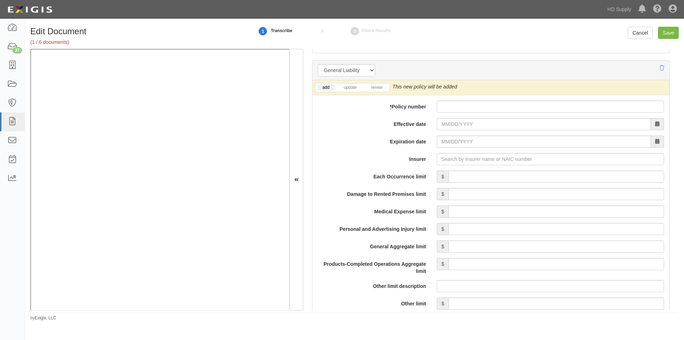
scroll to position [501, 0]
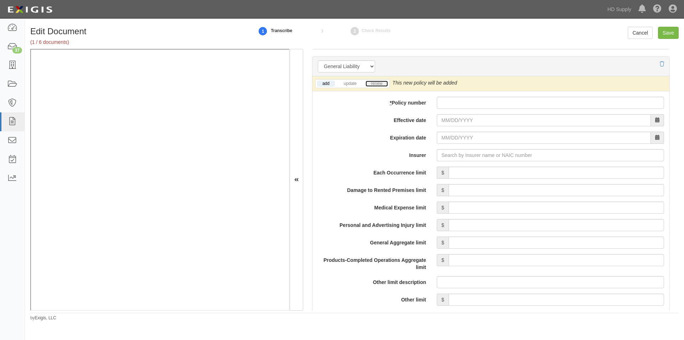
click at [375, 83] on link "renew" at bounding box center [377, 84] width 22 height 6
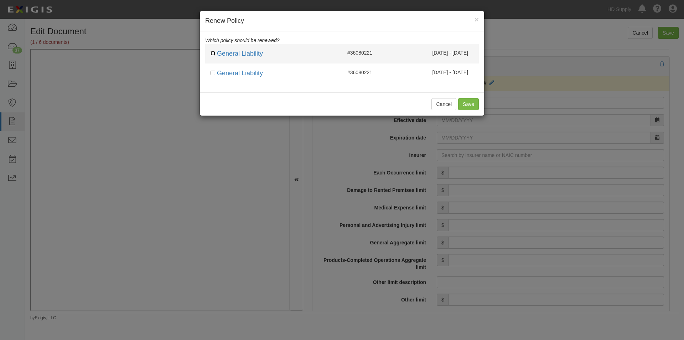
click at [213, 54] on input "checkbox" at bounding box center [213, 53] width 5 height 5
checkbox input "true"
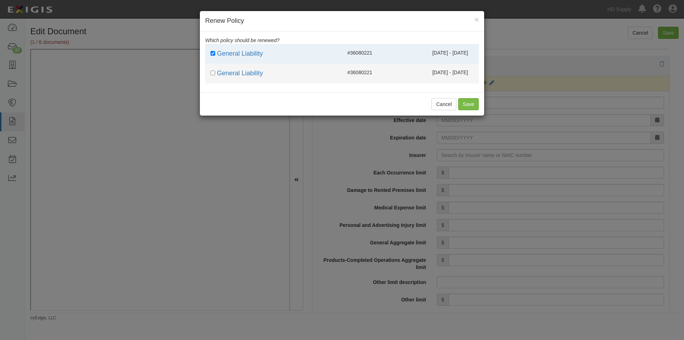
click at [212, 70] on div "General Liability" at bounding box center [274, 73] width 126 height 9
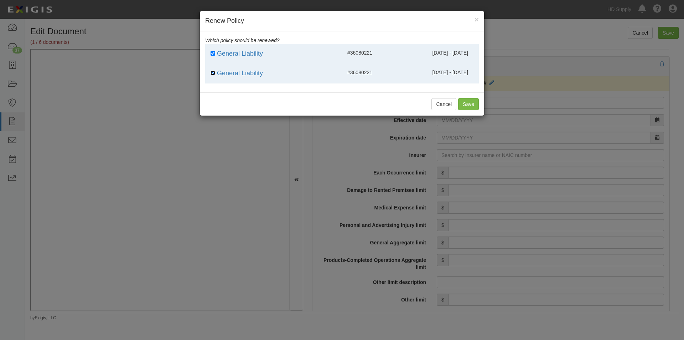
click at [214, 73] on input "checkbox" at bounding box center [213, 73] width 5 height 5
checkbox input "false"
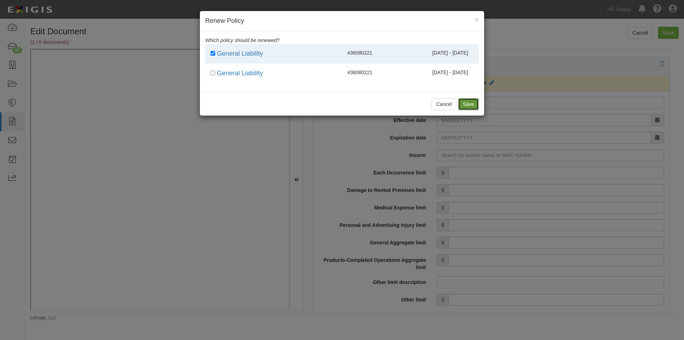
click at [468, 108] on button "Save" at bounding box center [468, 104] width 21 height 12
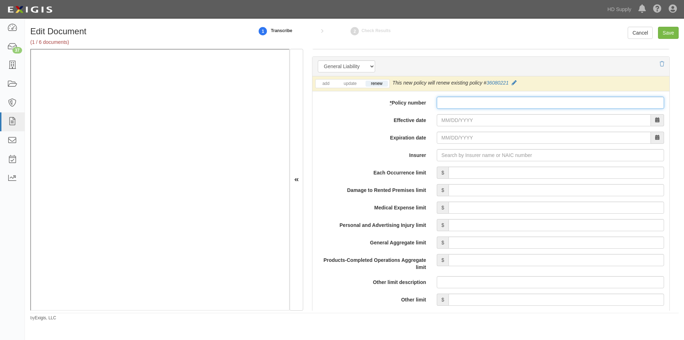
paste input "36080221"
click at [330, 82] on link "add" at bounding box center [326, 84] width 18 height 6
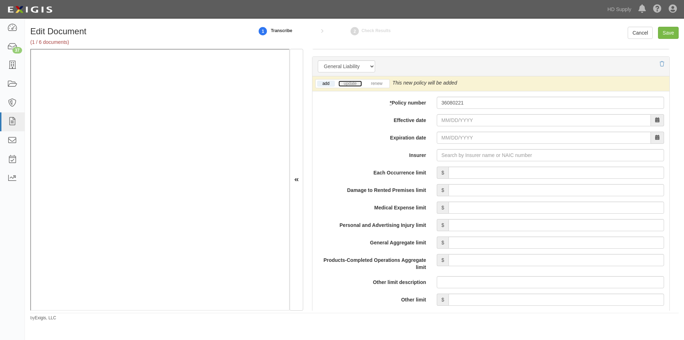
click at [347, 84] on link "update" at bounding box center [351, 84] width 24 height 6
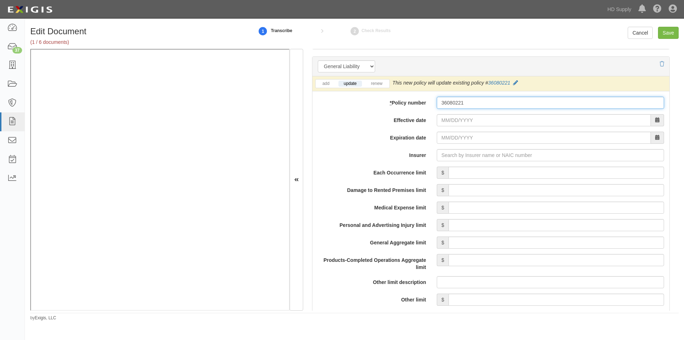
click at [443, 102] on input "36080221" at bounding box center [550, 103] width 227 height 12
type input "3-6080221"
click at [442, 123] on input "Effective date" at bounding box center [544, 120] width 214 height 12
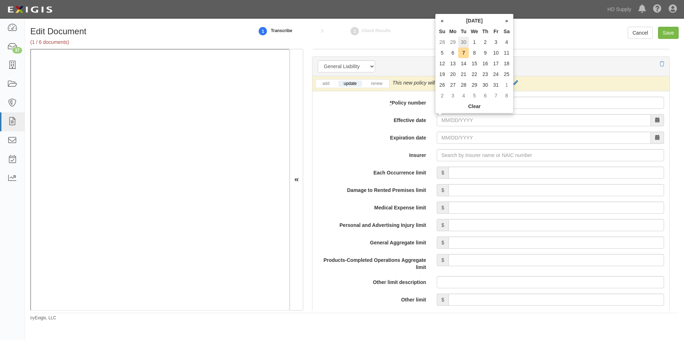
click at [465, 40] on td "30" at bounding box center [463, 42] width 11 height 11
type input "09/30/2025"
type input "09/30/2026"
click at [466, 153] on input "Insurer" at bounding box center [550, 155] width 227 height 12
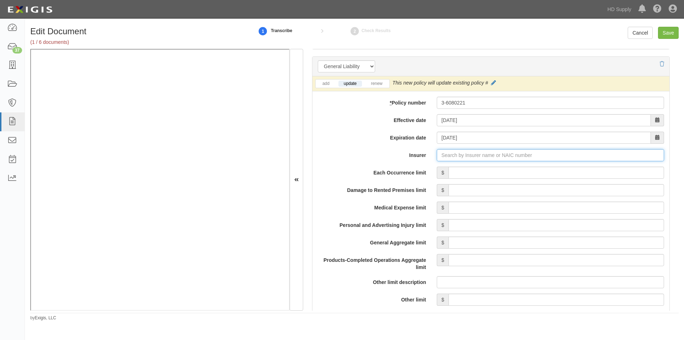
paste input "20303"
click at [457, 173] on div "Great Northern Insurance Company ( 20303 ) A++ XV Rating" at bounding box center [464, 169] width 147 height 14
click at [457, 169] on div "Great Northern Insurance Company ( 20303 ) A++ XV Rating" at bounding box center [464, 168] width 146 height 9
type input "Great Northern Insurance Company (20303) A++ XV Rating"
click at [508, 174] on input "Each Occurrence limit" at bounding box center [557, 172] width 216 height 12
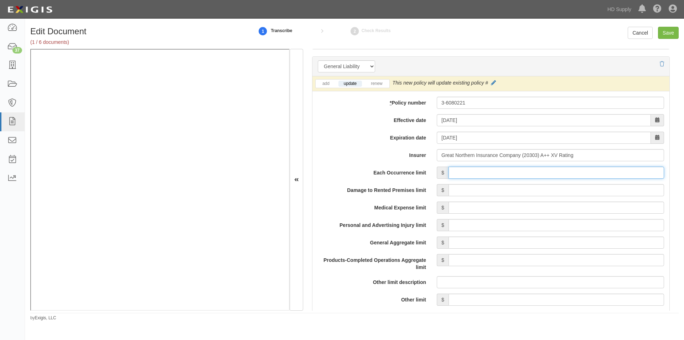
type input "1,000,000"
click at [573, 188] on input "Damage to Rented Premises limit" at bounding box center [557, 190] width 216 height 12
type input "100,000"
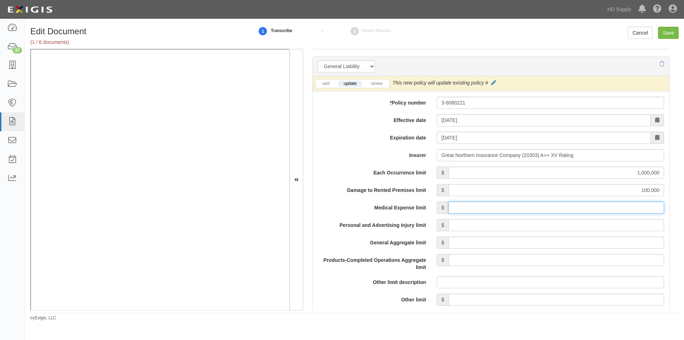
click at [573, 206] on input "Medical Expense limit" at bounding box center [557, 207] width 216 height 12
type input "10,000"
click at [572, 226] on input "Personal and Advertising Injury limit" at bounding box center [557, 225] width 216 height 12
type input "1,000,000"
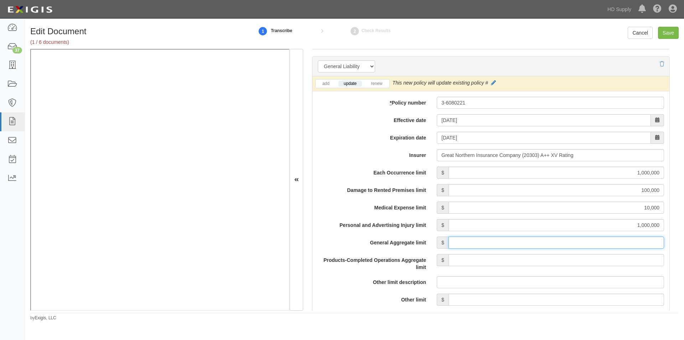
click at [575, 243] on input "General Aggregate limit" at bounding box center [557, 242] width 216 height 12
type input "2,000,000"
click at [579, 260] on input "Products-Completed Operations Aggregate limit" at bounding box center [557, 260] width 216 height 12
type input "2,000,000"
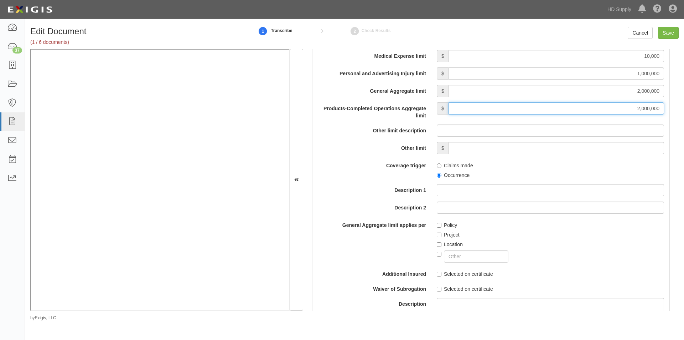
scroll to position [667, 0]
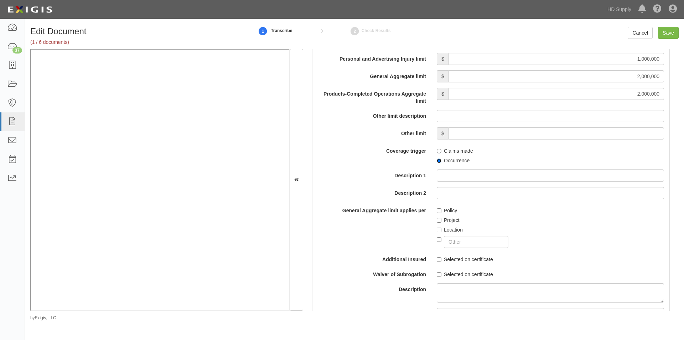
click at [438, 160] on input "Occurrence" at bounding box center [439, 160] width 5 height 5
radio input "true"
click at [437, 210] on input "Policy" at bounding box center [439, 210] width 5 height 5
checkbox input "true"
click at [437, 259] on input "Selected on certificate" at bounding box center [439, 259] width 5 height 5
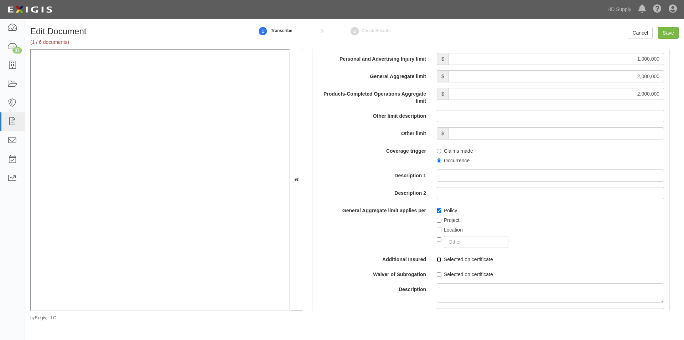
checkbox input "true"
click at [437, 277] on label "Selected on certificate" at bounding box center [465, 273] width 56 height 7
click at [437, 277] on input "Selected on certificate" at bounding box center [439, 274] width 5 height 5
checkbox input "true"
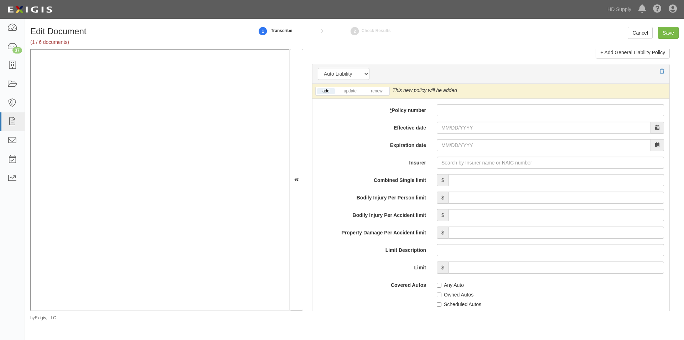
scroll to position [993, 0]
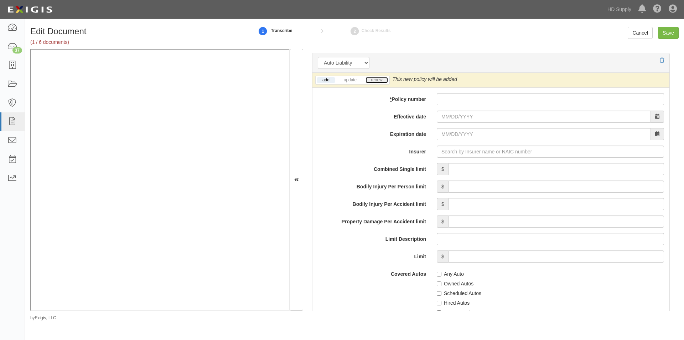
click at [375, 80] on link "renew" at bounding box center [377, 80] width 22 height 6
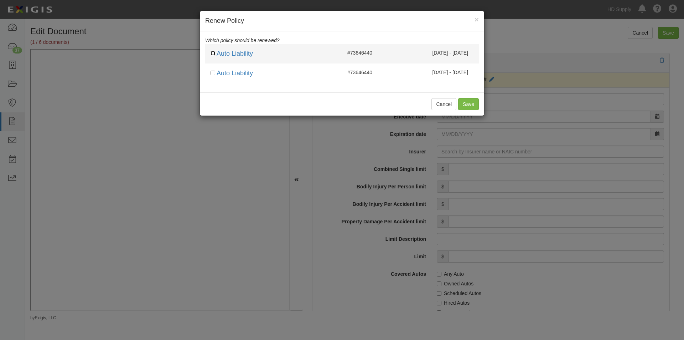
click at [212, 52] on input "checkbox" at bounding box center [213, 53] width 5 height 5
checkbox input "true"
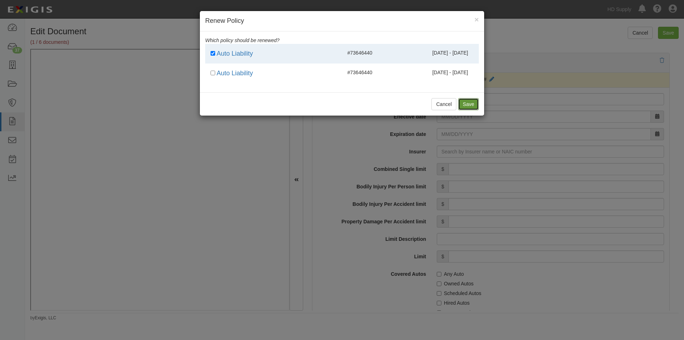
click at [461, 102] on button "Save" at bounding box center [468, 104] width 21 height 12
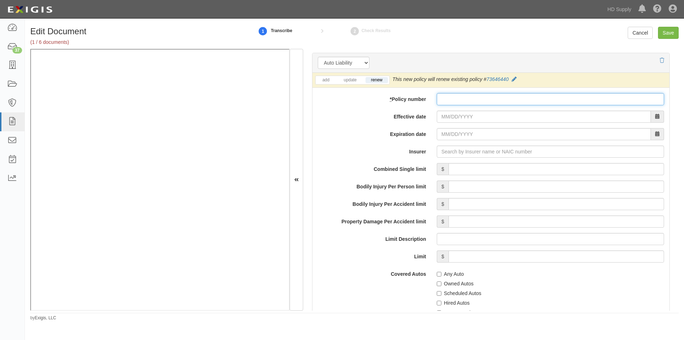
paste input "73646440"
type input "73646440"
click at [478, 121] on input "Effective date" at bounding box center [544, 116] width 214 height 12
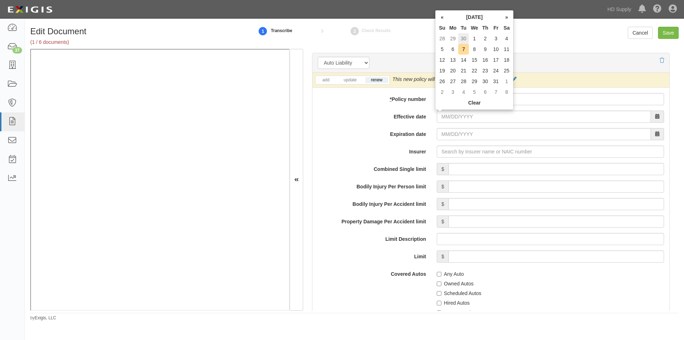
click at [464, 38] on td "30" at bounding box center [463, 38] width 11 height 11
type input "09/30/2025"
type input "09/30/2026"
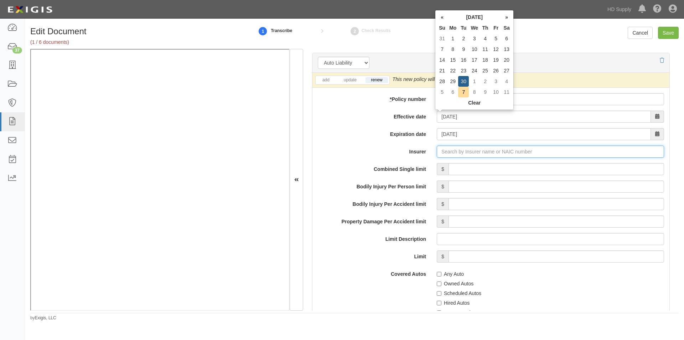
click at [468, 154] on input "Insurer" at bounding box center [550, 151] width 227 height 12
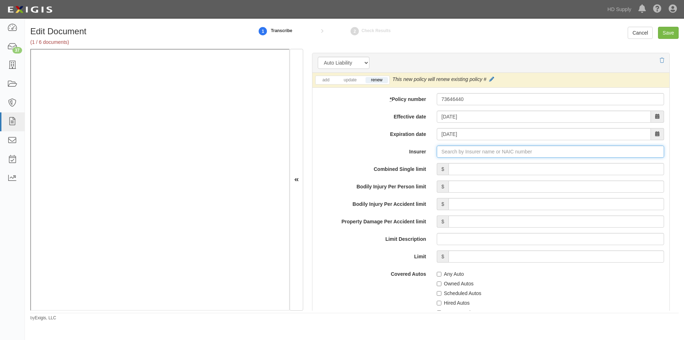
paste input "20281"
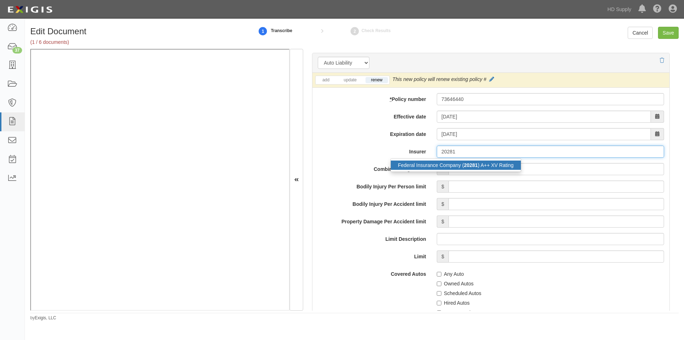
click at [463, 168] on div "Federal Insurance Company ( 20281 ) A++ XV Rating" at bounding box center [456, 164] width 130 height 9
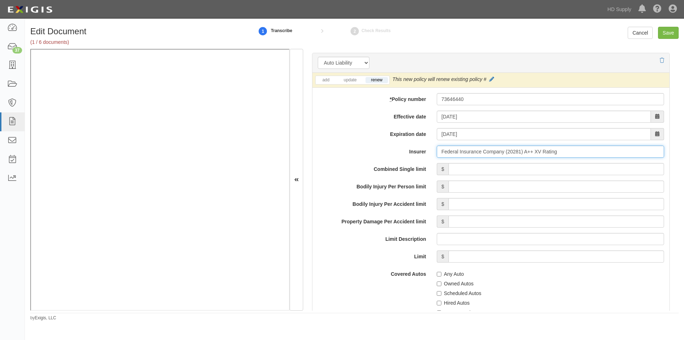
type input "Federal Insurance Company (20281) A++ XV Rating"
click at [516, 166] on input "Combined Single limit" at bounding box center [557, 169] width 216 height 12
type input "1,000,000"
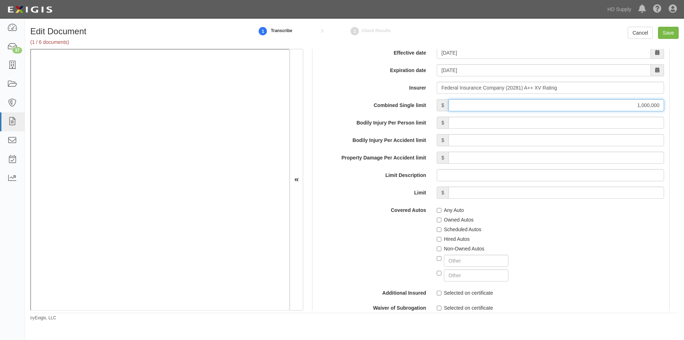
scroll to position [1100, 0]
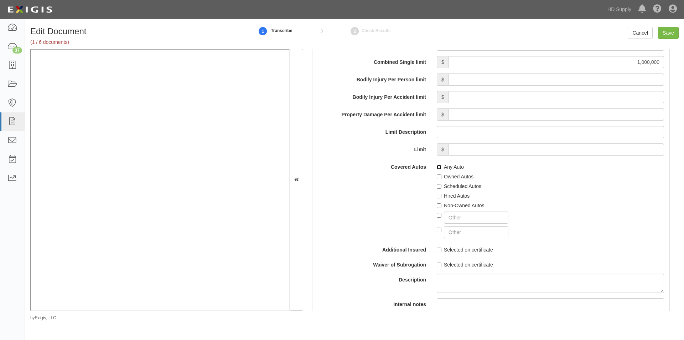
click at [437, 166] on input "Any Auto" at bounding box center [439, 167] width 5 height 5
checkbox input "true"
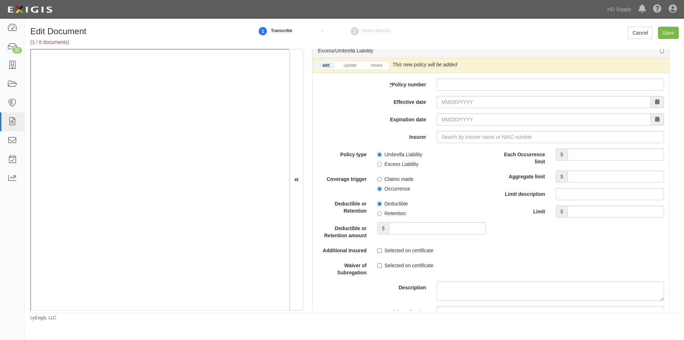
scroll to position [1434, 0]
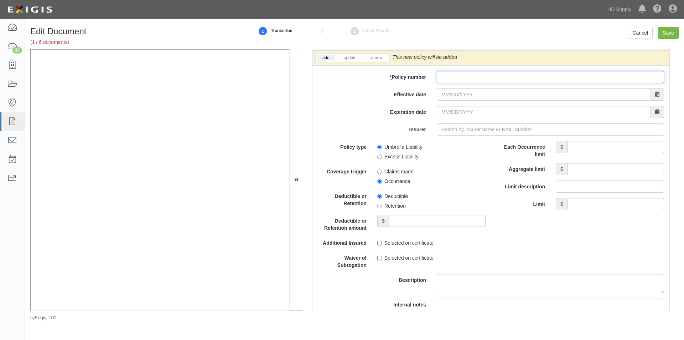
paste input "56725466"
type input "56725466"
click at [383, 56] on link "renew" at bounding box center [377, 58] width 22 height 6
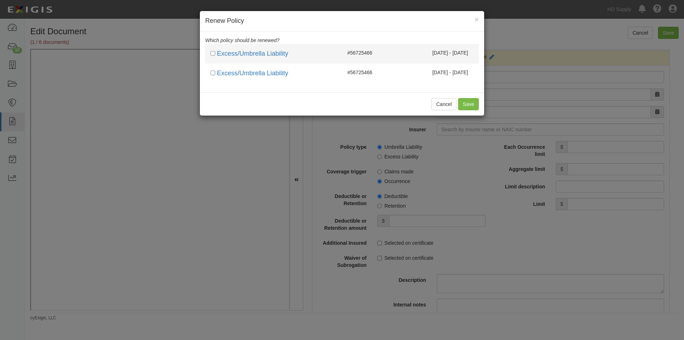
click at [211, 50] on div "Excess/Umbrella Liability" at bounding box center [274, 53] width 126 height 9
checkbox input "true"
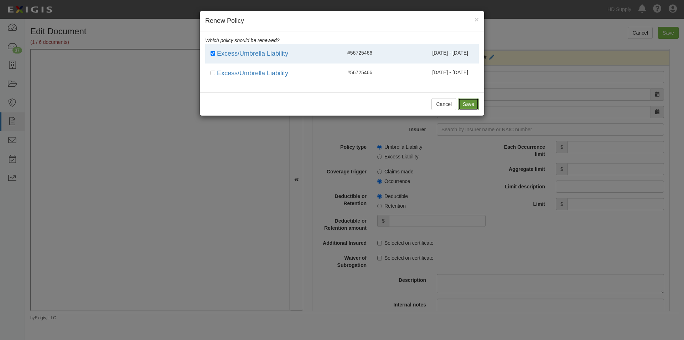
click at [473, 99] on button "Save" at bounding box center [468, 104] width 21 height 12
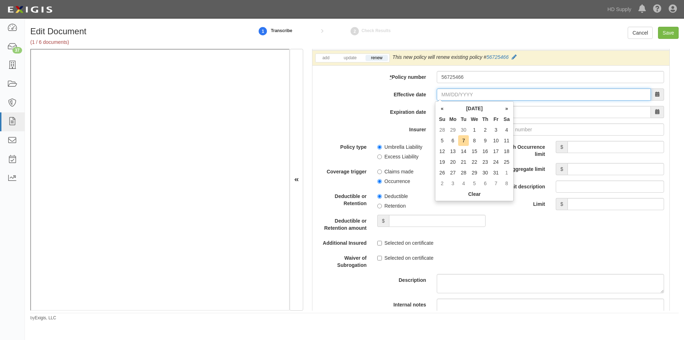
click at [450, 96] on input "Effective date" at bounding box center [544, 94] width 214 height 12
click at [462, 130] on td "30" at bounding box center [463, 129] width 11 height 11
type input "09/30/2025"
type input "09/30/2026"
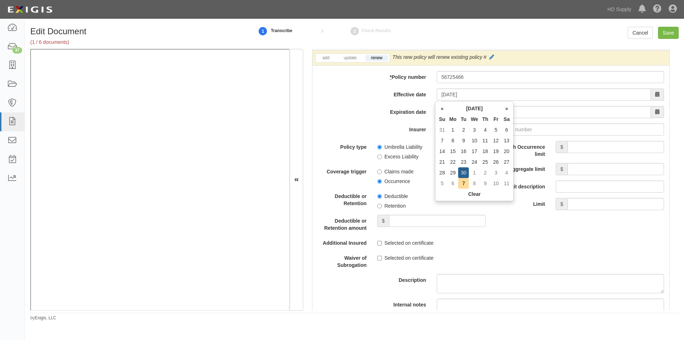
click at [330, 121] on div "add update renew This new policy will be added This new policy will update exis…" at bounding box center [491, 208] width 357 height 314
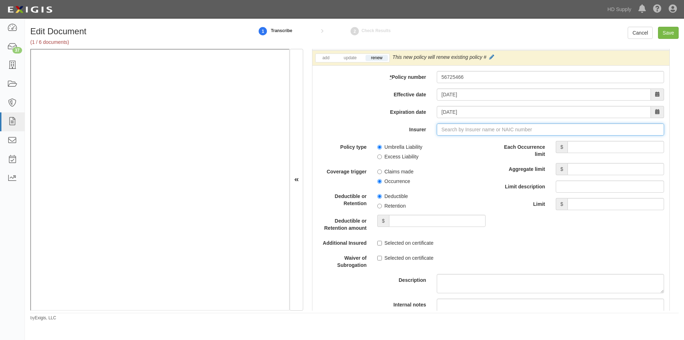
click at [442, 129] on input "Insurer" at bounding box center [550, 129] width 227 height 12
click at [477, 131] on input "Insurer" at bounding box center [550, 129] width 227 height 12
type input "21st Century Advantage Insurance Company (25232) NR Rating"
type input "2"
click at [478, 143] on div "Federal Insurance Company ( 20281 ) A++ XV Rating" at bounding box center [456, 142] width 130 height 9
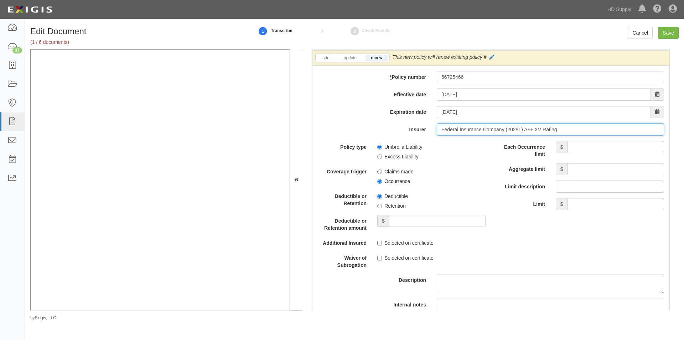
type input "Federal Insurance Company (20281) A++ XV Rating"
click at [580, 149] on input "Each Occurrence limit" at bounding box center [616, 147] width 97 height 12
type input "10,000,000"
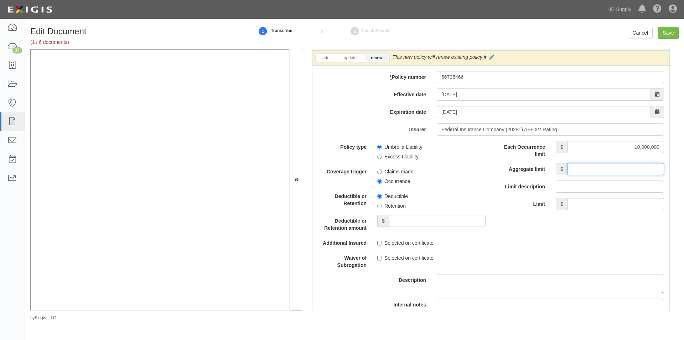
click at [591, 174] on input "Aggregate limit" at bounding box center [616, 169] width 97 height 12
type input "10,000,000"
click at [378, 145] on input "Umbrella Liability" at bounding box center [379, 147] width 5 height 5
radio input "true"
click at [380, 180] on input "Occurrence" at bounding box center [379, 181] width 5 height 5
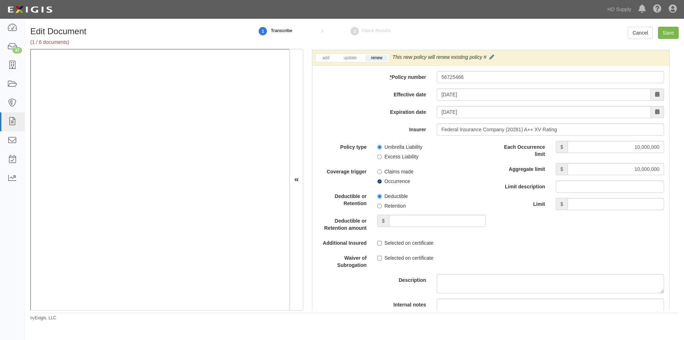
radio input "true"
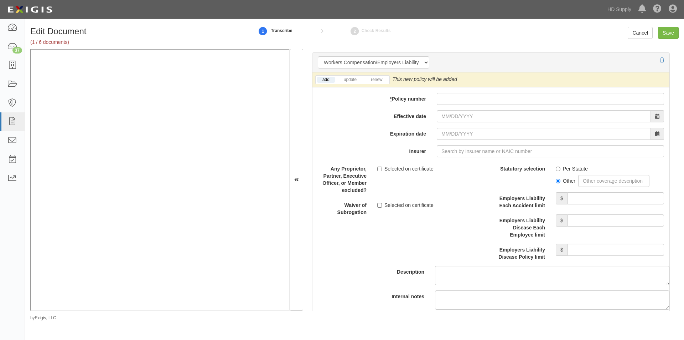
scroll to position [1775, 0]
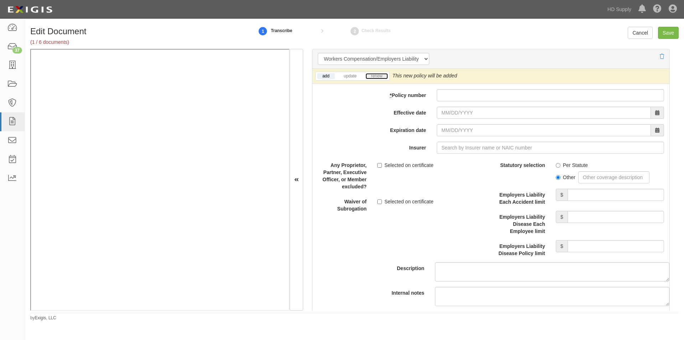
click at [373, 75] on link "renew" at bounding box center [377, 76] width 22 height 6
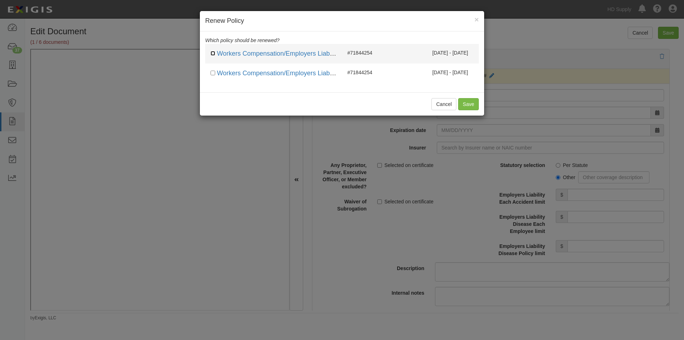
click at [214, 54] on input "checkbox" at bounding box center [213, 53] width 5 height 5
checkbox input "true"
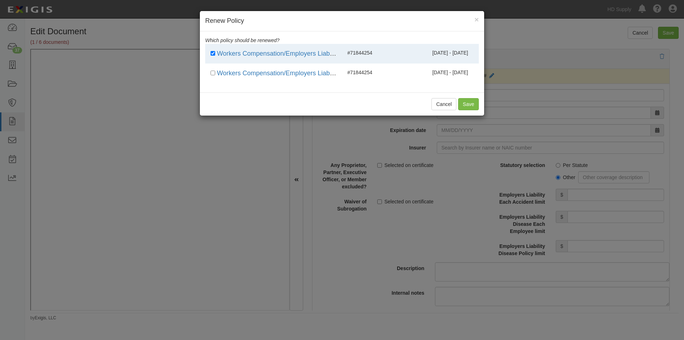
click at [469, 111] on div "Cancel Save" at bounding box center [342, 103] width 284 height 23
click at [467, 102] on button "Save" at bounding box center [468, 104] width 21 height 12
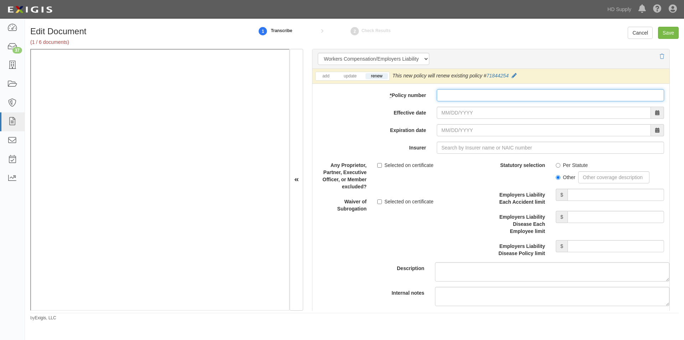
paste input "71844254"
type input "71844254"
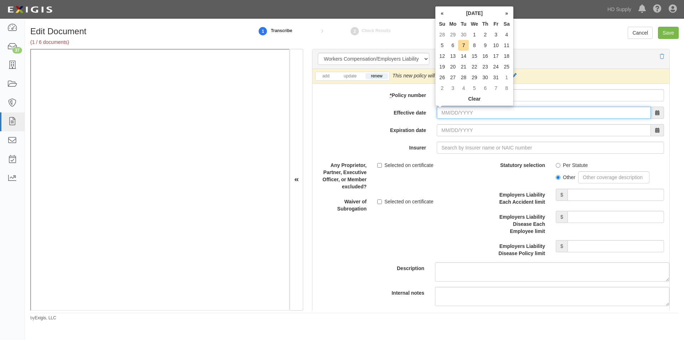
click at [457, 111] on input "Effective date" at bounding box center [544, 113] width 214 height 12
type input "04/30/2025"
type input "04/30/2026"
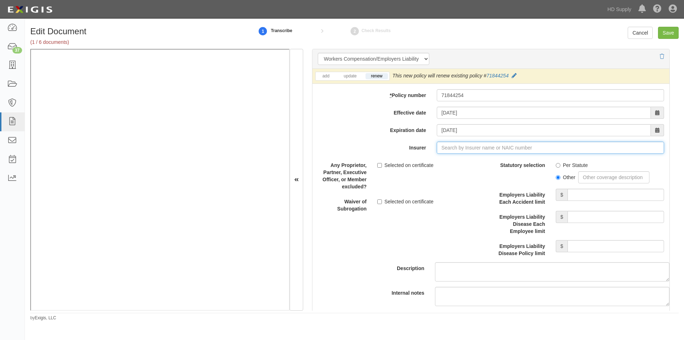
click at [468, 149] on input "Insurer" at bounding box center [550, 147] width 227 height 12
type input "21st Century Advantage Insurance Company (25232) NR Rating"
type input "2"
click at [458, 160] on div "Federal Insurance Company ( 20281 ) A++ XV Rating" at bounding box center [456, 160] width 130 height 9
type input "Federal Insurance Company (20281) A++ XV Rating"
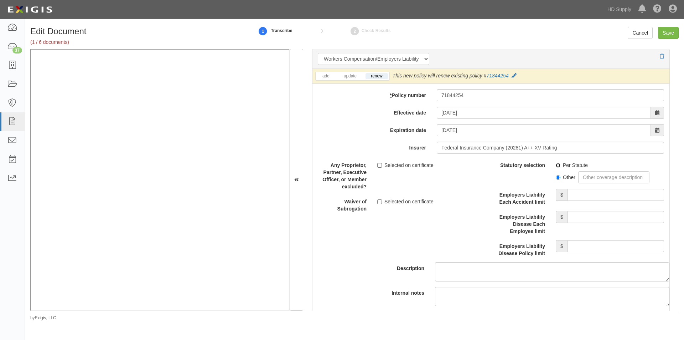
click at [556, 166] on input "Per Statute" at bounding box center [558, 165] width 5 height 5
radio input "true"
click at [605, 194] on input "Employers Liability Each Accident limit" at bounding box center [616, 195] width 97 height 12
type input "1,000,000"
click at [595, 225] on div "Employers Liability Disease Each Employee limit $" at bounding box center [580, 223] width 179 height 24
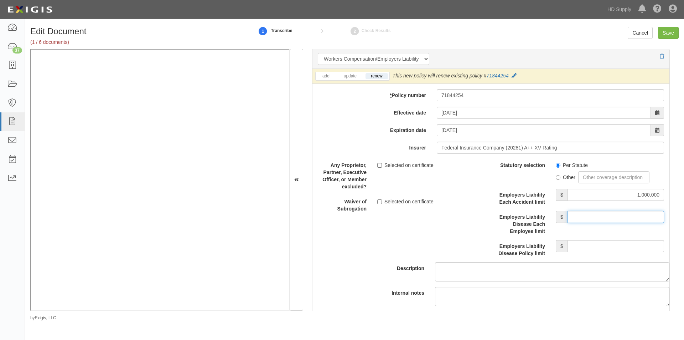
click at [595, 218] on input "Employers Liability Disease Each Employee limit" at bounding box center [616, 217] width 97 height 12
type input "1,000,000"
click at [593, 248] on input "Employers Liability Disease Policy limit" at bounding box center [616, 246] width 97 height 12
type input "1,000,000"
drag, startPoint x: 425, startPoint y: 243, endPoint x: 320, endPoint y: 248, distance: 104.6
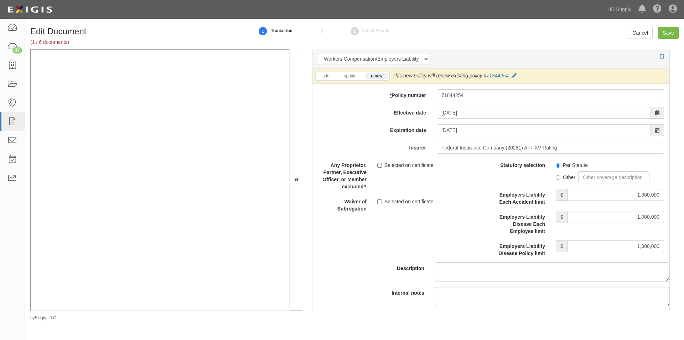
click at [424, 243] on div "Description" at bounding box center [491, 220] width 368 height 122
click at [379, 166] on input "Selected on certificate" at bounding box center [379, 165] width 5 height 5
checkbox input "true"
click at [667, 32] on input "Save" at bounding box center [668, 33] width 21 height 12
type input "1000000"
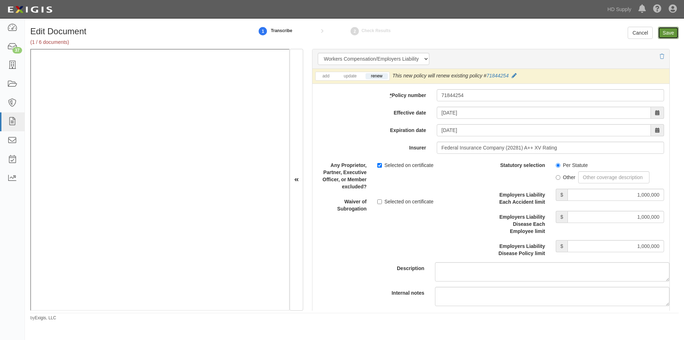
type input "100000"
type input "10000"
type input "1000000"
type input "2000000"
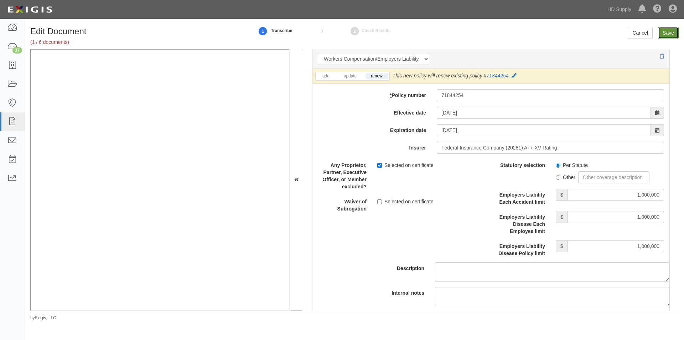
type input "1000000"
type input "10000000"
type input "1000000"
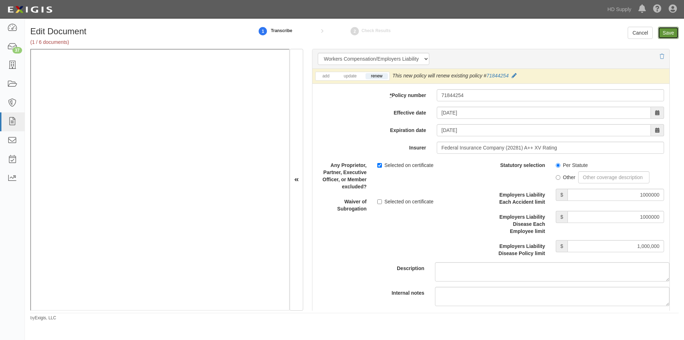
type input "1000000"
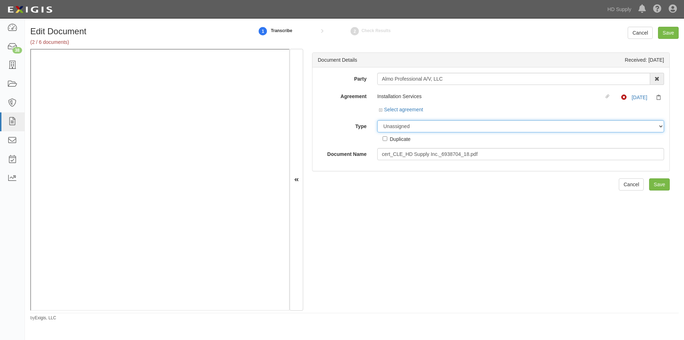
click at [406, 126] on select "Unassigned Binder Cancellation Notice Certificate Contract Endorsement Insuranc…" at bounding box center [520, 126] width 287 height 12
select select "OtherDetail"
click at [377, 120] on select "Unassigned Binder Cancellation Notice Certificate Contract Endorsement Insuranc…" at bounding box center [520, 126] width 287 height 12
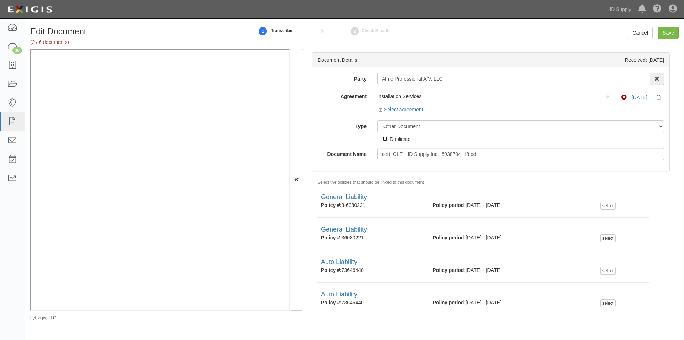
click at [385, 139] on input "Duplicate" at bounding box center [385, 138] width 5 height 5
checkbox input "true"
click at [673, 32] on input "Save" at bounding box center [668, 33] width 21 height 12
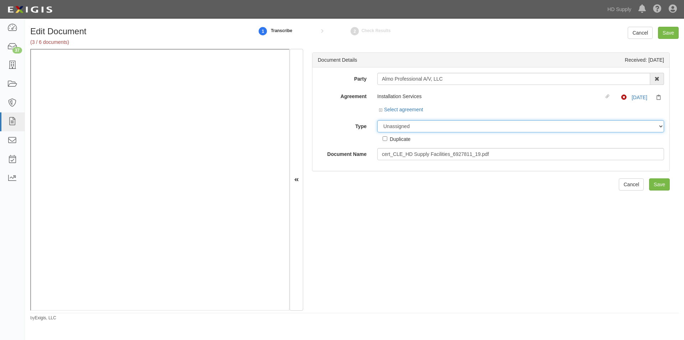
click at [391, 127] on select "Unassigned Binder Cancellation Notice Certificate Contract Endorsement Insuranc…" at bounding box center [520, 126] width 287 height 12
select select "OtherDetail"
click at [377, 120] on select "Unassigned Binder Cancellation Notice Certificate Contract Endorsement Insuranc…" at bounding box center [520, 126] width 287 height 12
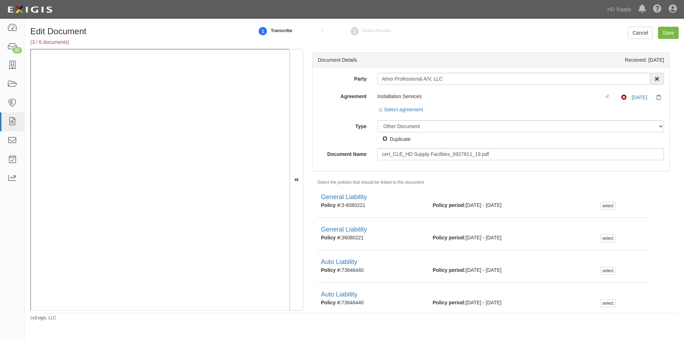
click at [385, 139] on input "Duplicate" at bounding box center [385, 138] width 5 height 5
checkbox input "true"
click at [666, 33] on input "Save" at bounding box center [668, 33] width 21 height 12
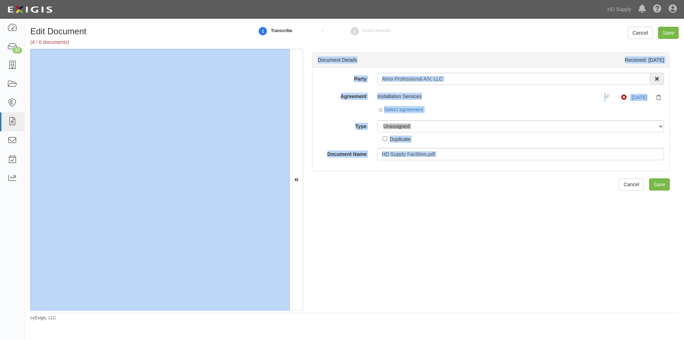
click at [313, 278] on div "Document Details Received: 10/07/2025 Party Almo Professional A/V, LLC 1031 Inv…" at bounding box center [491, 180] width 376 height 262
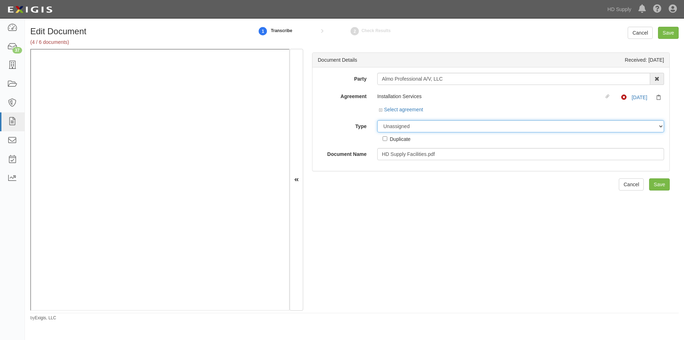
click at [402, 128] on select "Unassigned Binder Cancellation Notice Certificate Contract Endorsement Insuranc…" at bounding box center [520, 126] width 287 height 12
select select "OtherDetail"
click at [377, 120] on select "Unassigned Binder Cancellation Notice Certificate Contract Endorsement Insuranc…" at bounding box center [520, 126] width 287 height 12
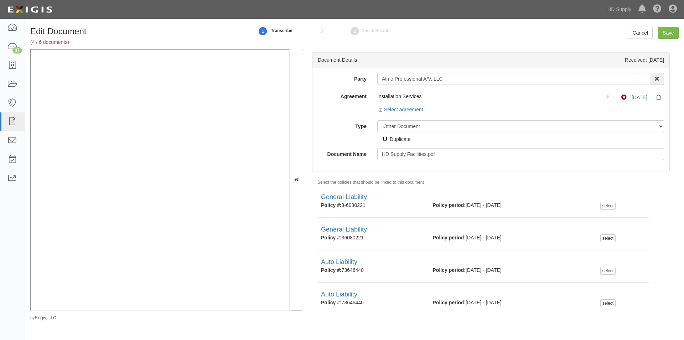
click at [386, 140] on input "Duplicate" at bounding box center [385, 138] width 5 height 5
checkbox input "true"
click at [670, 34] on input "Save" at bounding box center [668, 33] width 21 height 12
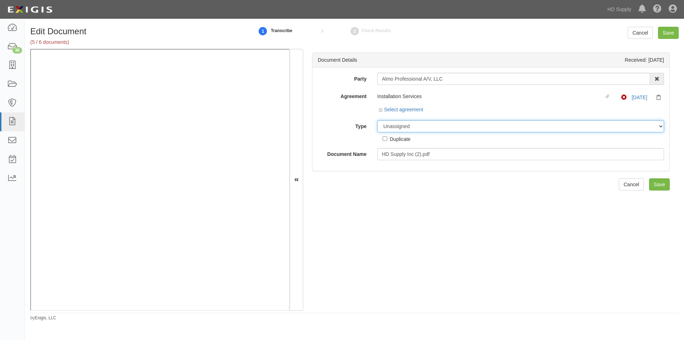
click at [394, 127] on select "Unassigned Binder Cancellation Notice Certificate Contract Endorsement Insuranc…" at bounding box center [520, 126] width 287 height 12
select select "OtherDetail"
click at [377, 120] on select "Unassigned Binder Cancellation Notice Certificate Contract Endorsement Insuranc…" at bounding box center [520, 126] width 287 height 12
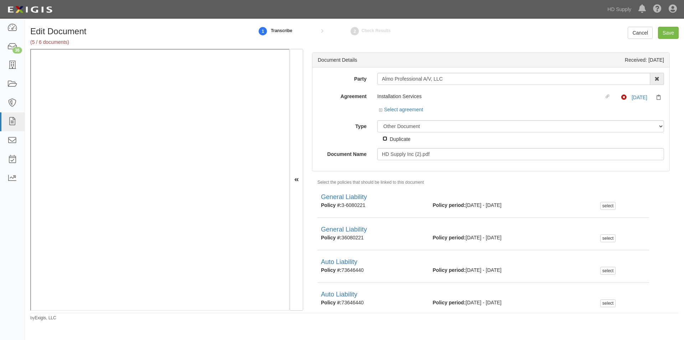
click at [385, 140] on input "Duplicate" at bounding box center [385, 138] width 5 height 5
checkbox input "true"
click at [669, 35] on input "Save" at bounding box center [668, 33] width 21 height 12
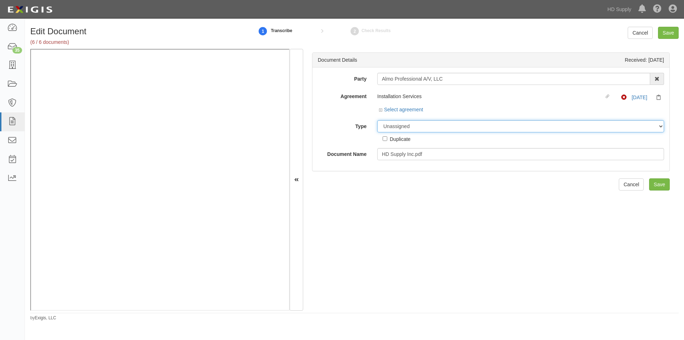
click at [404, 129] on select "Unassigned Binder Cancellation Notice Certificate Contract Endorsement Insuranc…" at bounding box center [520, 126] width 287 height 12
select select "OtherDetail"
click at [377, 120] on select "Unassigned Binder Cancellation Notice Certificate Contract Endorsement Insuranc…" at bounding box center [520, 126] width 287 height 12
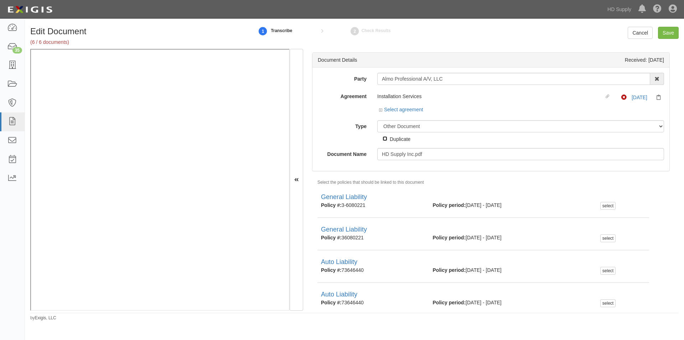
click at [385, 140] on input "Duplicate" at bounding box center [385, 138] width 5 height 5
checkbox input "true"
click at [669, 29] on input "Save" at bounding box center [668, 33] width 21 height 12
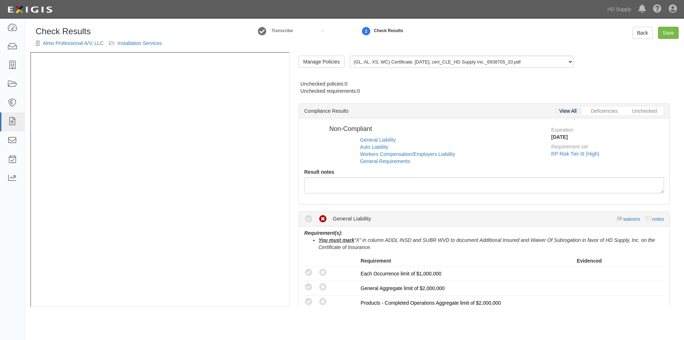
radio input "true"
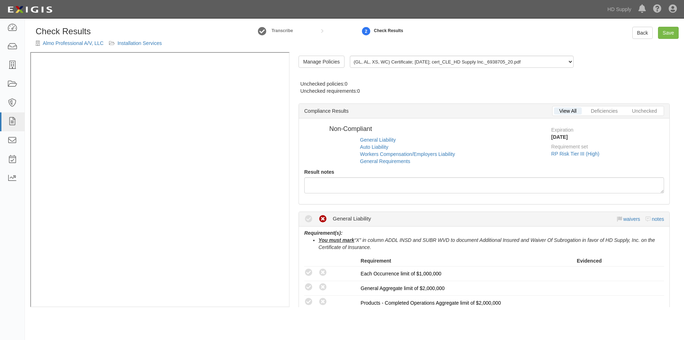
radio input "true"
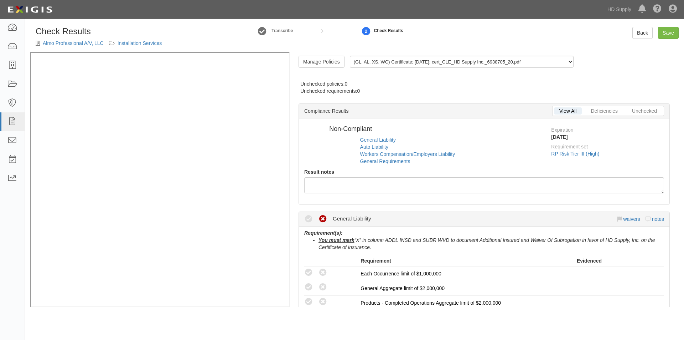
radio input "true"
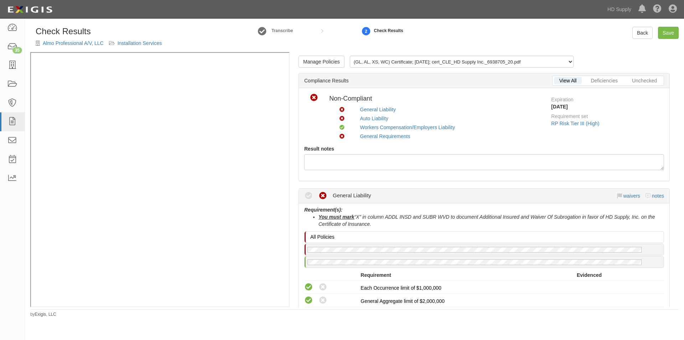
scroll to position [107, 0]
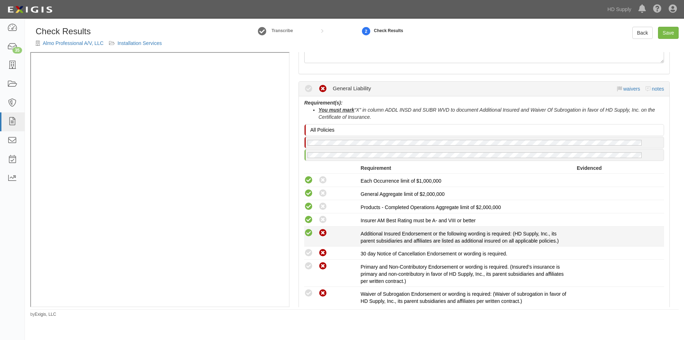
click at [305, 231] on icon at bounding box center [308, 232] width 9 height 9
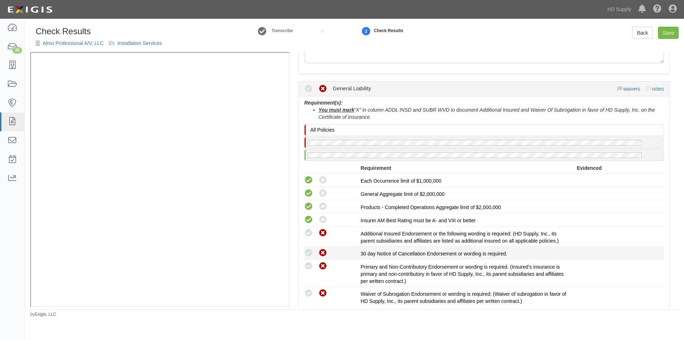
radio input "true"
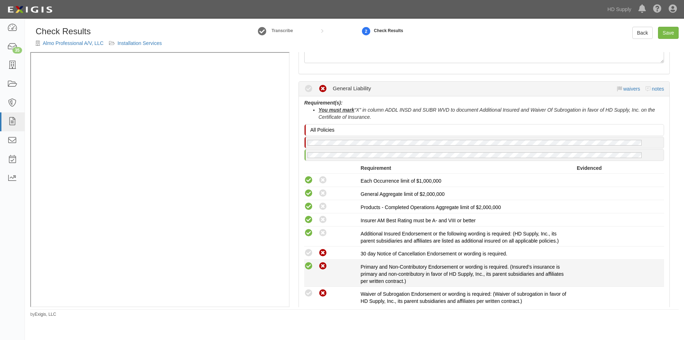
click at [308, 262] on icon at bounding box center [308, 266] width 9 height 9
radio input "true"
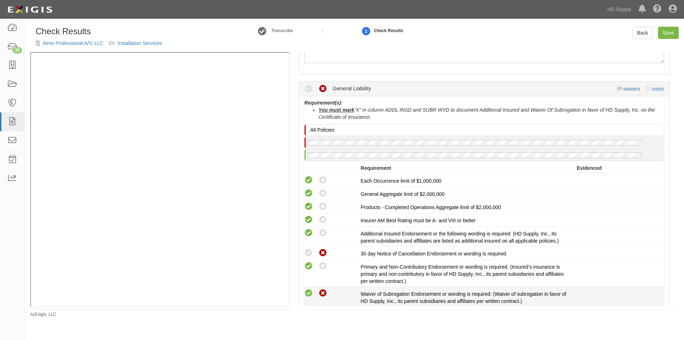
click at [310, 291] on icon at bounding box center [308, 293] width 9 height 9
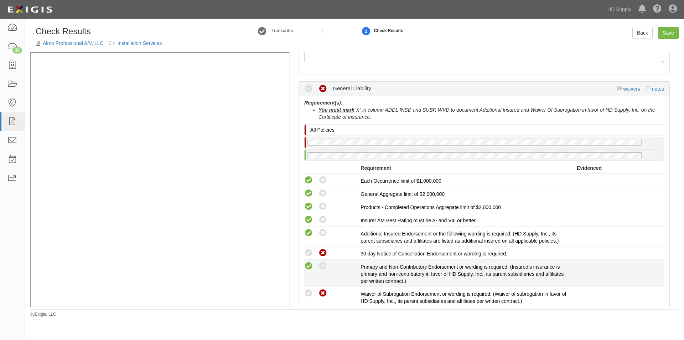
radio input "true"
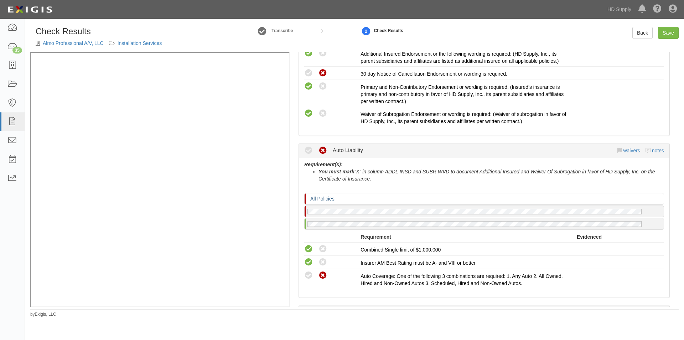
scroll to position [321, 0]
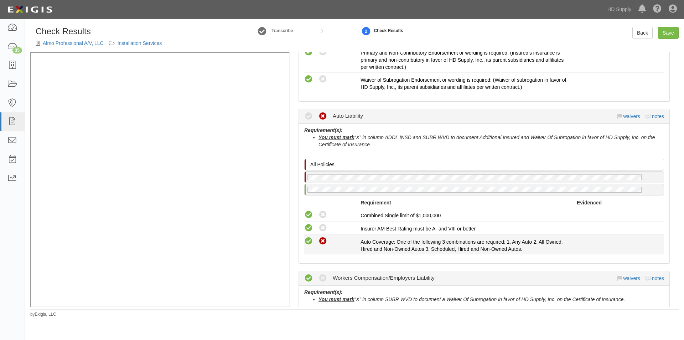
click at [309, 241] on icon at bounding box center [308, 241] width 9 height 9
radio input "true"
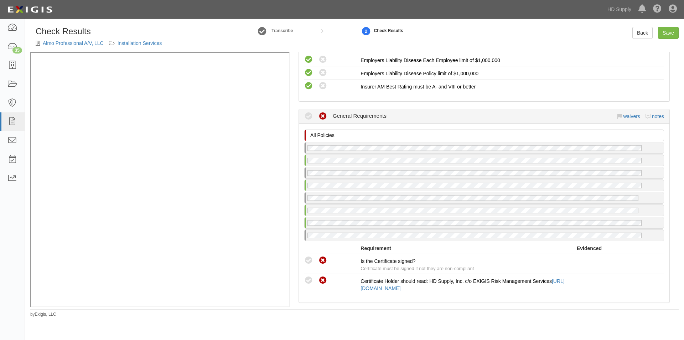
scroll to position [713, 0]
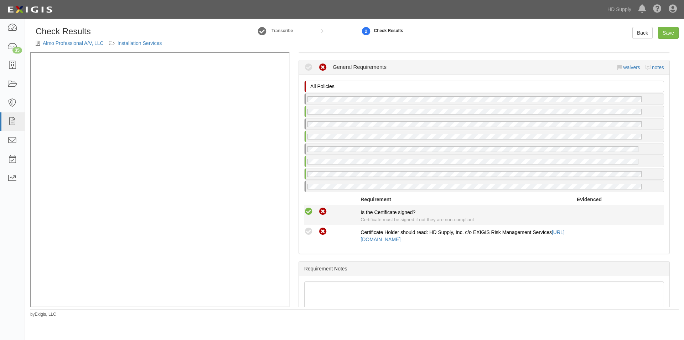
click at [309, 213] on icon at bounding box center [308, 211] width 9 height 9
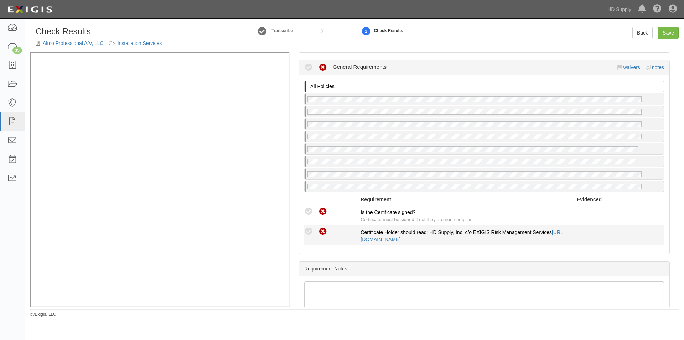
radio input "true"
click at [309, 233] on icon at bounding box center [308, 231] width 9 height 9
radio input "true"
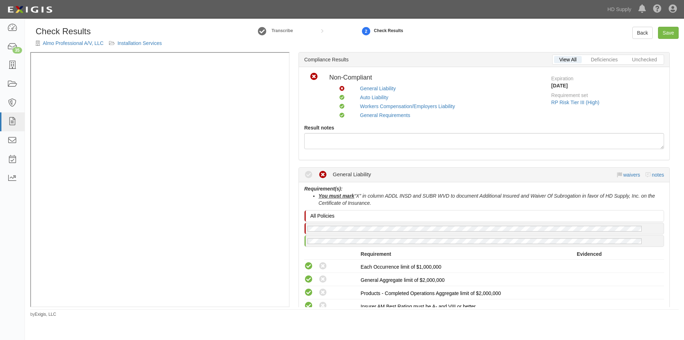
scroll to position [0, 0]
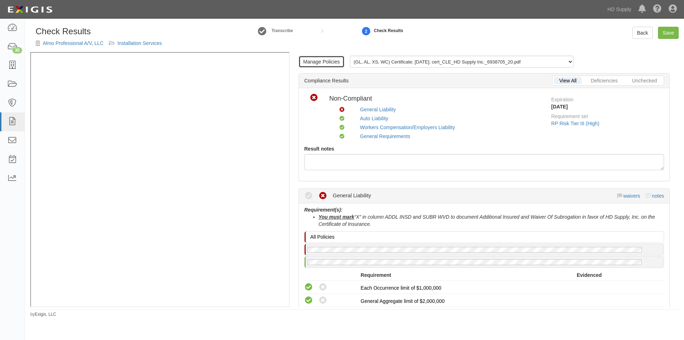
click at [311, 63] on link "Manage Policies" at bounding box center [322, 62] width 46 height 12
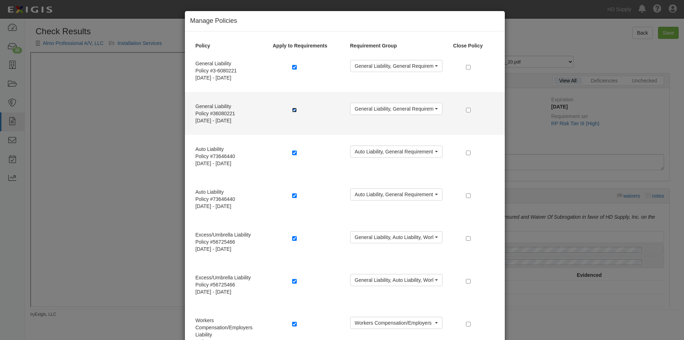
click at [293, 109] on input "checkbox" at bounding box center [294, 110] width 5 height 5
checkbox input "false"
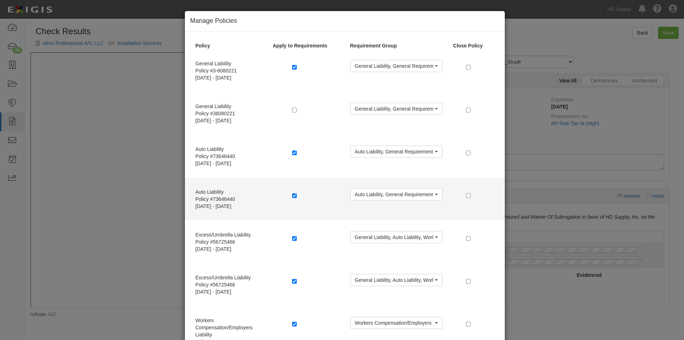
click at [292, 199] on div at bounding box center [315, 196] width 47 height 9
click at [292, 195] on input "checkbox" at bounding box center [294, 195] width 5 height 5
checkbox input "false"
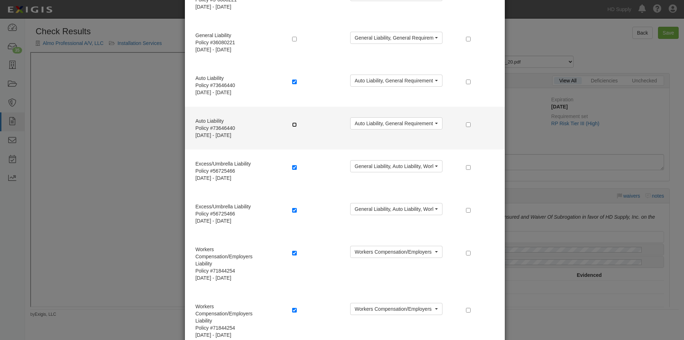
scroll to position [114, 0]
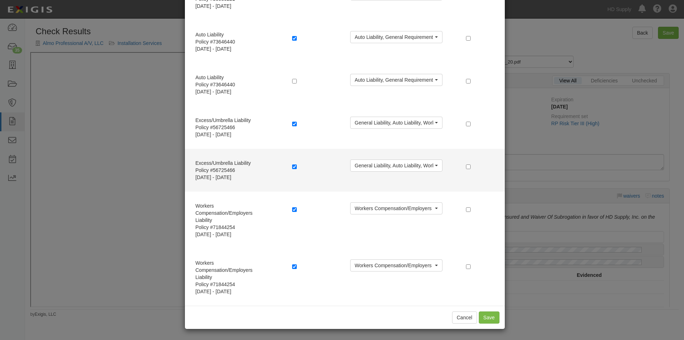
click at [295, 167] on label at bounding box center [295, 166] width 7 height 7
click at [292, 166] on input "checkbox" at bounding box center [294, 166] width 5 height 5
checkbox input "false"
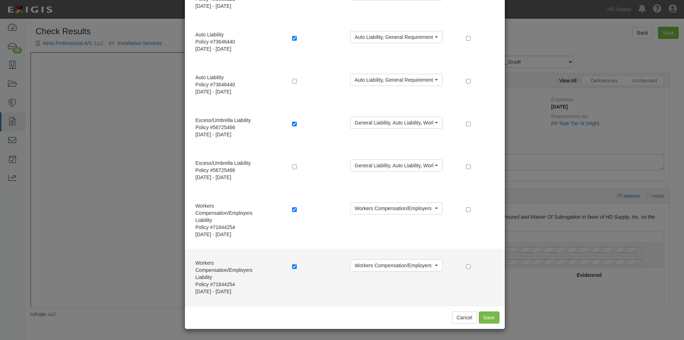
click at [292, 270] on div at bounding box center [315, 267] width 47 height 9
click at [292, 267] on input "checkbox" at bounding box center [294, 266] width 5 height 5
checkbox input "false"
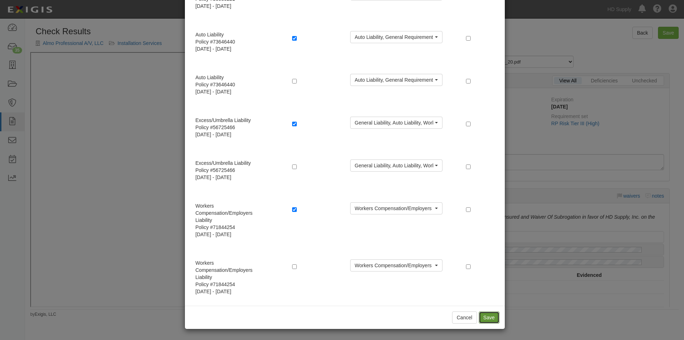
click at [481, 314] on button "Save" at bounding box center [489, 317] width 21 height 12
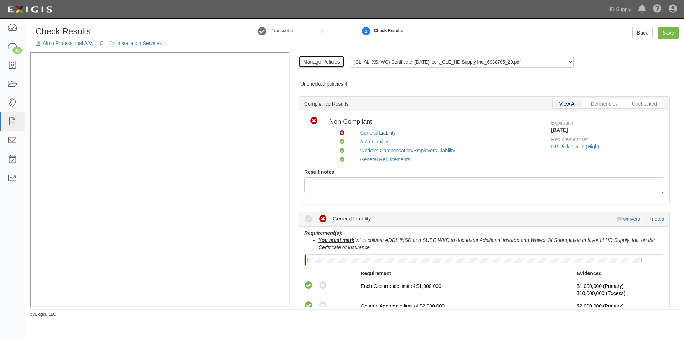
scroll to position [178, 0]
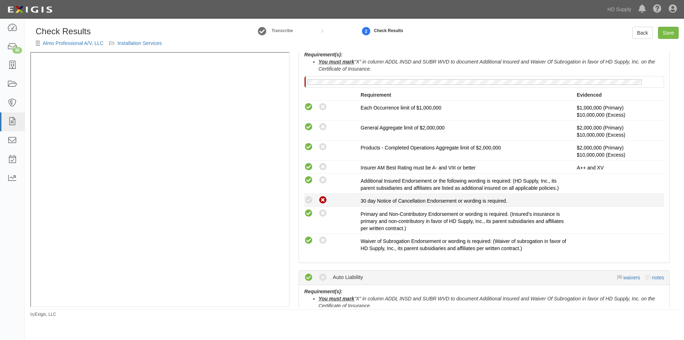
click at [326, 199] on icon at bounding box center [323, 200] width 9 height 9
radio input "true"
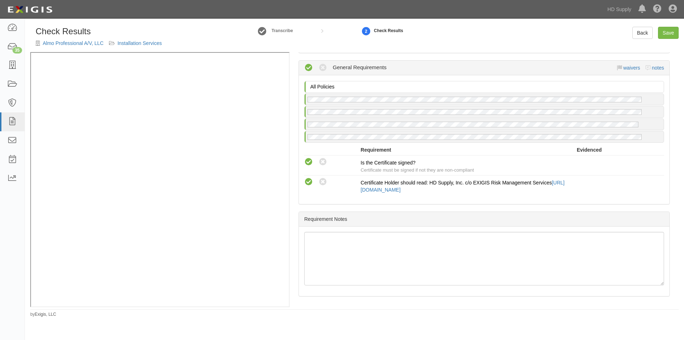
scroll to position [200, 0]
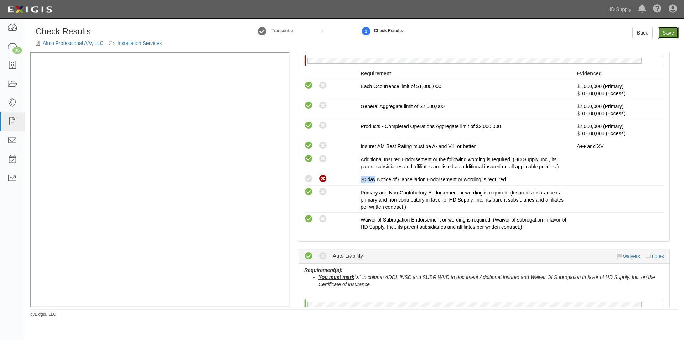
click at [670, 30] on link "Save" at bounding box center [668, 33] width 21 height 12
radio input "true"
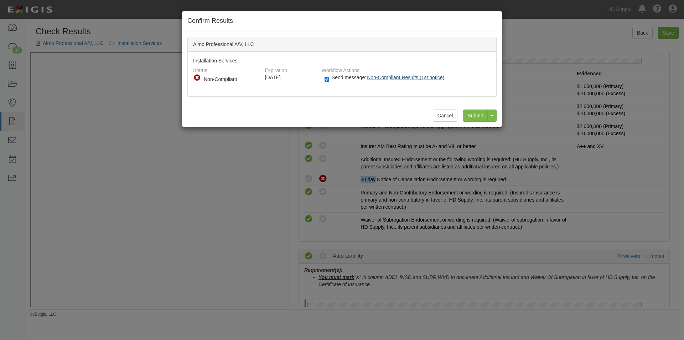
click at [378, 77] on span "Non-Compliant Results (1st notice)" at bounding box center [405, 77] width 77 height 6
click at [471, 115] on input "Submit" at bounding box center [475, 115] width 25 height 12
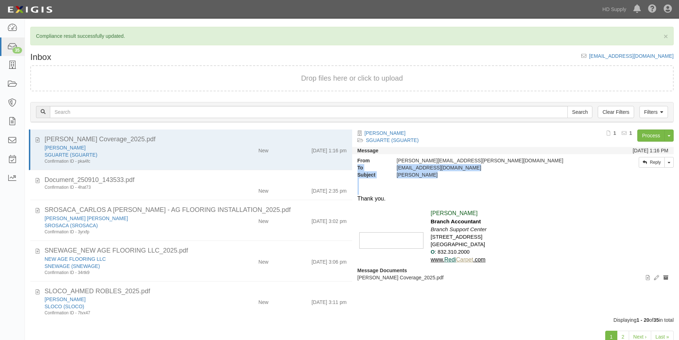
drag, startPoint x: 352, startPoint y: 170, endPoint x: 357, endPoint y: 194, distance: 24.7
click at [358, 178] on div "From [PERSON_NAME][EMAIL_ADDRESS][PERSON_NAME][DOMAIN_NAME] To [EMAIL_ADDRESS][…" at bounding box center [513, 153] width 322 height 49
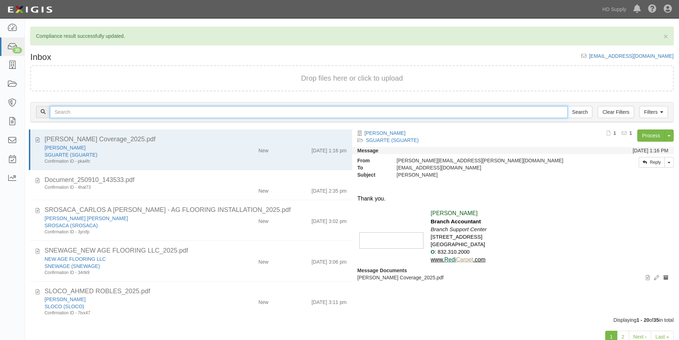
click at [335, 106] on input "text" at bounding box center [309, 112] width 518 height 12
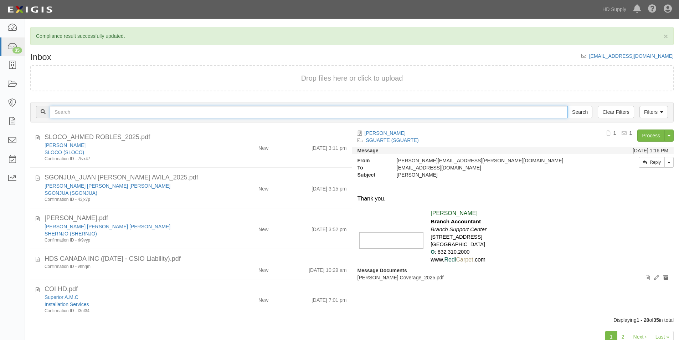
scroll to position [168, 0]
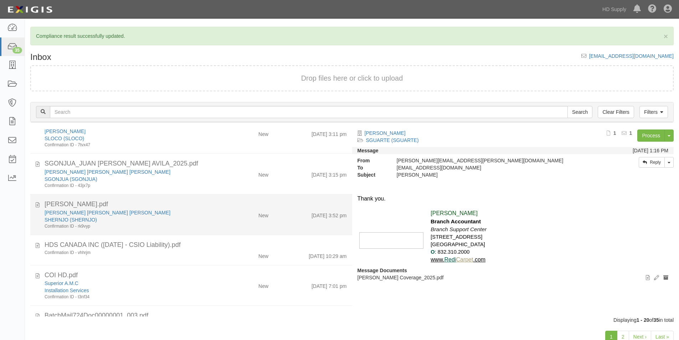
click at [252, 205] on div "[PERSON_NAME].pdf" at bounding box center [196, 204] width 302 height 9
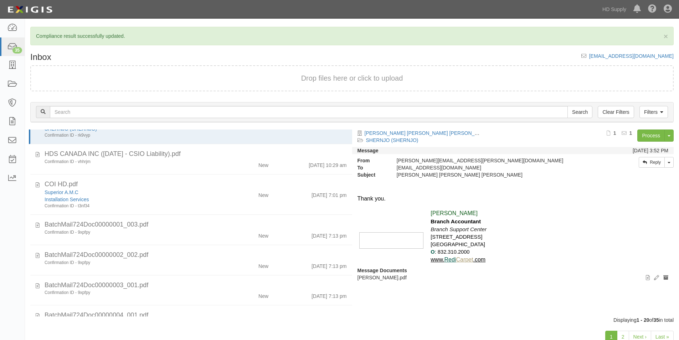
scroll to position [257, 0]
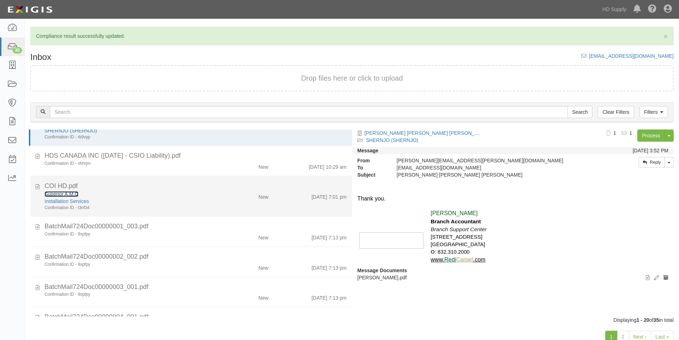
click at [48, 192] on link "Superior A.M.C" at bounding box center [62, 194] width 34 height 6
click at [109, 198] on div "Installation Services" at bounding box center [131, 200] width 172 height 7
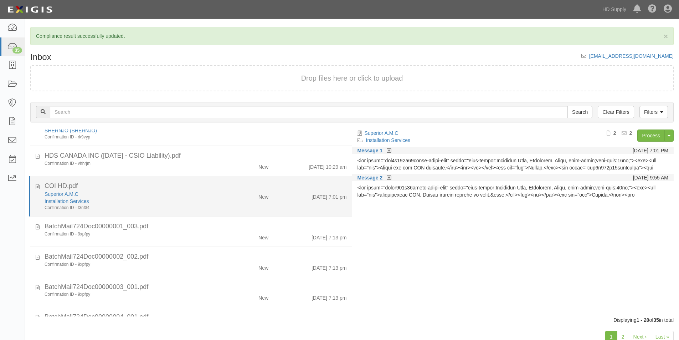
click at [129, 202] on div "Installation Services" at bounding box center [131, 200] width 172 height 7
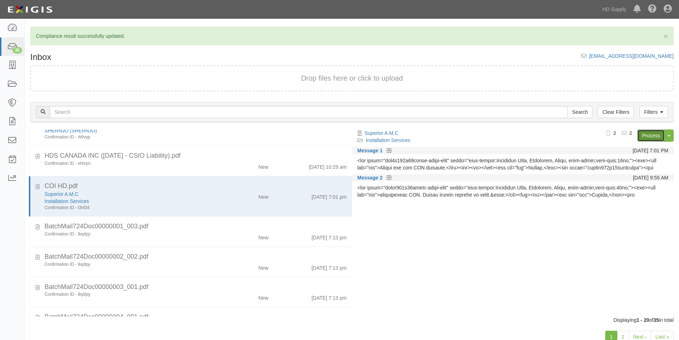
click at [643, 135] on link "Process" at bounding box center [650, 135] width 27 height 12
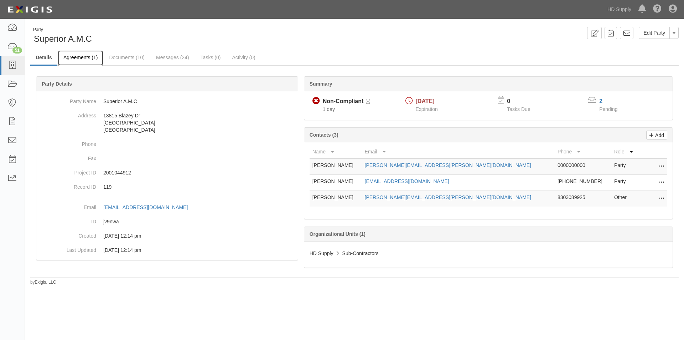
click at [86, 61] on link "Agreements (1)" at bounding box center [80, 57] width 45 height 15
click at [84, 59] on link "Agreements (1)" at bounding box center [80, 57] width 45 height 15
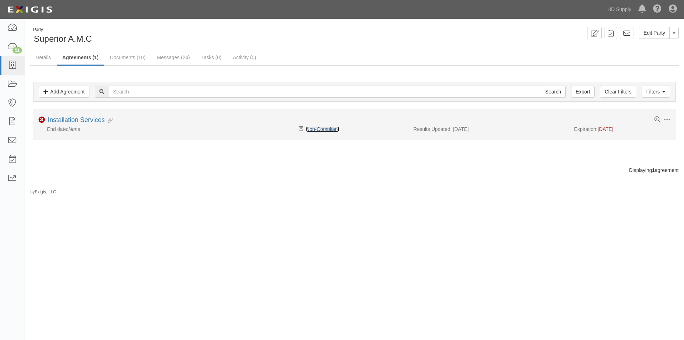
click at [327, 128] on link "Non-Compliant" at bounding box center [322, 129] width 33 height 6
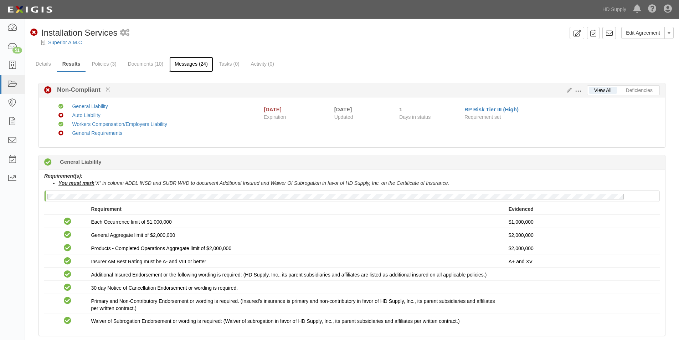
click at [190, 68] on link "Messages (24)" at bounding box center [191, 64] width 44 height 15
click at [190, 65] on link "Messages (24)" at bounding box center [191, 64] width 44 height 15
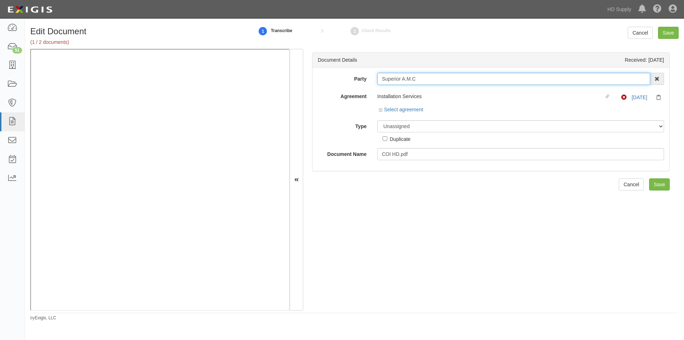
drag, startPoint x: 420, startPoint y: 78, endPoint x: 380, endPoint y: 81, distance: 40.7
click at [380, 81] on input "Superior A.M.C" at bounding box center [513, 79] width 273 height 12
click at [449, 129] on select "Unassigned Binder Cancellation Notice Certificate Contract Endorsement Insuranc…" at bounding box center [520, 126] width 287 height 12
select select "CertificateDetail"
click at [377, 120] on select "Unassigned Binder Cancellation Notice Certificate Contract Endorsement Insuranc…" at bounding box center [520, 126] width 287 height 12
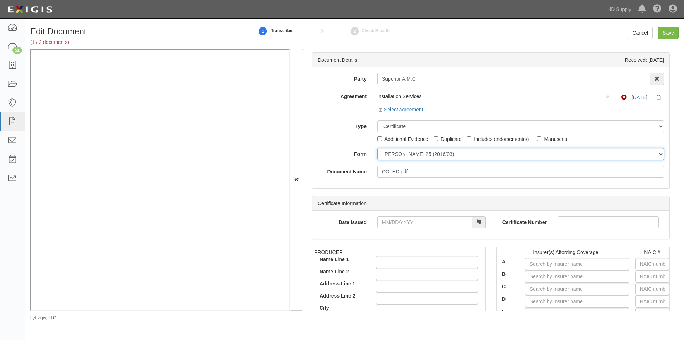
click at [393, 156] on select "ACORD 25 (2016/03) ACORD 101 ACORD 855 NY (2014/05) General" at bounding box center [520, 154] width 287 height 12
select select "GeneralFormDetail"
click at [377, 148] on select "ACORD 25 (2016/03) ACORD 101 ACORD 855 NY (2014/05) General" at bounding box center [520, 154] width 287 height 12
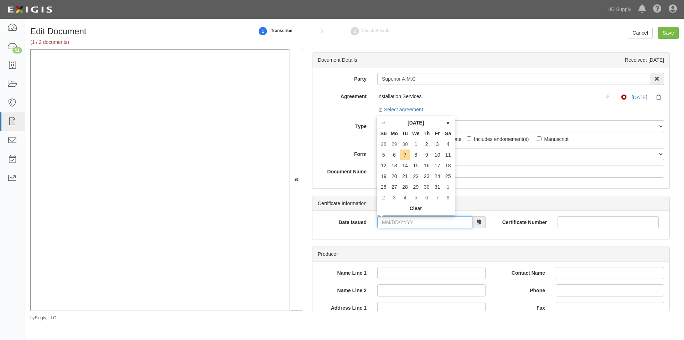
click at [396, 219] on input "Date Issued" at bounding box center [424, 222] width 95 height 12
click at [407, 146] on td "30" at bounding box center [405, 144] width 11 height 11
type input "09/30/2025"
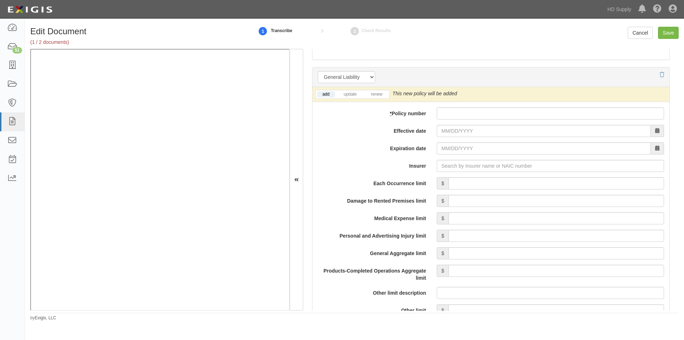
scroll to position [497, 0]
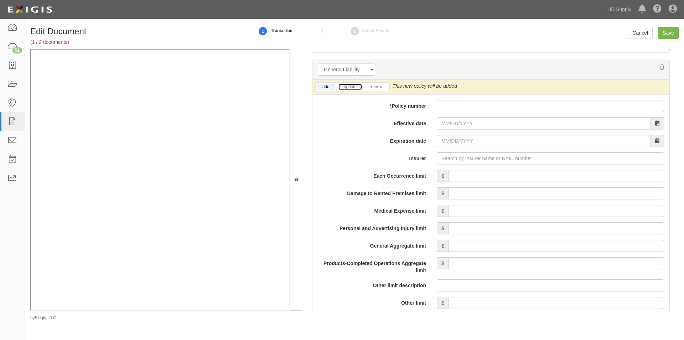
click at [349, 86] on link "update" at bounding box center [351, 87] width 24 height 6
paste input "UCHBR"
type input "UCHBR"
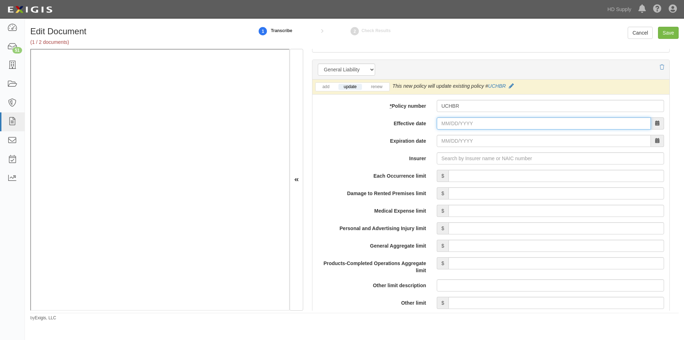
click at [453, 124] on input "Effective date" at bounding box center [544, 123] width 214 height 12
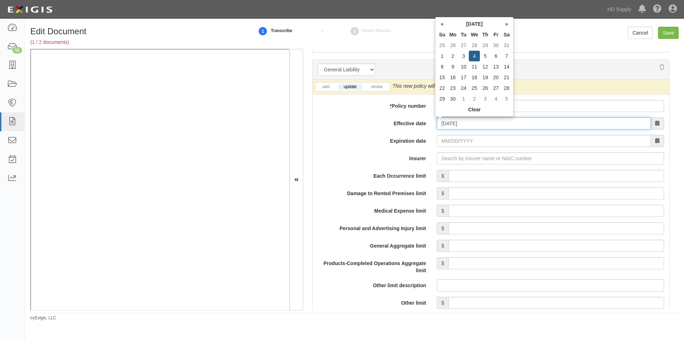
type input "06/04/2025"
type input "06/04/2026"
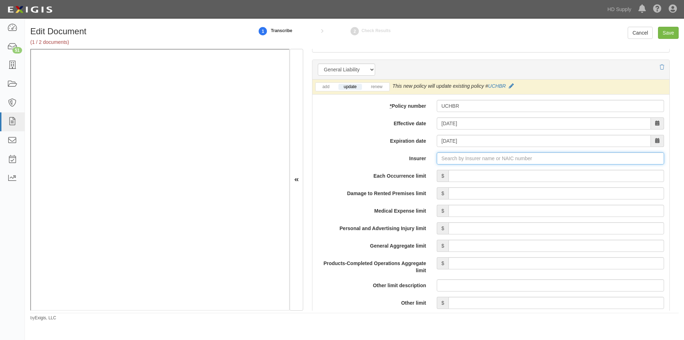
click at [489, 156] on input "Insurer" at bounding box center [550, 158] width 227 height 12
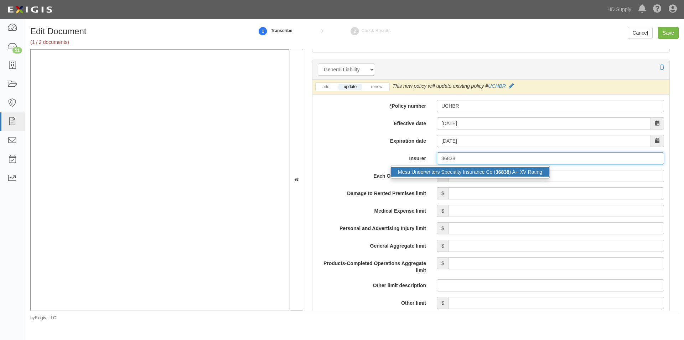
click at [481, 169] on div "Mesa Underwriters Specialty Insurance Co ( 36838 ) A+ XV Rating" at bounding box center [470, 171] width 159 height 9
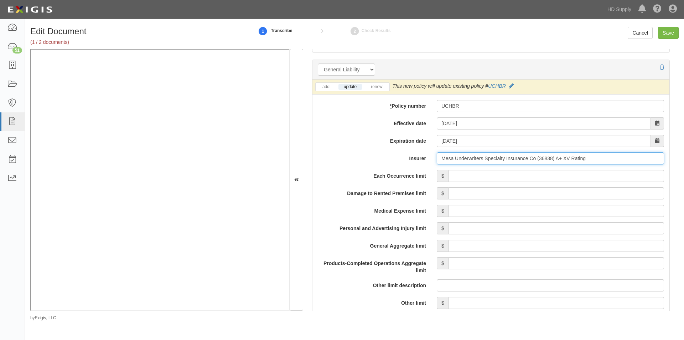
type input "Mesa Underwriters Specialty Insurance Co (36838) A+ XV Rating"
click at [489, 174] on input "Each Occurrence limit" at bounding box center [557, 176] width 216 height 12
type input "1,000,000"
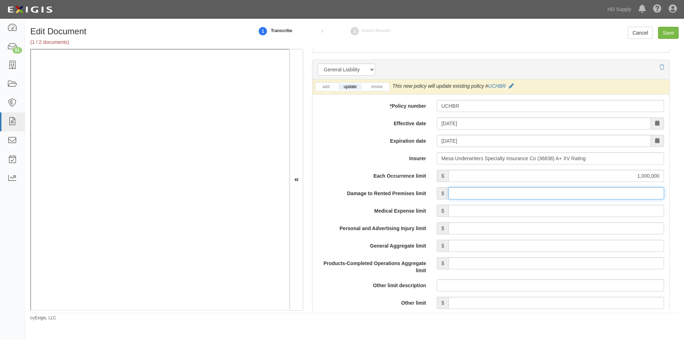
click at [576, 193] on input "Damage to Rented Premises limit" at bounding box center [557, 193] width 216 height 12
type input "100,000"
click at [577, 212] on input "Medical Expense limit" at bounding box center [557, 211] width 216 height 12
type input "5,000"
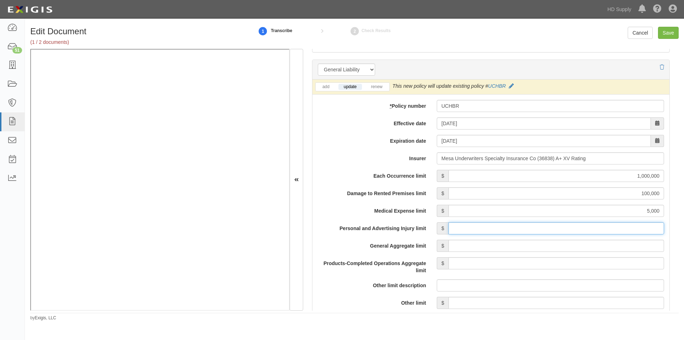
click at [576, 231] on input "Personal and Advertising Injury limit" at bounding box center [557, 228] width 216 height 12
type input "1,000,000"
click at [577, 247] on input "General Aggregate limit" at bounding box center [557, 245] width 216 height 12
type input "2,000,000"
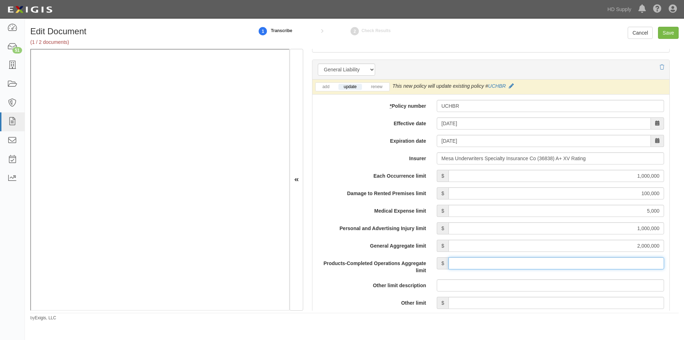
click at [578, 267] on input "Products-Completed Operations Aggregate limit" at bounding box center [557, 263] width 216 height 12
type input "2,000,000"
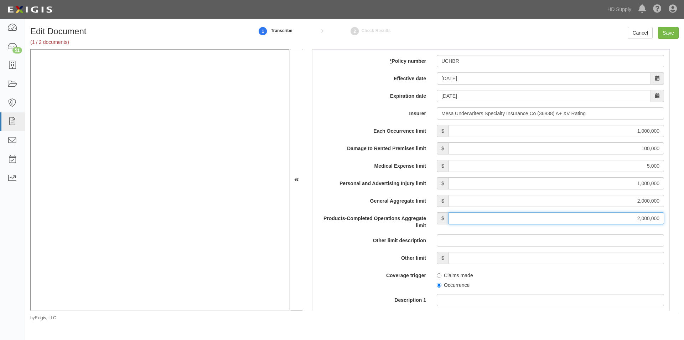
scroll to position [569, 0]
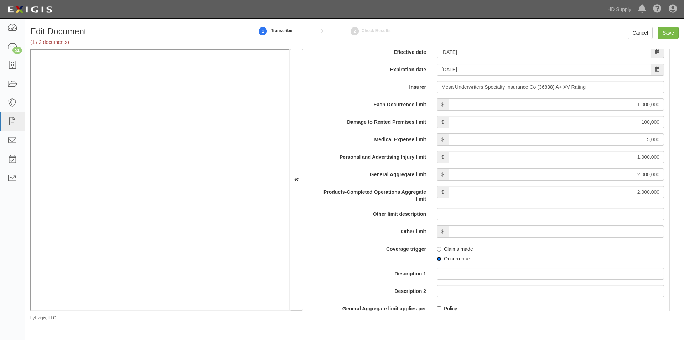
click at [440, 258] on input "Occurrence" at bounding box center [439, 258] width 5 height 5
radio input "true"
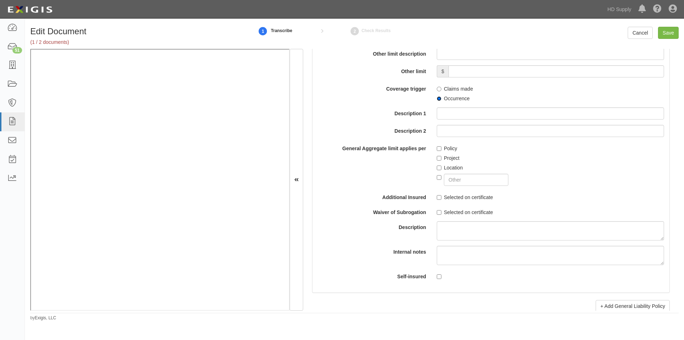
scroll to position [783, 0]
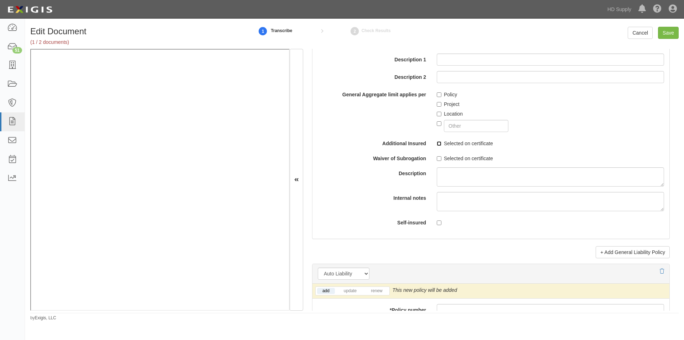
click at [437, 144] on input "Selected on certificate" at bounding box center [439, 143] width 5 height 5
checkbox input "true"
click at [437, 156] on input "Selected on certificate" at bounding box center [439, 158] width 5 height 5
checkbox input "true"
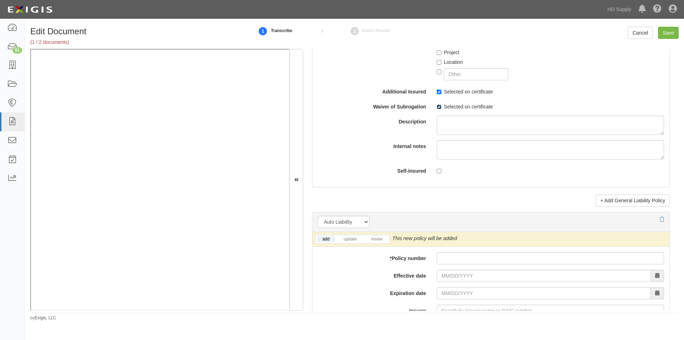
scroll to position [889, 0]
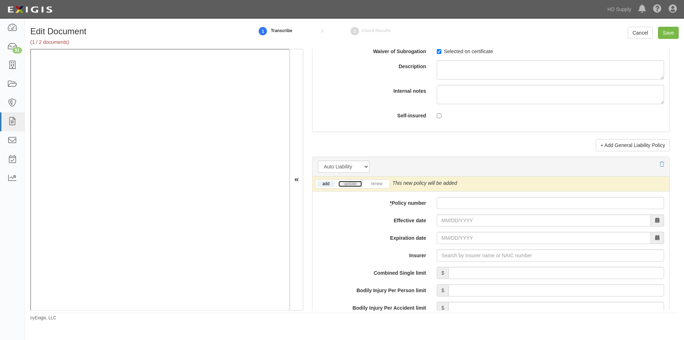
click at [358, 183] on link "update" at bounding box center [351, 184] width 24 height 6
click at [371, 183] on link "renew" at bounding box center [377, 184] width 22 height 6
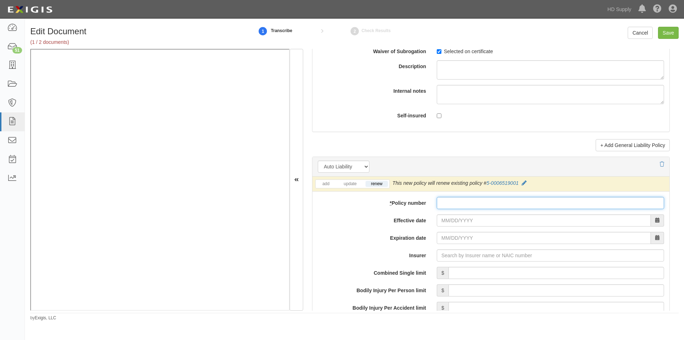
paste input "500006519001"
type input "500006519001"
click at [466, 220] on input "Effective date" at bounding box center [544, 220] width 214 height 12
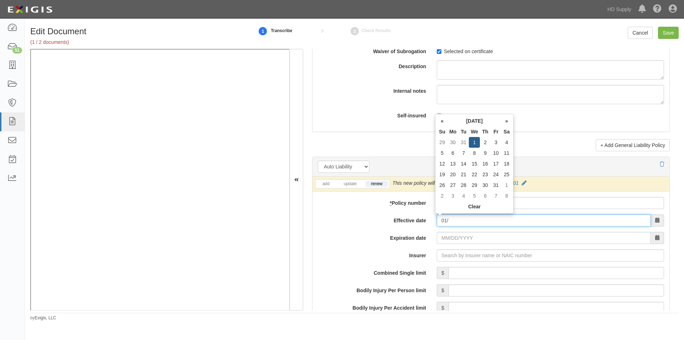
type input "0"
type input "10/06/2025"
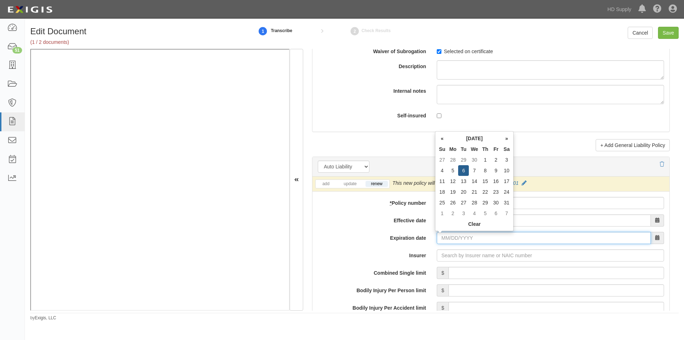
type input "10/06/2026"
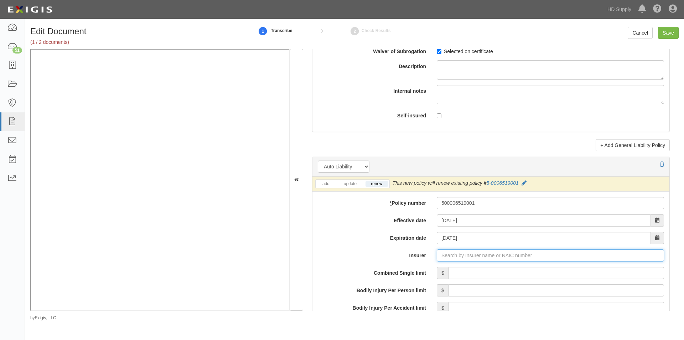
click at [474, 252] on input "Insurer" at bounding box center [550, 255] width 227 height 12
type input "21st Century Advantage Insurance Company (25232) NR Rating"
type input "2"
click at [462, 271] on strong "22268" at bounding box center [468, 269] width 14 height 6
type input "Infinity Insurance Company (22268) A- XIV Rating"
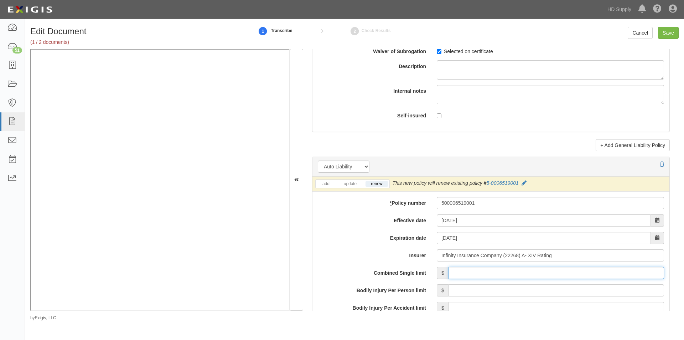
click at [469, 272] on input "Combined Single limit" at bounding box center [557, 273] width 216 height 12
type input "1,000,000"
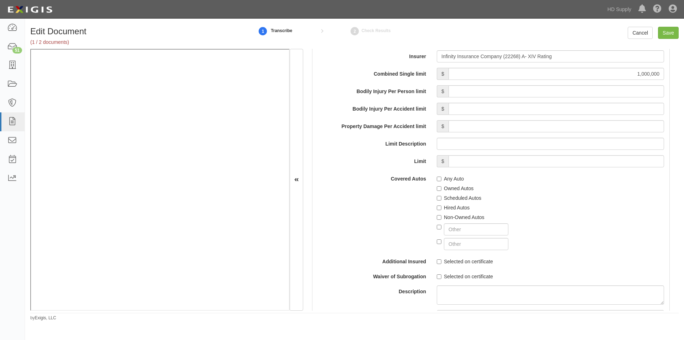
scroll to position [1103, 0]
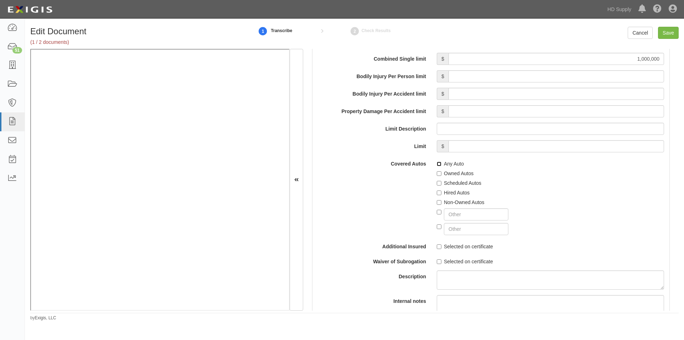
click at [437, 163] on input "Any Auto" at bounding box center [439, 163] width 5 height 5
checkbox input "true"
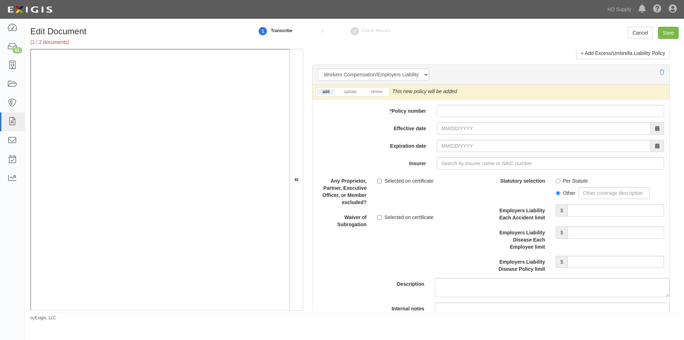
scroll to position [1748, 0]
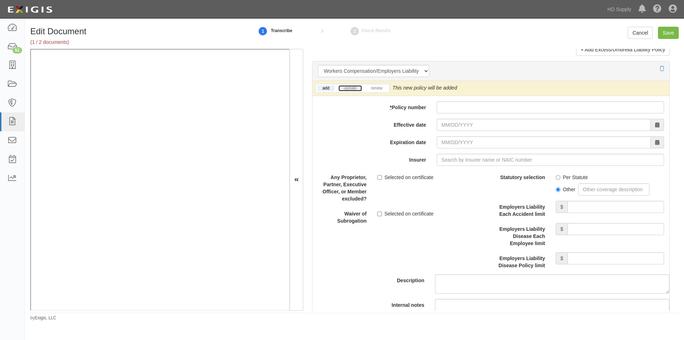
click at [351, 90] on link "update" at bounding box center [351, 88] width 24 height 6
paste input "004894285"
type input "004894285"
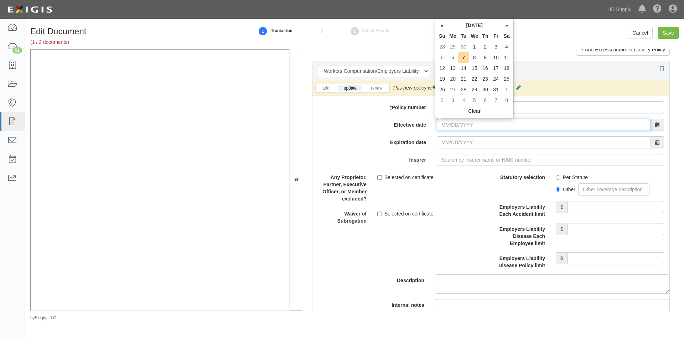
click at [452, 126] on input "Effective date" at bounding box center [544, 125] width 214 height 12
type input "05/30/2025"
type input "05/30/2026"
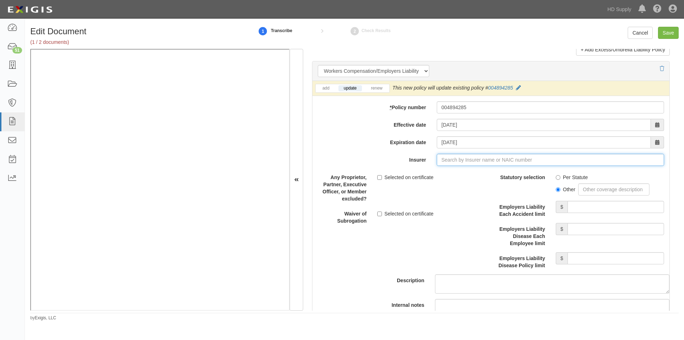
click at [457, 157] on input "Insurer" at bounding box center [550, 160] width 227 height 12
type input "21st Century Advantage Insurance Company (25232) NR Rating"
type input "2"
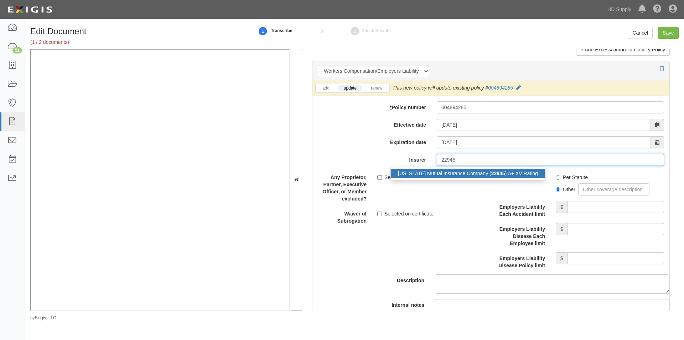
click at [436, 173] on div "Texas Mutual Insurance Company ( 22945 ) A+ XV Rating" at bounding box center [468, 173] width 154 height 9
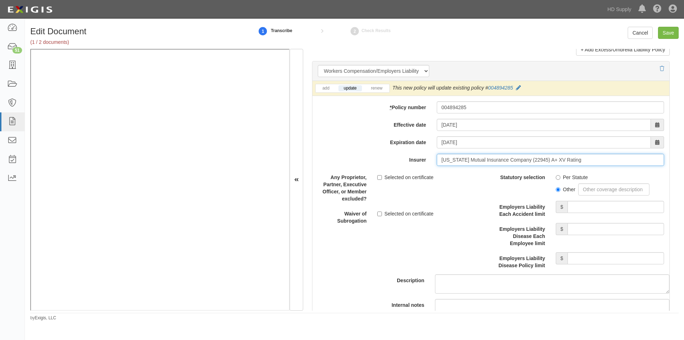
type input "Texas Mutual Insurance Company (22945) A+ XV Rating"
click at [381, 216] on input "Selected on certificate" at bounding box center [379, 213] width 5 height 5
checkbox input "true"
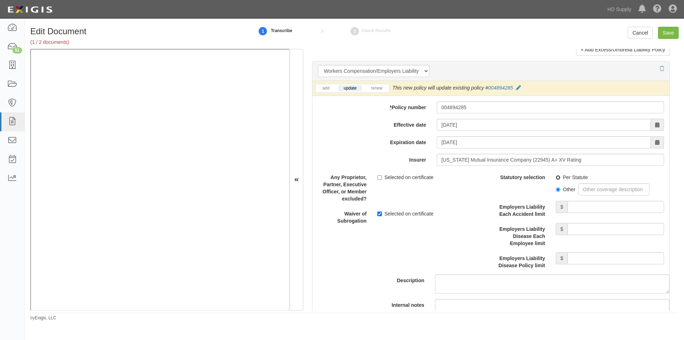
click at [556, 179] on input "Per Statute" at bounding box center [558, 177] width 5 height 5
radio input "true"
click at [588, 204] on input "Employers Liability Each Accident limit" at bounding box center [616, 207] width 97 height 12
type input "1,000,000"
click at [589, 230] on input "Employers Liability Disease Each Employee limit" at bounding box center [616, 229] width 97 height 12
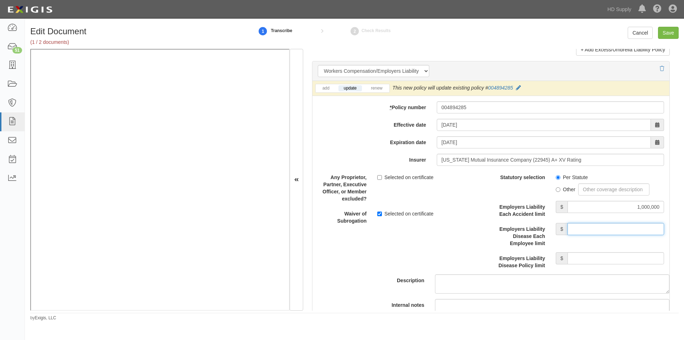
type input "1,000,000"
click at [586, 255] on input "Employers Liability Disease Policy limit" at bounding box center [616, 258] width 97 height 12
type input "1,000,000"
click at [669, 32] on input "Save" at bounding box center [668, 33] width 21 height 12
type input "1000000"
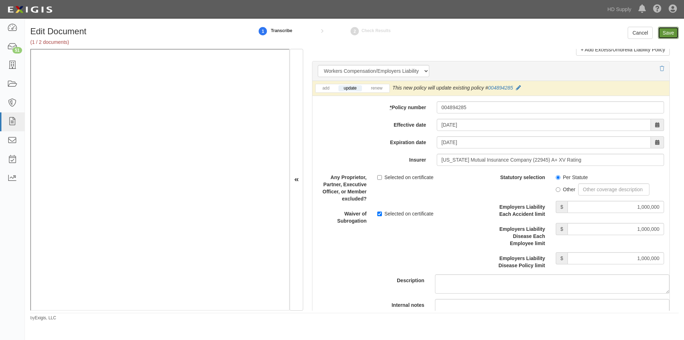
type input "100000"
type input "5000"
type input "1000000"
type input "2000000"
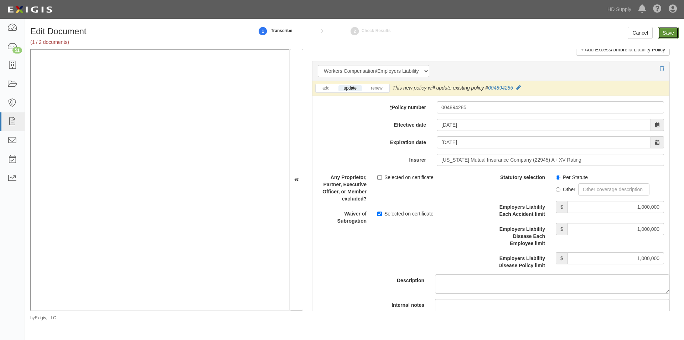
type input "1000000"
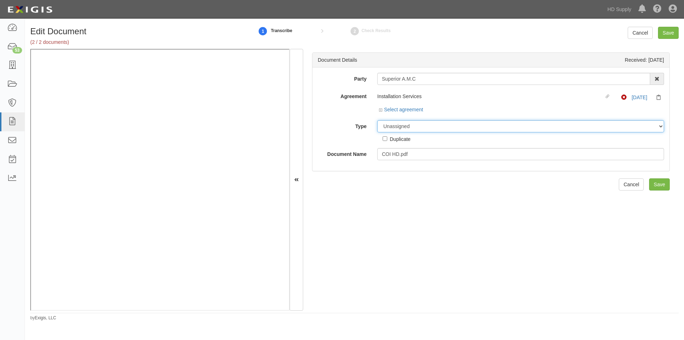
click at [394, 128] on select "Unassigned Binder Cancellation Notice Certificate Contract Endorsement Insuranc…" at bounding box center [520, 126] width 287 height 12
select select "OtherDetail"
click at [377, 120] on select "Unassigned Binder Cancellation Notice Certificate Contract Endorsement Insuranc…" at bounding box center [520, 126] width 287 height 12
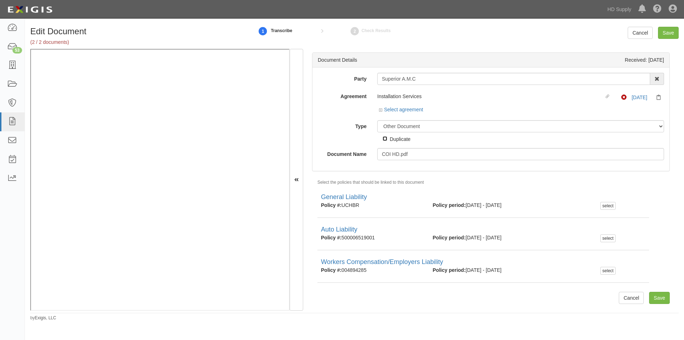
click at [385, 139] on input "Duplicate" at bounding box center [385, 138] width 5 height 5
checkbox input "true"
click at [667, 36] on input "Save" at bounding box center [668, 33] width 21 height 12
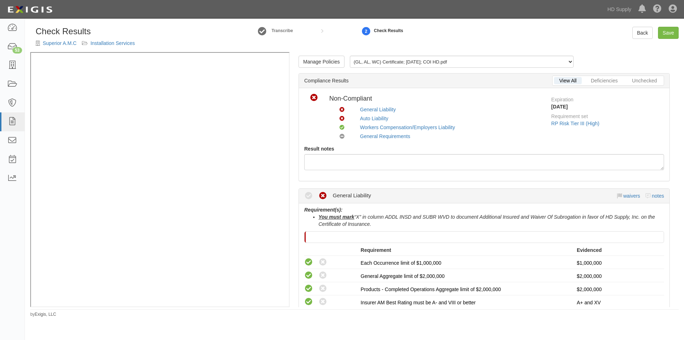
scroll to position [214, 0]
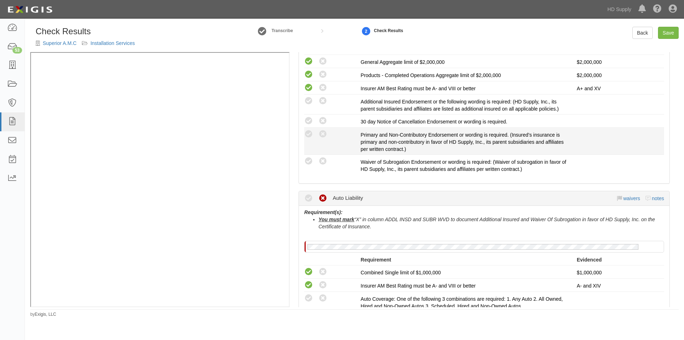
drag, startPoint x: 309, startPoint y: 161, endPoint x: 309, endPoint y: 153, distance: 7.8
click at [309, 159] on icon at bounding box center [308, 161] width 9 height 9
radio input "true"
click at [312, 132] on icon at bounding box center [308, 134] width 9 height 9
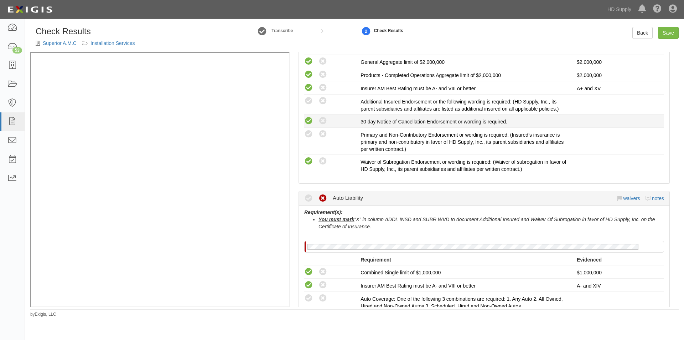
radio input "true"
drag, startPoint x: 311, startPoint y: 122, endPoint x: 311, endPoint y: 108, distance: 13.9
click at [311, 122] on icon at bounding box center [308, 121] width 9 height 9
radio input "true"
click at [311, 103] on icon at bounding box center [308, 101] width 9 height 9
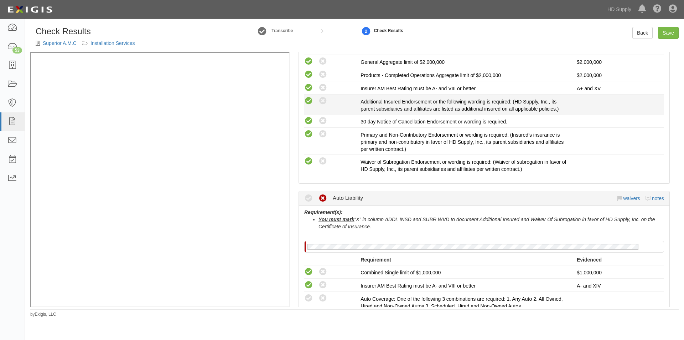
radio input "true"
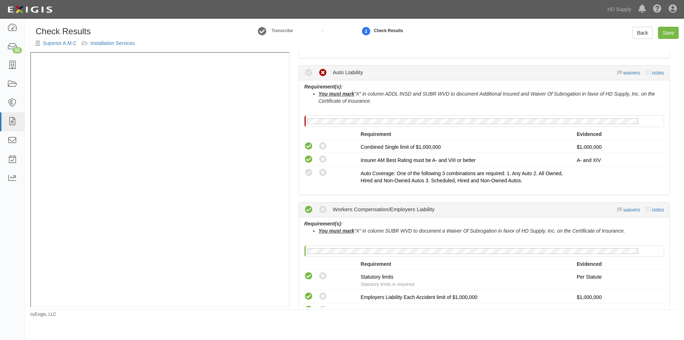
scroll to position [356, 0]
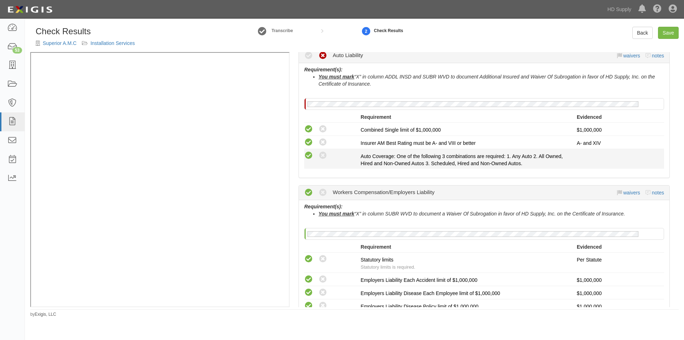
click at [310, 157] on icon at bounding box center [308, 155] width 9 height 9
radio input "true"
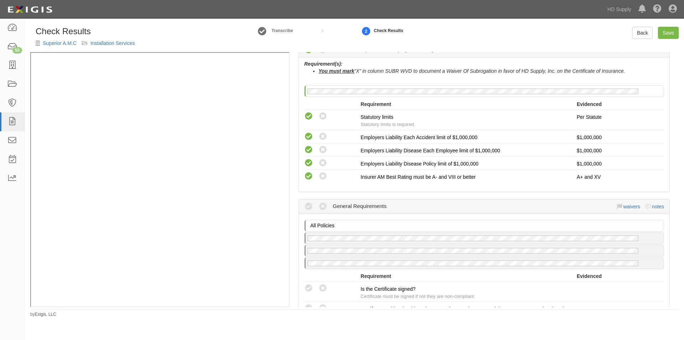
scroll to position [625, 0]
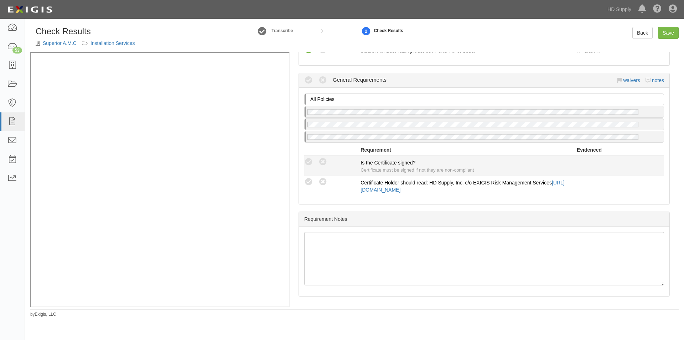
drag, startPoint x: 308, startPoint y: 180, endPoint x: 310, endPoint y: 171, distance: 9.9
click at [309, 180] on icon at bounding box center [308, 181] width 9 height 9
radio input "true"
click at [310, 167] on div "Compliant Waived Non-Compliant Is the Certificate signed? Certificate must be s…" at bounding box center [484, 165] width 371 height 16
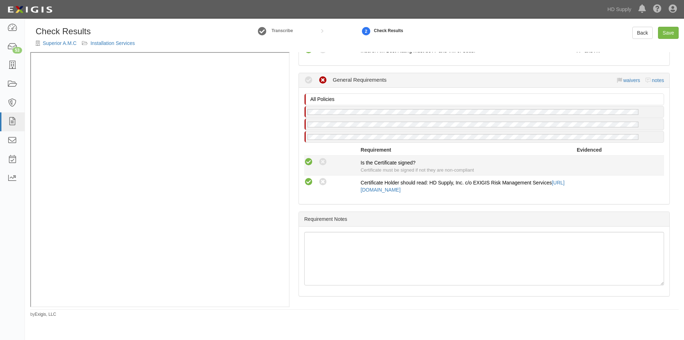
click at [307, 163] on icon at bounding box center [308, 162] width 9 height 9
radio input "true"
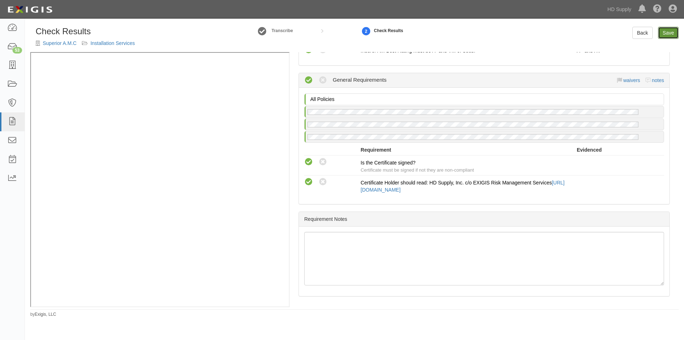
click at [673, 34] on link "Save" at bounding box center [668, 33] width 21 height 12
radio input "true"
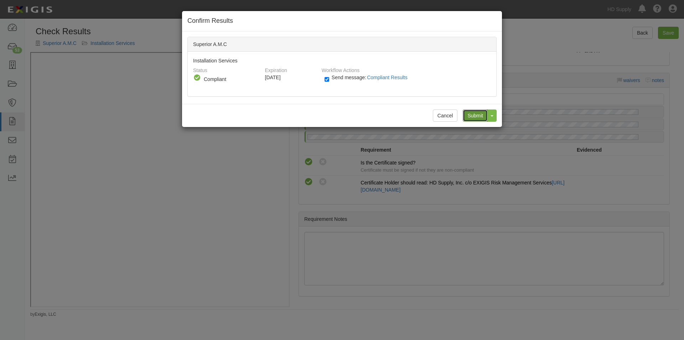
click at [468, 115] on input "Submit" at bounding box center [475, 115] width 25 height 12
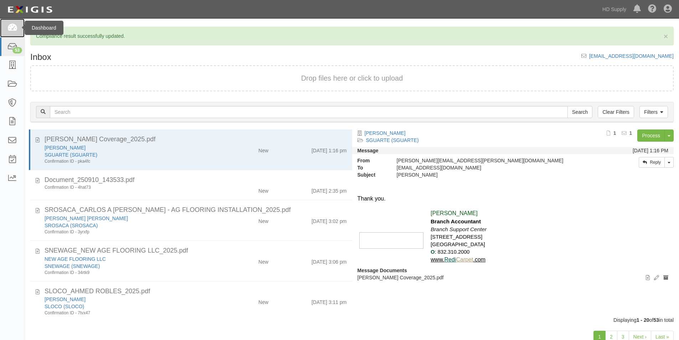
click at [13, 29] on icon at bounding box center [12, 28] width 10 height 8
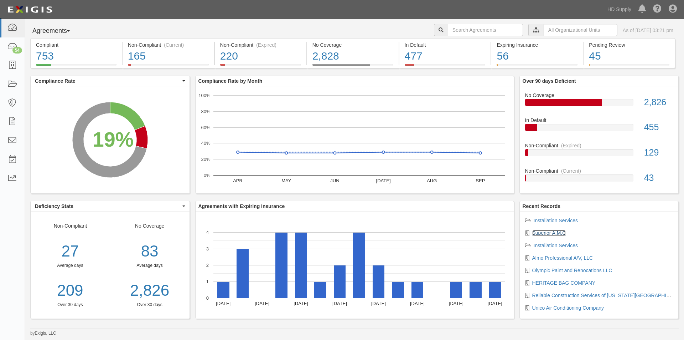
click at [546, 234] on link "Superior A.M.C" at bounding box center [549, 233] width 34 height 6
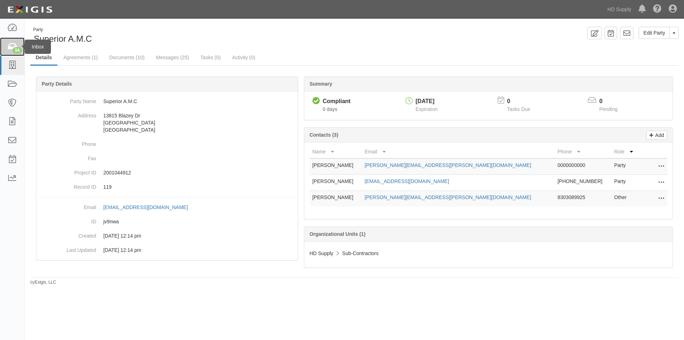
click at [14, 49] on div "54" at bounding box center [17, 50] width 10 height 6
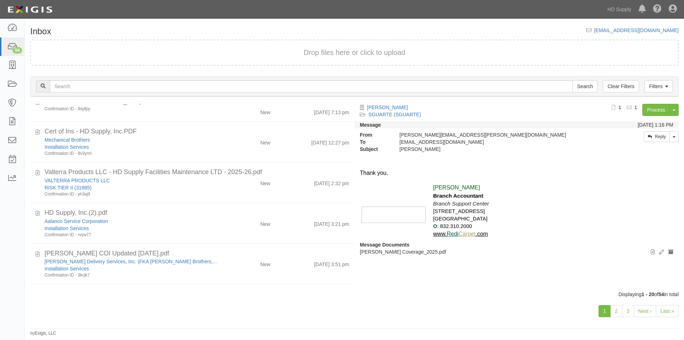
scroll to position [417, 0]
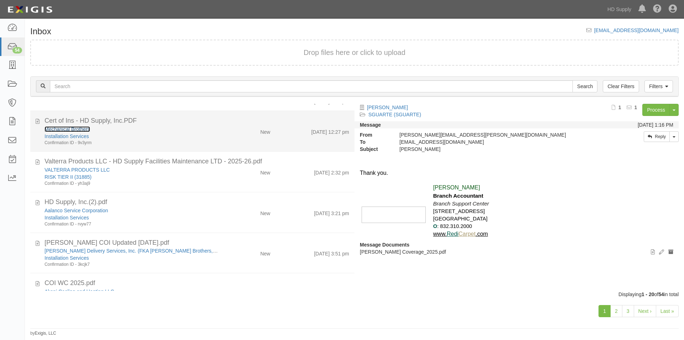
click at [66, 129] on link "Mechanical Brothers" at bounding box center [68, 129] width 46 height 6
click at [68, 129] on link "Mechanical Brothers" at bounding box center [68, 129] width 46 height 6
click at [131, 139] on div "Installation Services" at bounding box center [131, 136] width 173 height 7
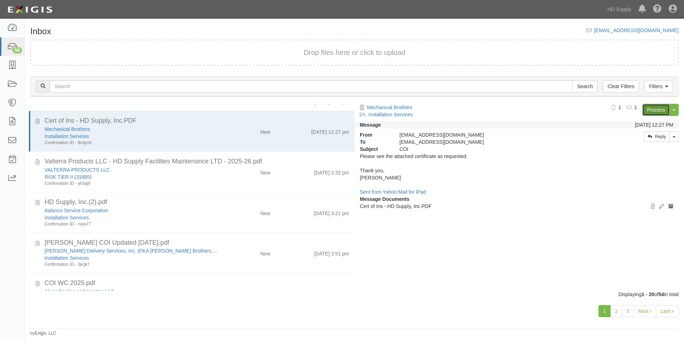
click at [653, 112] on link "Process" at bounding box center [656, 110] width 27 height 12
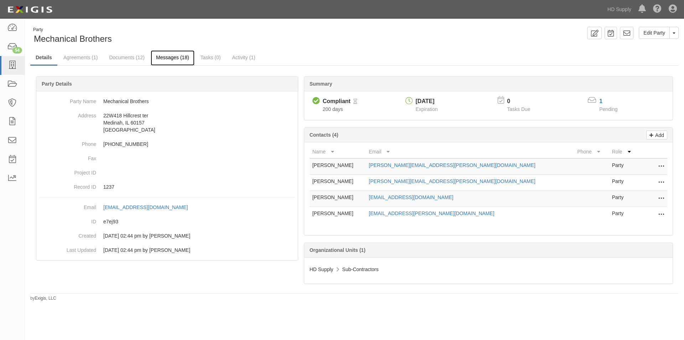
click at [168, 58] on link "Messages (18)" at bounding box center [173, 57] width 44 height 15
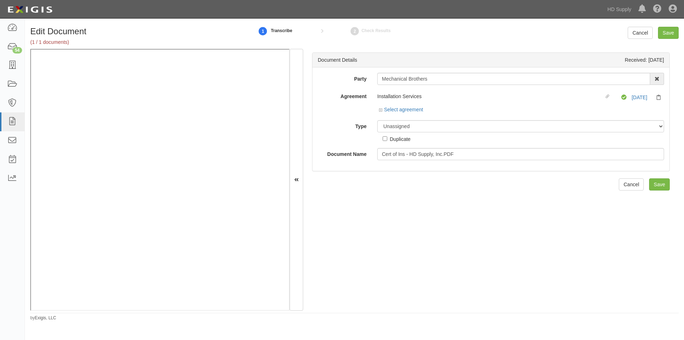
click at [401, 76] on input "Mechanical Brothers" at bounding box center [513, 79] width 273 height 12
click at [435, 78] on input "Mechcal Brothersani" at bounding box center [513, 79] width 273 height 12
drag, startPoint x: 437, startPoint y: 80, endPoint x: 379, endPoint y: 82, distance: 57.4
click at [379, 82] on input "Mechcal Brothersani" at bounding box center [513, 79] width 273 height 12
type input "Mechcal Brothersani"
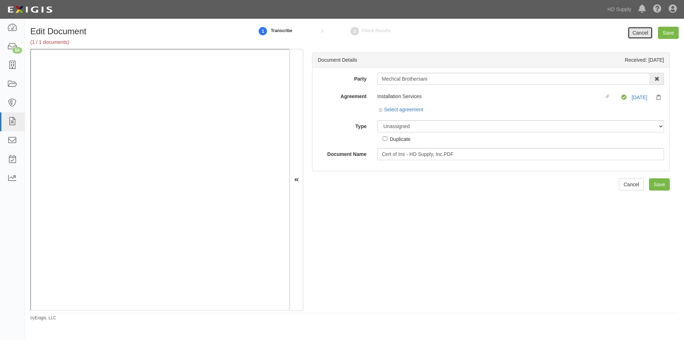
click at [636, 36] on link "Cancel" at bounding box center [640, 33] width 25 height 12
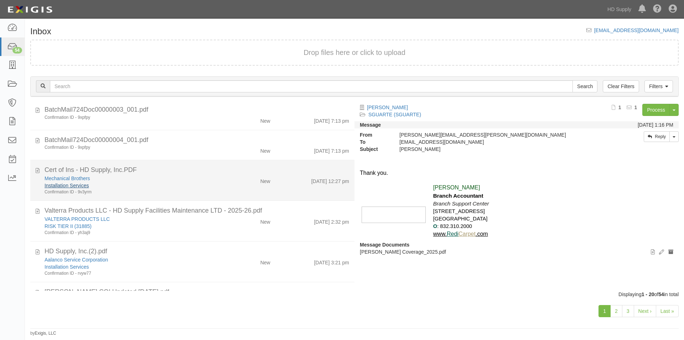
scroll to position [370, 0]
click at [71, 177] on link "Mechanical Brothers" at bounding box center [68, 177] width 46 height 6
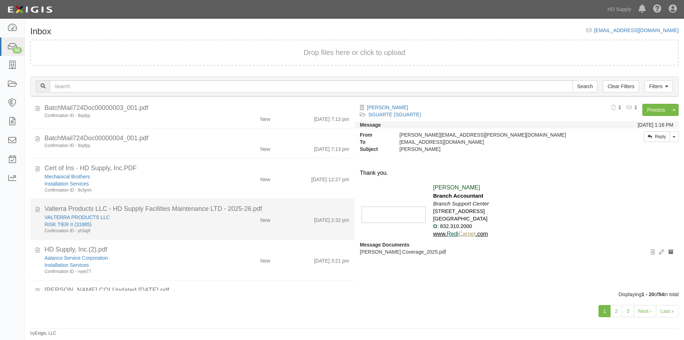
click at [190, 227] on div "RISK TIER II (31885)" at bounding box center [131, 224] width 173 height 7
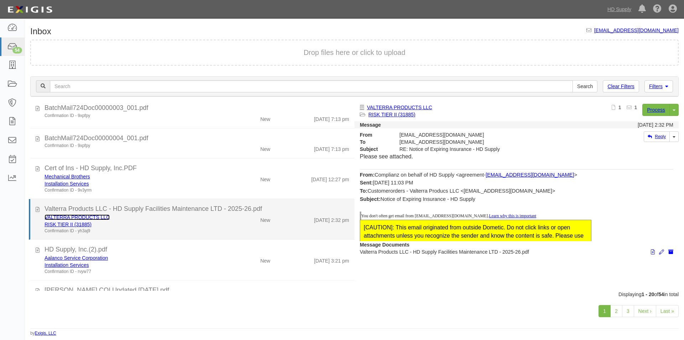
click at [100, 218] on link "VALTERRA PRODUCTS LLC" at bounding box center [77, 217] width 65 height 6
click at [153, 229] on div "Confirmation ID - yh3aj9" at bounding box center [131, 231] width 173 height 6
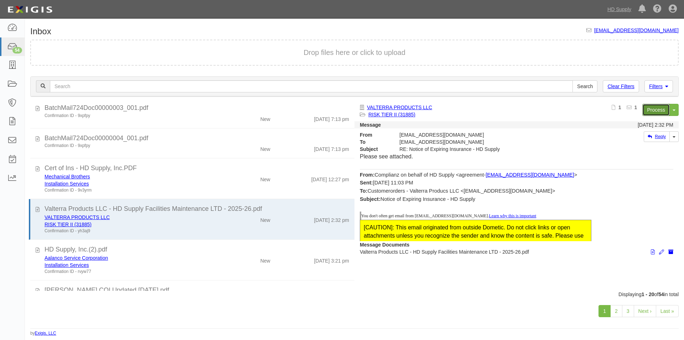
click at [648, 108] on link "Process" at bounding box center [656, 110] width 27 height 12
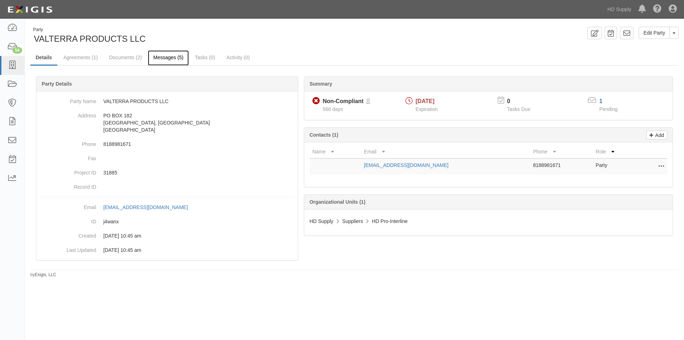
click at [164, 57] on link "Messages (5)" at bounding box center [168, 57] width 41 height 15
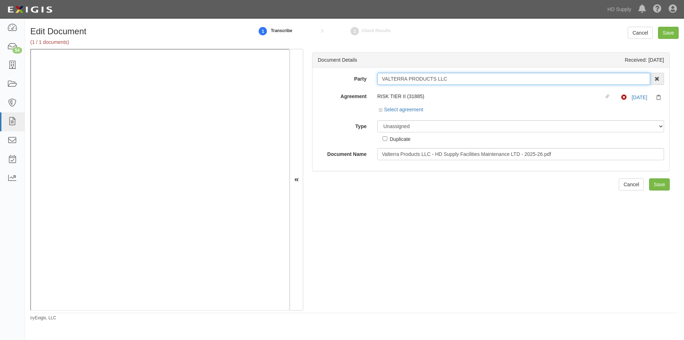
drag, startPoint x: 445, startPoint y: 79, endPoint x: 371, endPoint y: 83, distance: 74.2
click at [372, 83] on div "VALTERRA PRODUCTS LLC 1031 Investment Services 1888 MILLS 1888 MILLS - IMPORT 2…" at bounding box center [521, 79] width 298 height 12
click at [422, 124] on select "Unassigned Binder Cancellation Notice Certificate Contract Endorsement Insuranc…" at bounding box center [520, 126] width 287 height 12
select select "CertificateDetail"
click at [377, 120] on select "Unassigned Binder Cancellation Notice Certificate Contract Endorsement Insuranc…" at bounding box center [520, 126] width 287 height 12
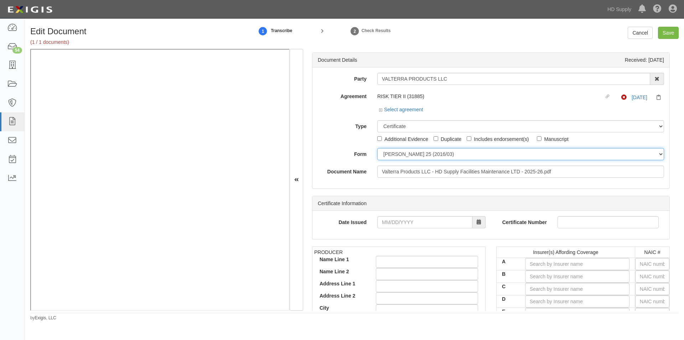
click at [396, 155] on select "ACORD 25 (2016/03) ACORD 101 ACORD 855 NY (2014/05) General" at bounding box center [520, 154] width 287 height 12
select select "GeneralFormDetail"
click at [377, 148] on select "ACORD 25 (2016/03) ACORD 101 ACORD 855 NY (2014/05) General" at bounding box center [520, 154] width 287 height 12
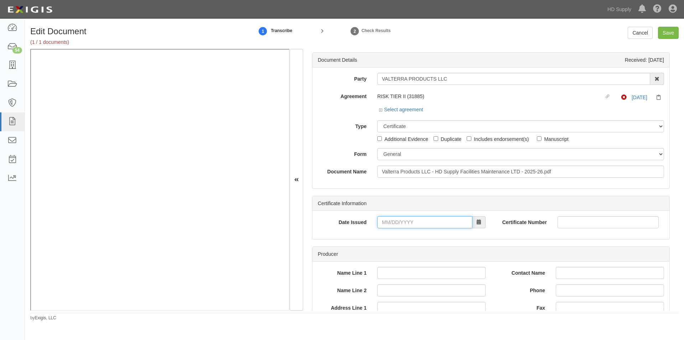
click at [408, 222] on input "Date Issued" at bounding box center [424, 222] width 95 height 12
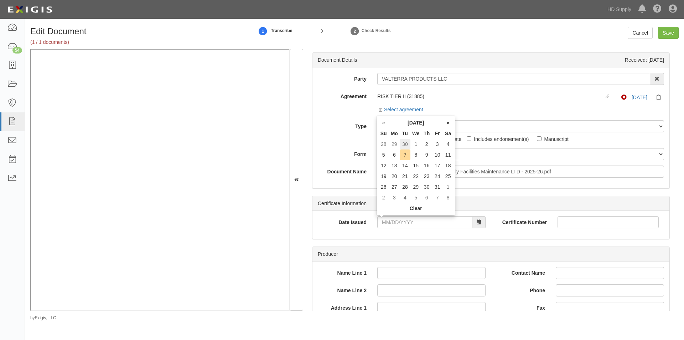
click at [408, 148] on td "30" at bounding box center [405, 144] width 11 height 11
type input "09/30/2025"
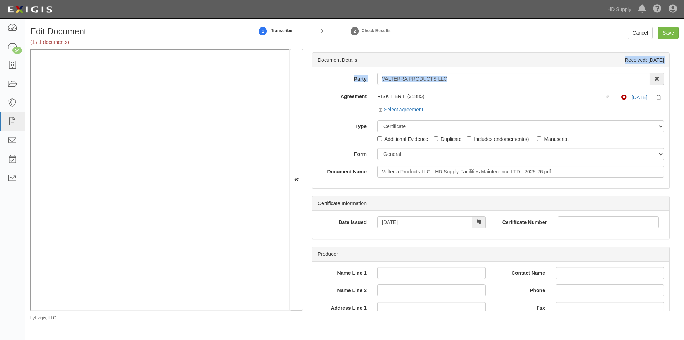
drag, startPoint x: 679, startPoint y: 67, endPoint x: 679, endPoint y: 83, distance: 16.4
click at [679, 83] on div "Edit Document (1 / 1 documents) 1 Transcribe 2 Check Results Cancel Save Docume…" at bounding box center [354, 174] width 659 height 294
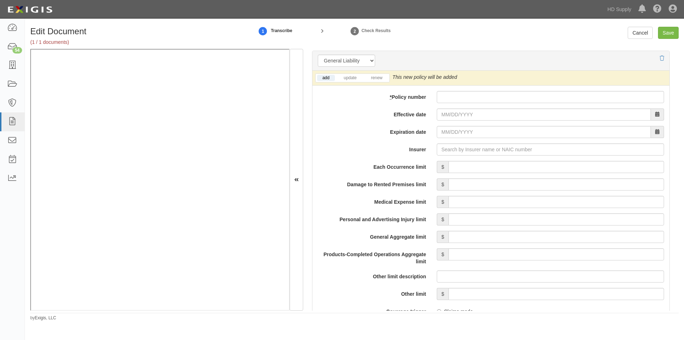
scroll to position [517, 0]
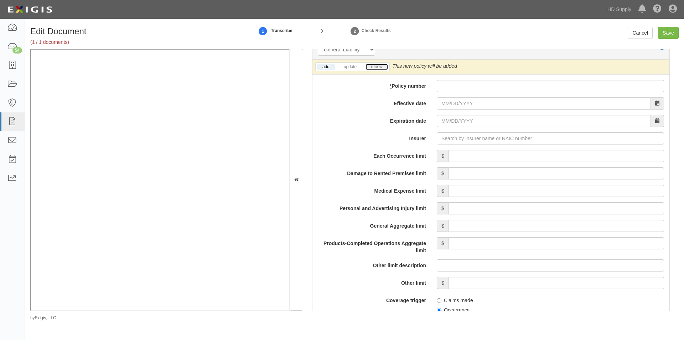
click at [375, 68] on link "renew" at bounding box center [377, 67] width 22 height 6
paste input "USL00122925"
type input "USL00122925"
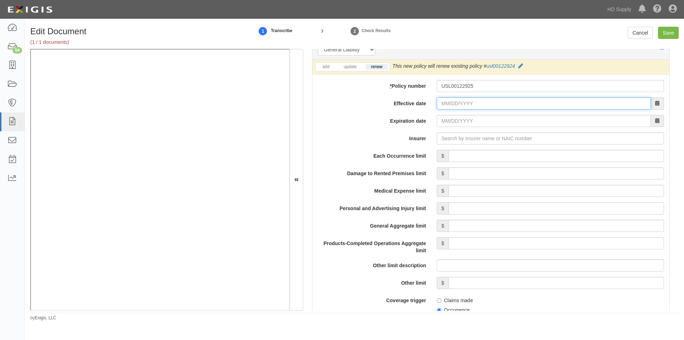
click at [448, 105] on input "Effective date" at bounding box center [544, 103] width 214 height 12
type input "10/01/2025"
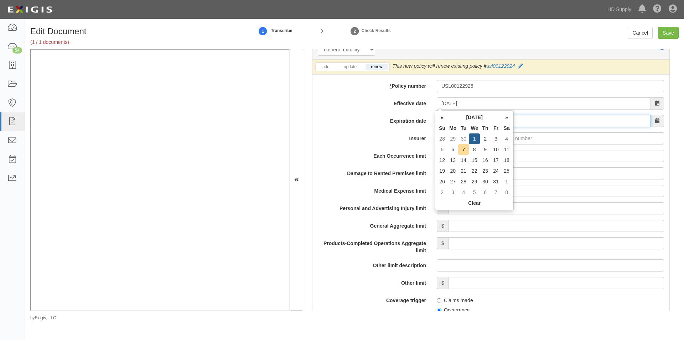
type input "10/01/2026"
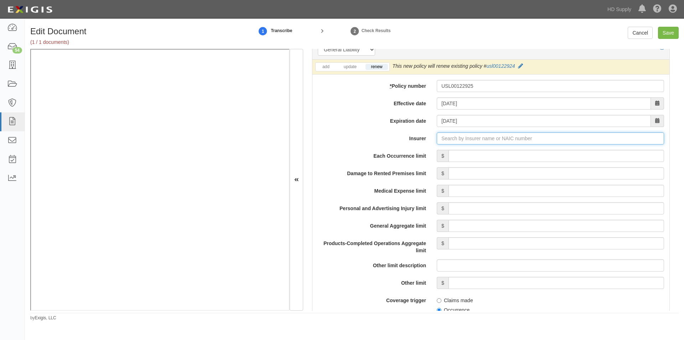
click at [445, 140] on input "Insurer" at bounding box center [550, 138] width 227 height 12
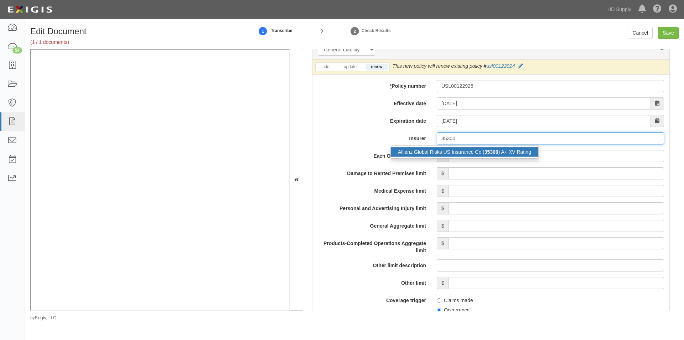
click at [433, 148] on div "Allianz Global Risks US Insurance Co ( 35300 ) A+ XV Rating" at bounding box center [465, 151] width 148 height 9
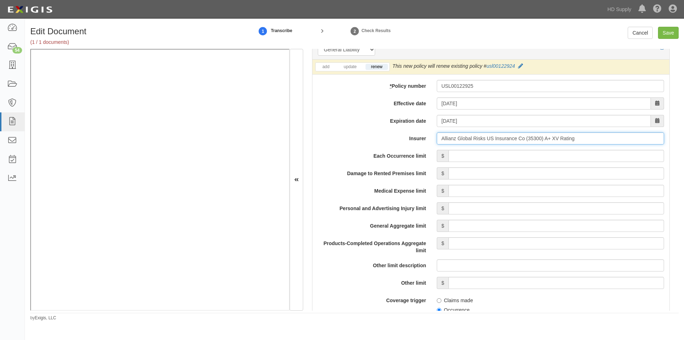
type input "Allianz Global Risks US Insurance Co (35300) A+ XV Rating"
click at [501, 156] on input "Each Occurrence limit" at bounding box center [557, 156] width 216 height 12
type input "5,000,000"
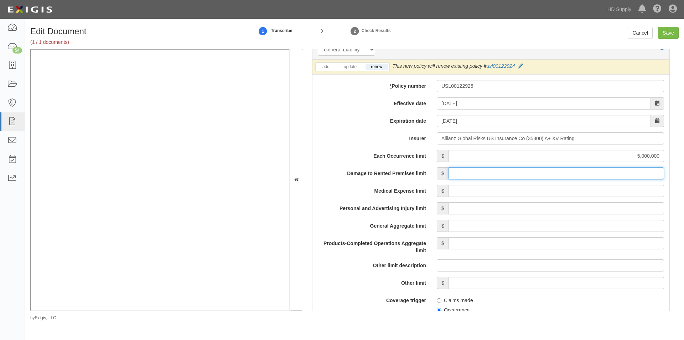
click at [570, 172] on input "Damage to Rented Premises limit" at bounding box center [557, 173] width 216 height 12
type input "1,000,000"
click at [581, 189] on input "Medical Expense limit" at bounding box center [557, 191] width 216 height 12
type input "5,000"
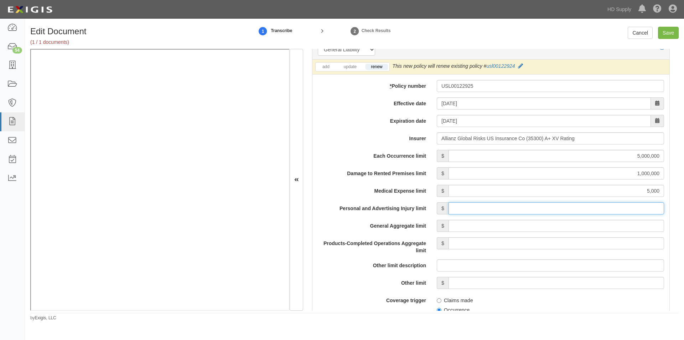
click at [582, 210] on input "Personal and Advertising Injury limit" at bounding box center [557, 208] width 216 height 12
type input "5,000,000"
click at [587, 227] on input "General Aggregate limit" at bounding box center [557, 226] width 216 height 12
type input "5,000,000"
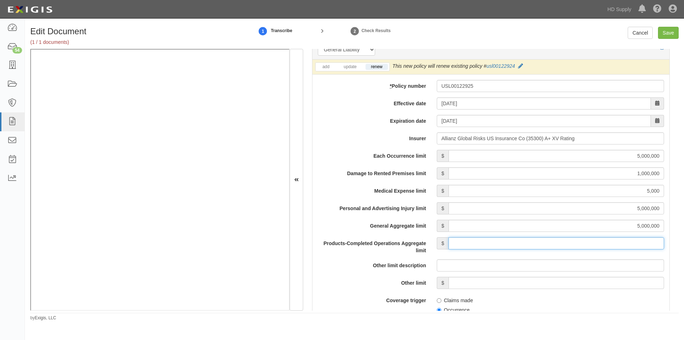
click at [590, 242] on input "Products-Completed Operations Aggregate limit" at bounding box center [557, 243] width 216 height 12
type input "5,000,000"
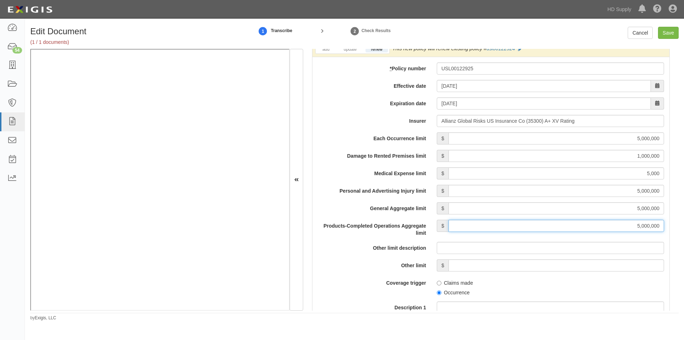
scroll to position [624, 0]
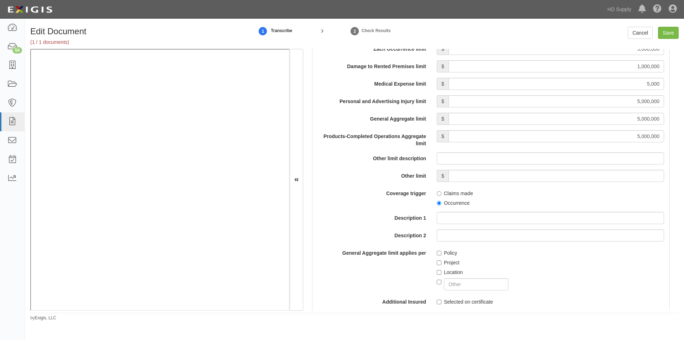
click at [441, 202] on label "Occurrence" at bounding box center [453, 202] width 33 height 7
click at [441, 202] on input "Occurrence" at bounding box center [439, 203] width 5 height 5
radio input "true"
click at [437, 253] on input "Policy" at bounding box center [439, 253] width 5 height 5
checkbox input "true"
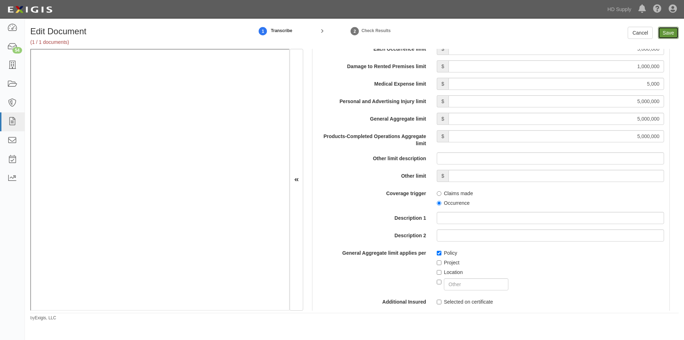
click at [672, 33] on input "Save" at bounding box center [668, 33] width 21 height 12
type input "5000000"
type input "1000000"
type input "5000"
type input "5000000"
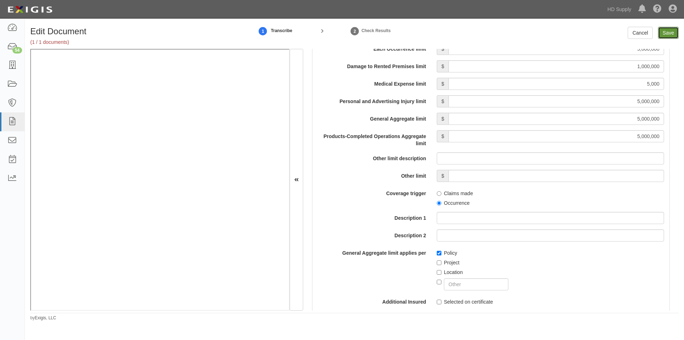
type input "5000000"
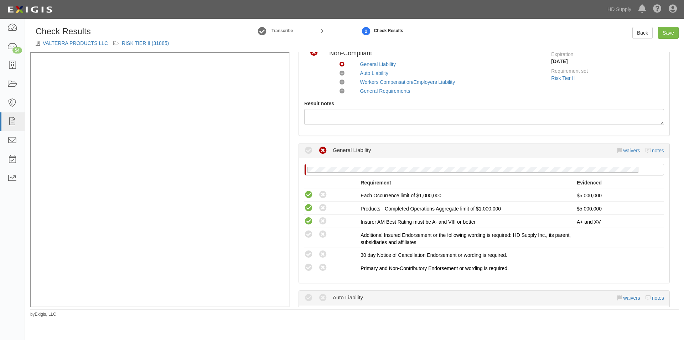
scroll to position [71, 0]
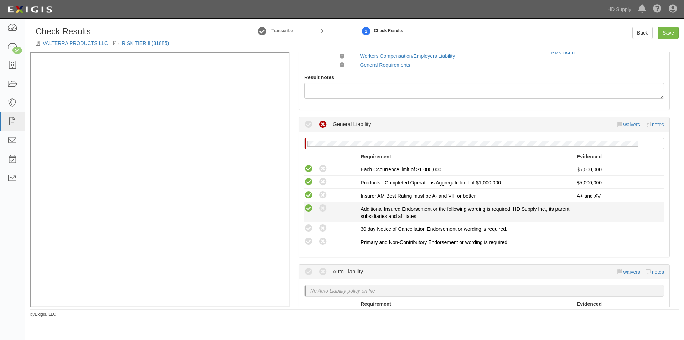
click at [307, 207] on icon at bounding box center [308, 208] width 9 height 9
radio input "true"
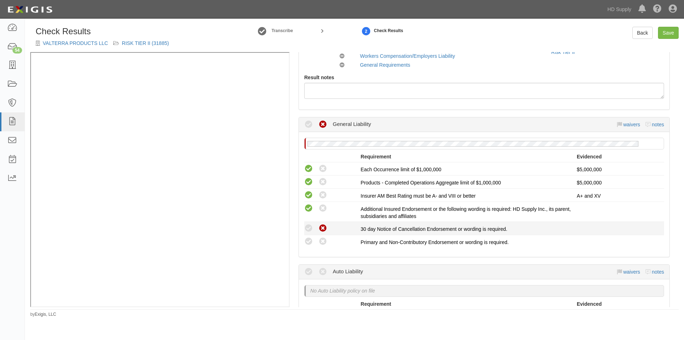
drag, startPoint x: 324, startPoint y: 226, endPoint x: 325, endPoint y: 232, distance: 6.5
click at [324, 227] on icon at bounding box center [323, 228] width 9 height 9
radio input "true"
click at [324, 239] on icon at bounding box center [323, 241] width 9 height 9
radio input "true"
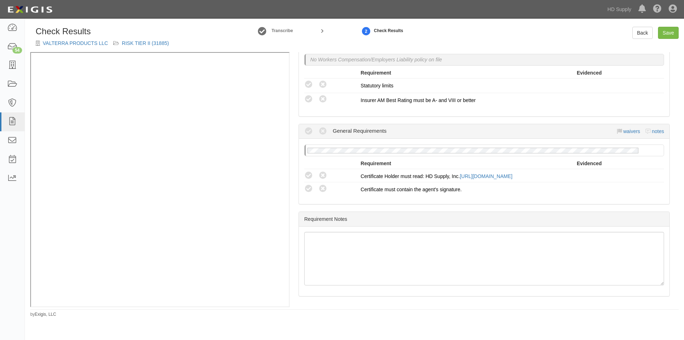
scroll to position [277, 0]
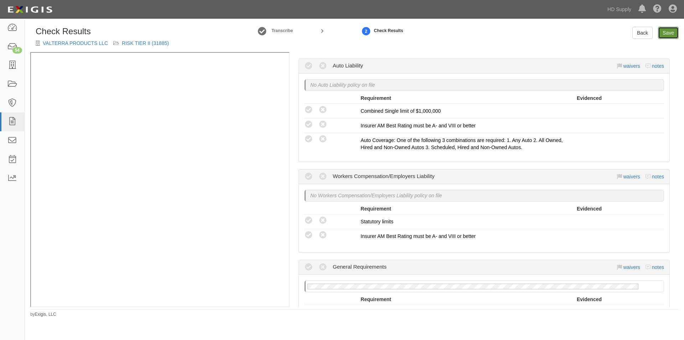
click at [669, 36] on link "Save" at bounding box center [668, 33] width 21 height 12
radio input "true"
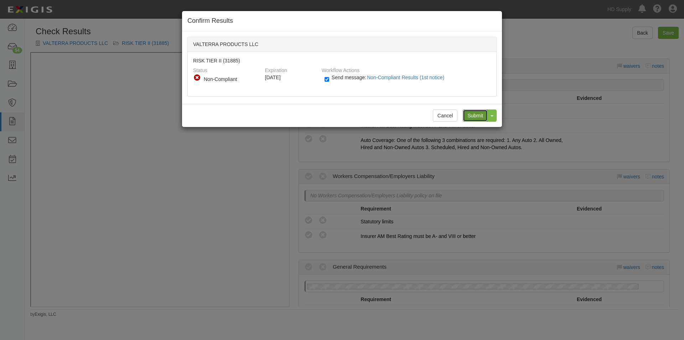
click at [473, 120] on input "Submit" at bounding box center [475, 115] width 25 height 12
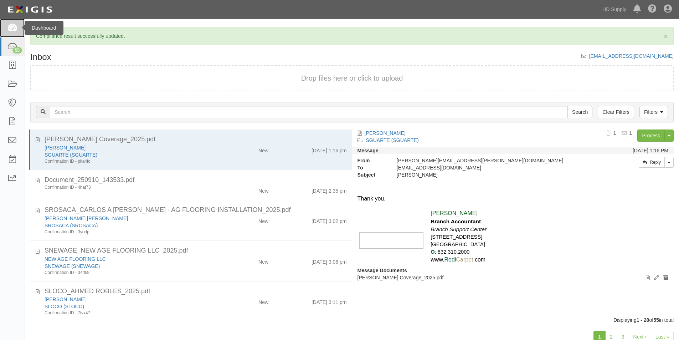
click at [16, 29] on icon at bounding box center [12, 28] width 10 height 8
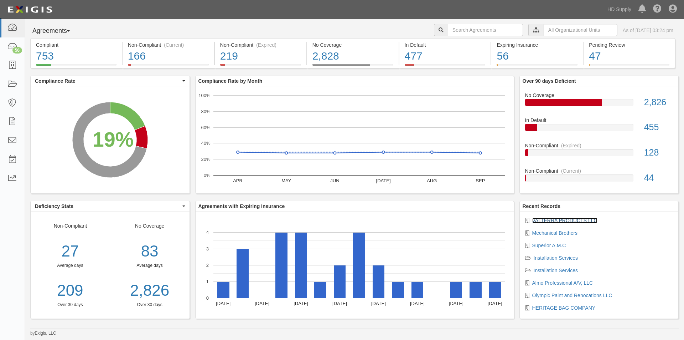
click at [542, 222] on link "VALTERRA PRODUCTS LLC" at bounding box center [564, 220] width 65 height 6
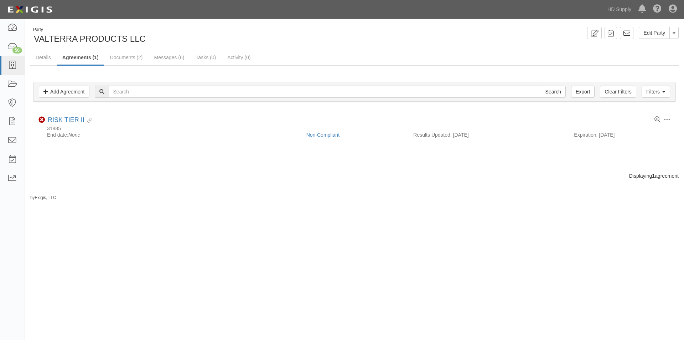
click at [313, 137] on link "Non-Compliant" at bounding box center [322, 135] width 33 height 6
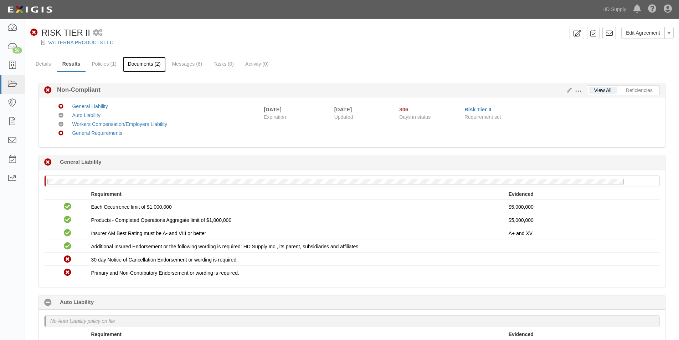
click at [149, 67] on link "Documents (2)" at bounding box center [144, 64] width 43 height 15
